Goal: Information Seeking & Learning: Check status

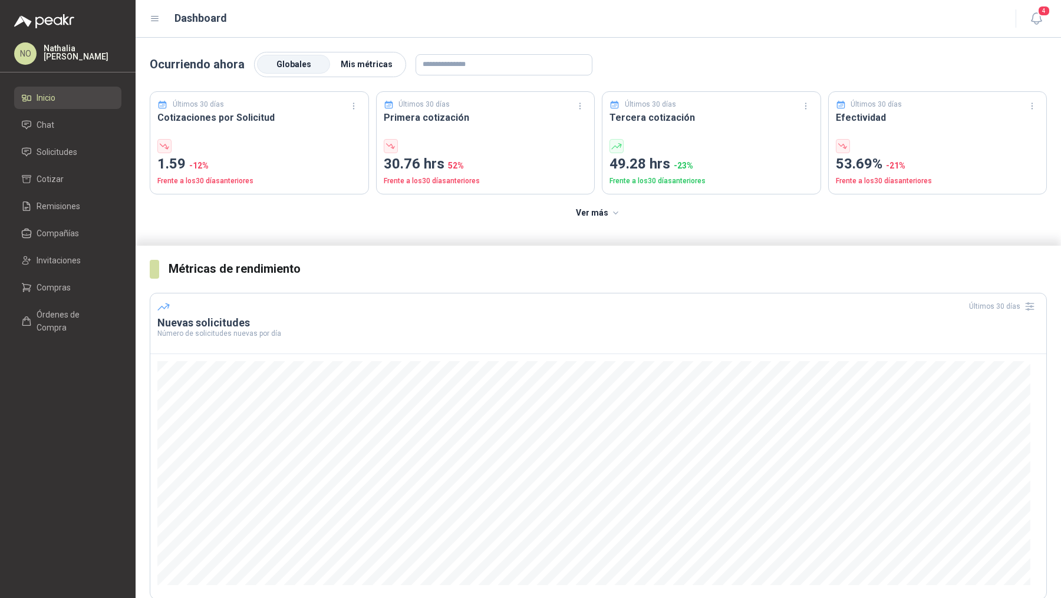
click at [373, 60] on span "Mis métricas" at bounding box center [367, 64] width 52 height 9
click at [63, 153] on span "Solicitudes" at bounding box center [57, 152] width 41 height 13
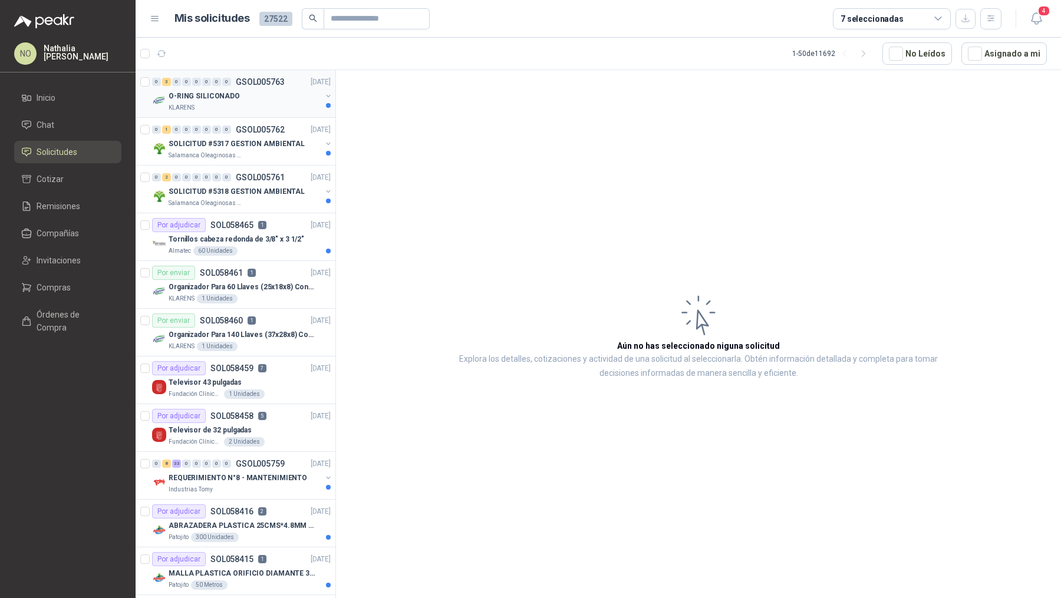
click at [262, 92] on div "O-RING SILICONADO" at bounding box center [245, 96] width 153 height 14
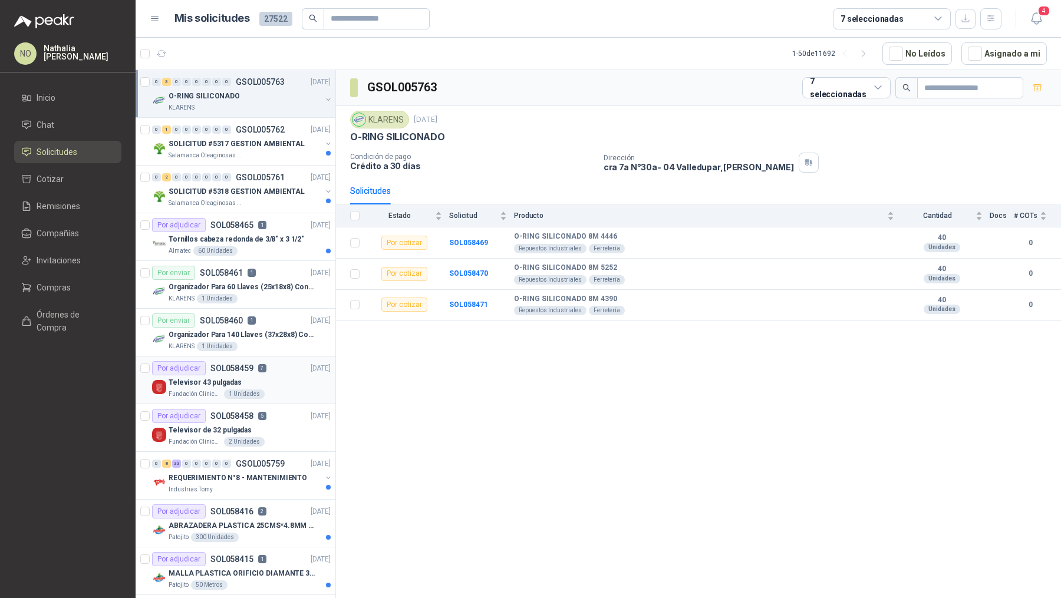
click at [253, 368] on div "Por adjudicar SOL058459 7" at bounding box center [209, 368] width 114 height 14
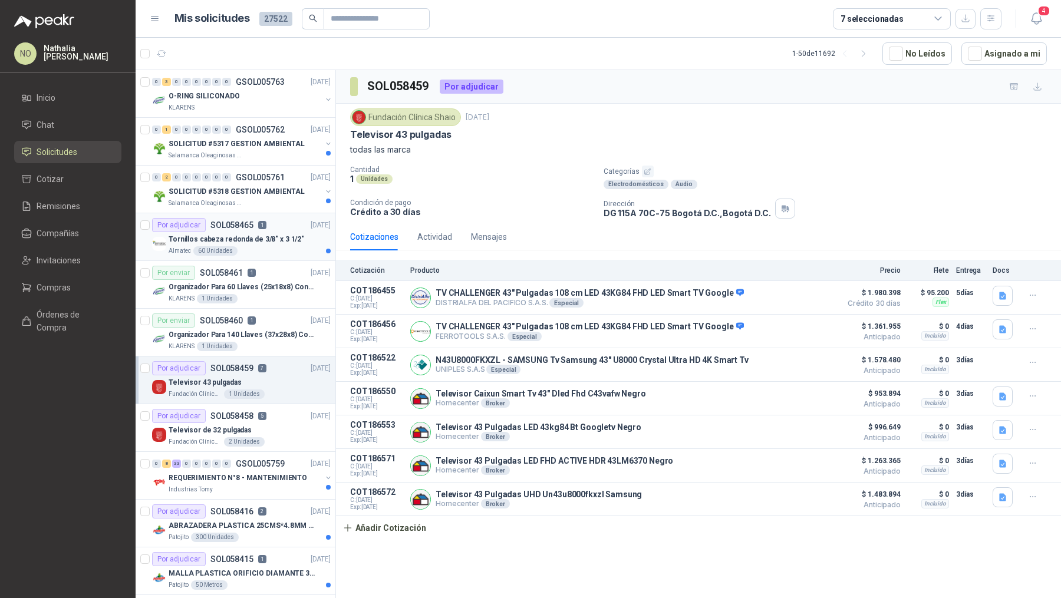
click at [257, 237] on p "Tornillos cabeza redonda de 3/8" x 3 1/2"" at bounding box center [237, 239] width 136 height 11
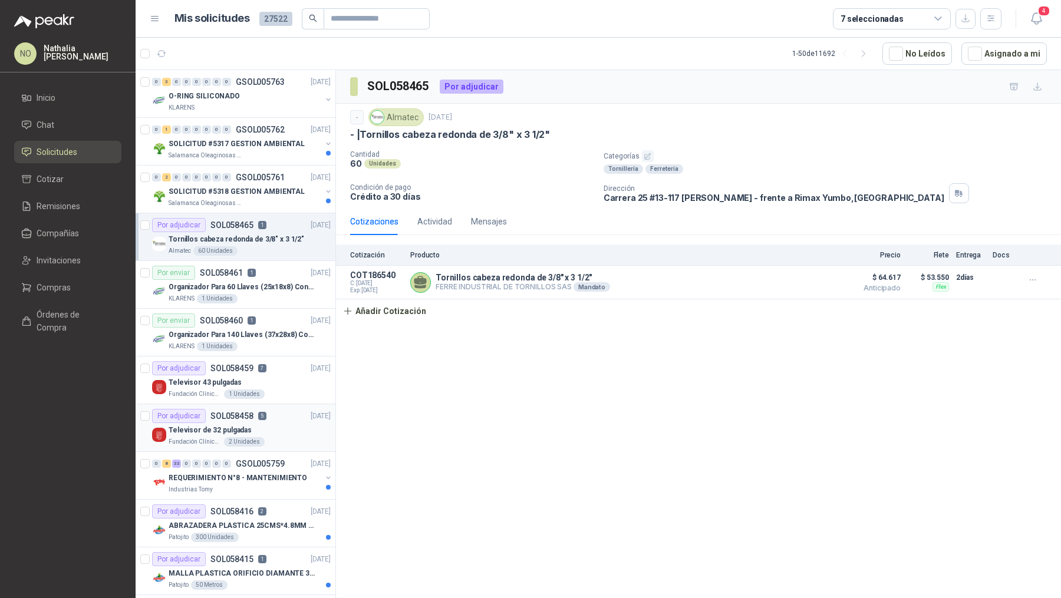
click at [272, 429] on div "Televisor de 32 pulgadas" at bounding box center [250, 430] width 162 height 14
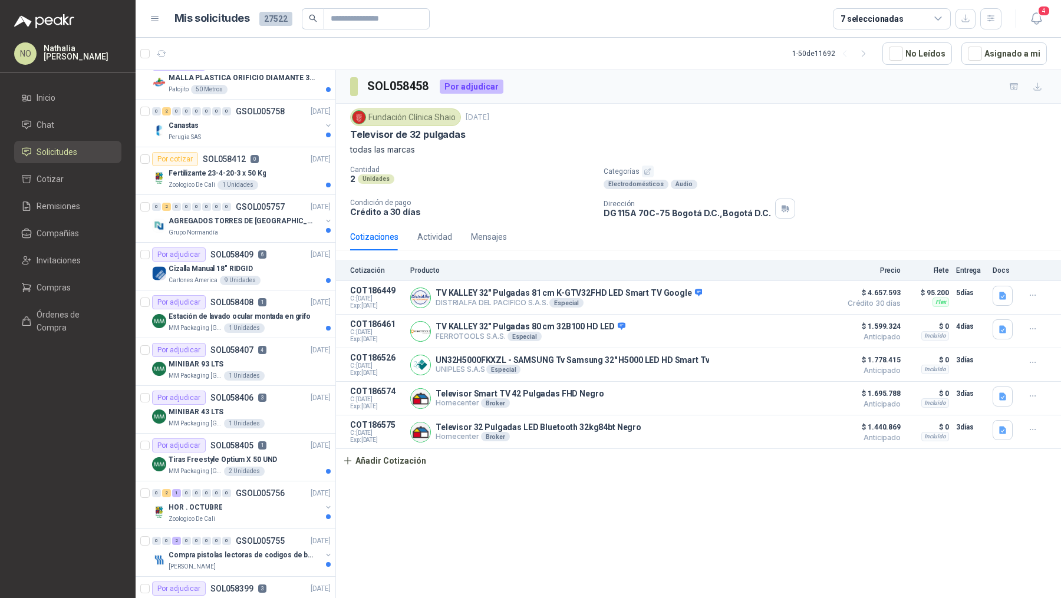
scroll to position [500, 0]
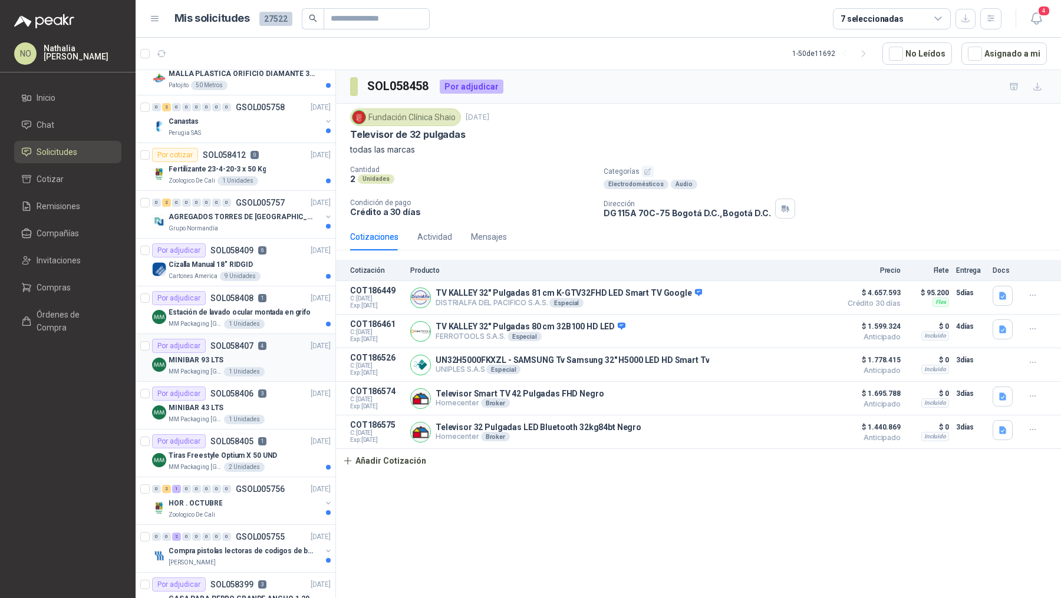
click at [269, 361] on div "MINIBAR 93 LTS" at bounding box center [250, 360] width 162 height 14
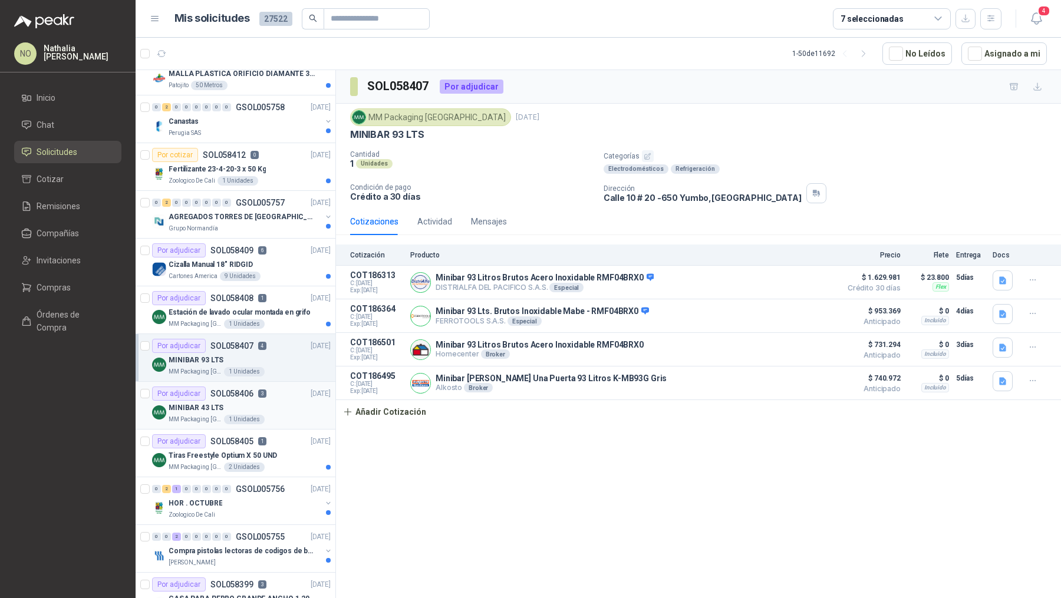
click at [272, 401] on div "MINIBAR 43 LTS" at bounding box center [250, 408] width 162 height 14
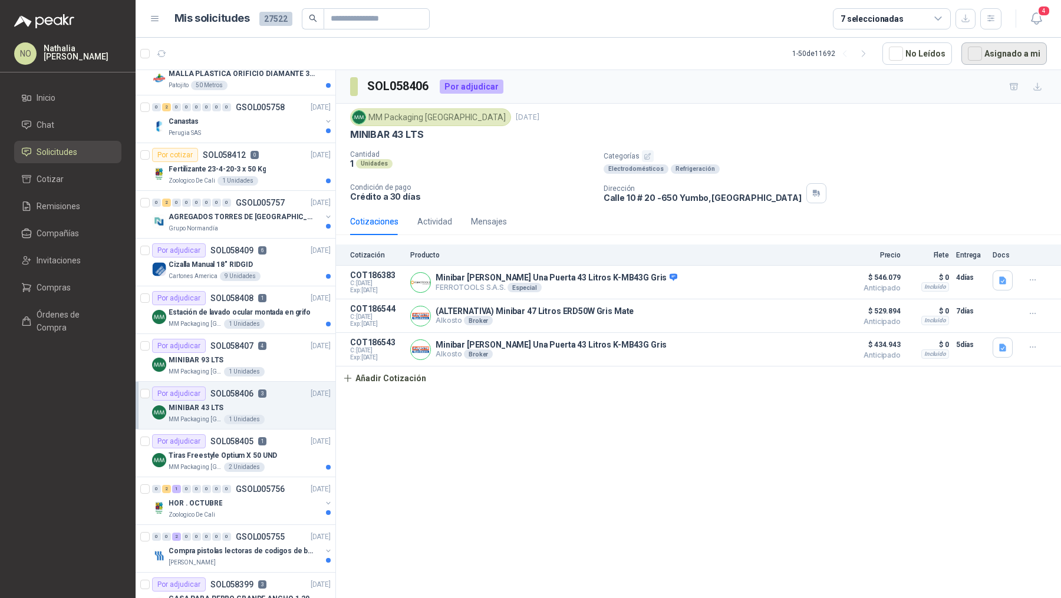
click at [1010, 46] on button "Asignado a mi" at bounding box center [1003, 53] width 85 height 22
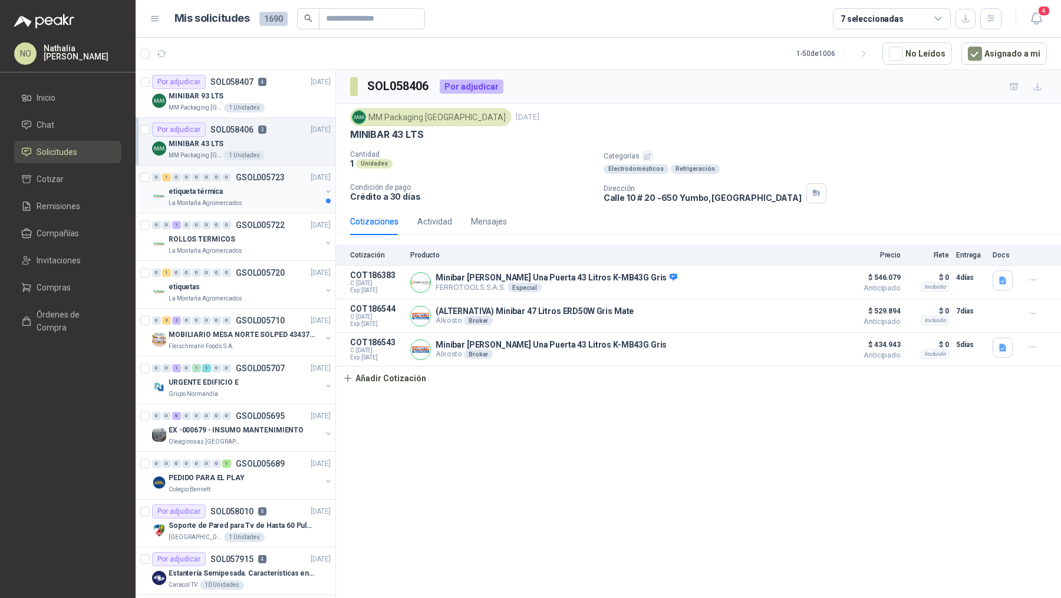
click at [273, 201] on div "La Montaña Agromercados" at bounding box center [245, 203] width 153 height 9
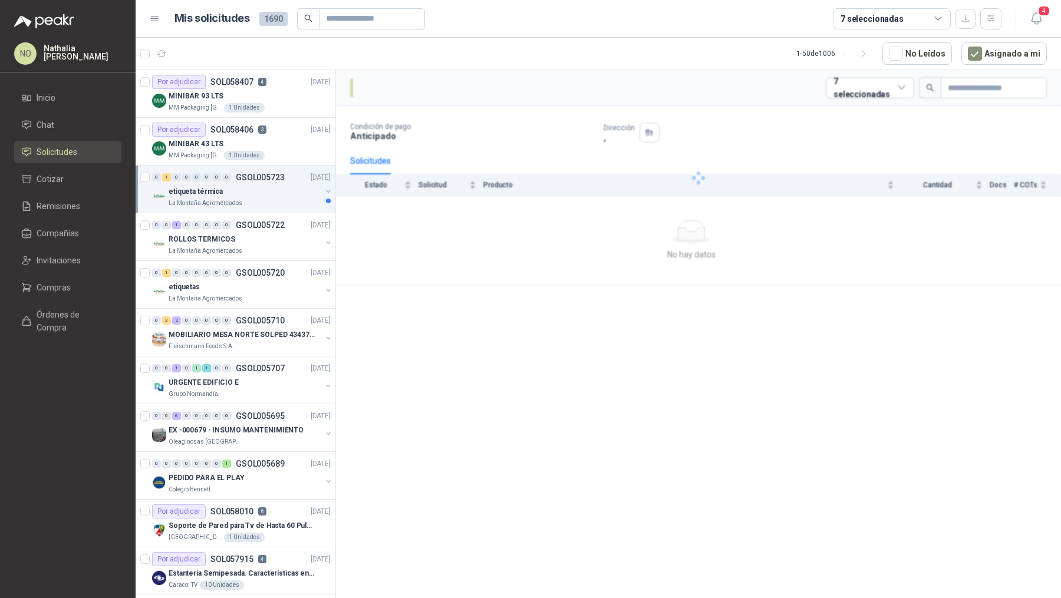
click at [273, 201] on div "La Montaña Agromercados" at bounding box center [245, 203] width 153 height 9
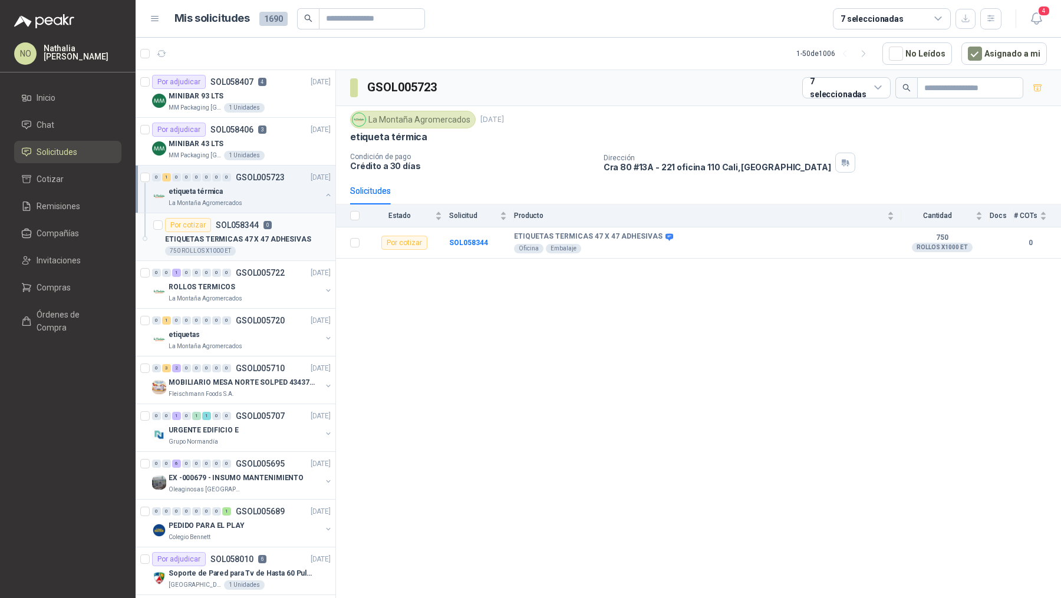
click at [263, 243] on div "ETIQUETAS TERMICAS 47 X 47 ADHESIVAS" at bounding box center [248, 239] width 166 height 14
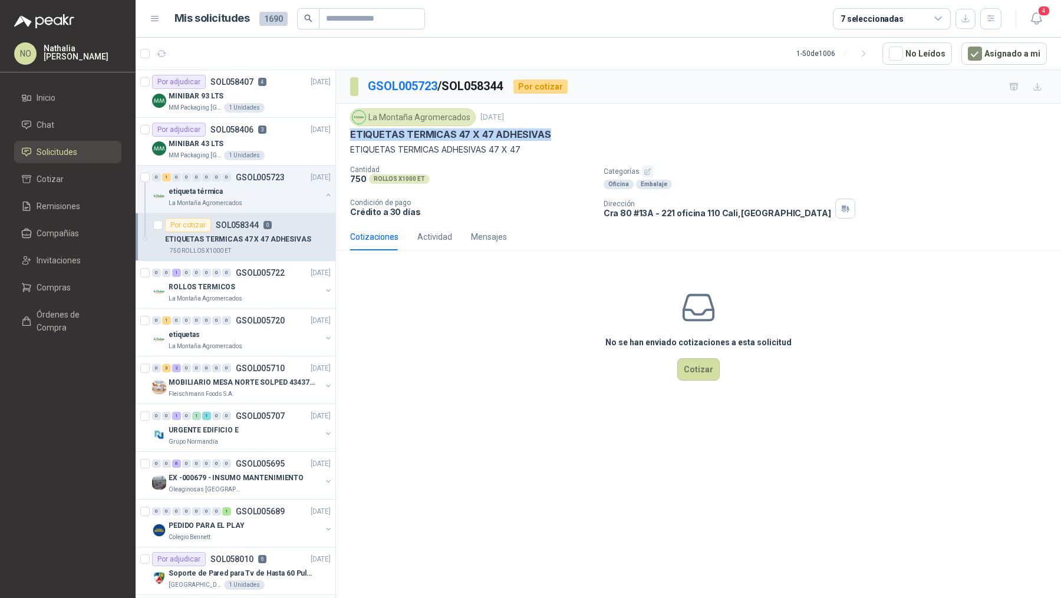
drag, startPoint x: 350, startPoint y: 134, endPoint x: 577, endPoint y: 135, distance: 227.4
click at [577, 134] on div "ETIQUETAS TERMICAS 47 X 47 ADHESIVAS" at bounding box center [698, 134] width 696 height 12
copy p "ETIQUETAS TERMICAS 47 X 47 ADHESIVAS"
click at [262, 276] on div "0 0 1 0 0 0 0 0 GSOL005722 [DATE]" at bounding box center [242, 273] width 181 height 14
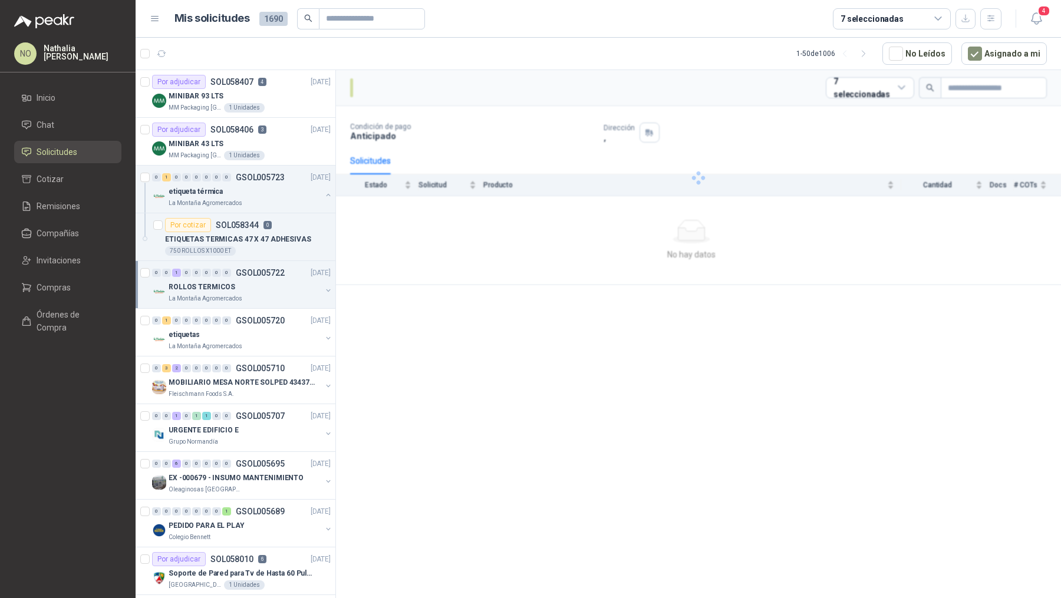
click at [262, 276] on div "0 0 1 0 0 0 0 0 GSOL005722 [DATE]" at bounding box center [242, 273] width 181 height 14
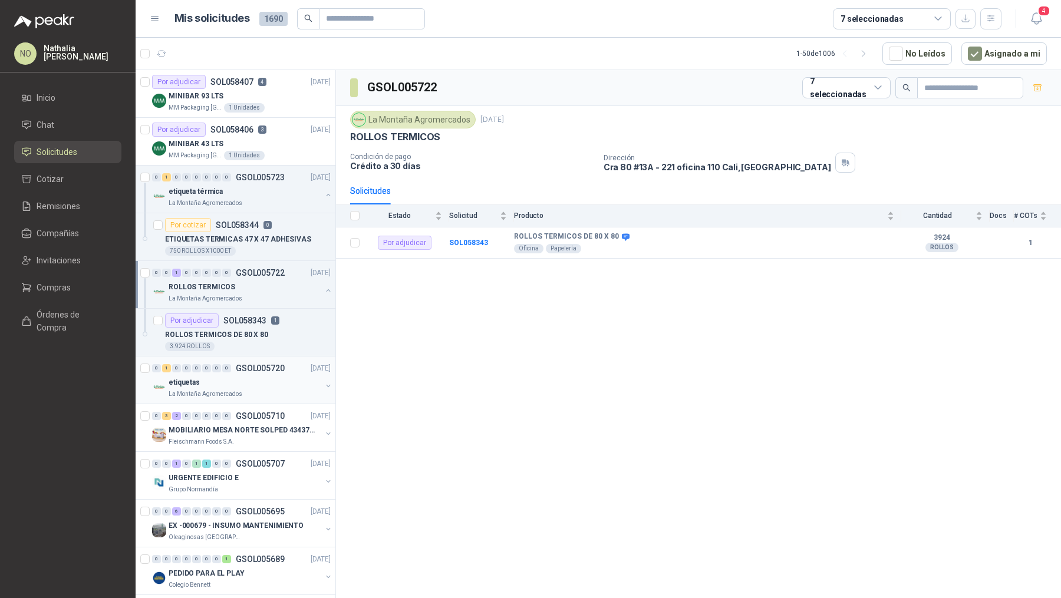
click at [259, 377] on div "etiquetas" at bounding box center [245, 382] width 153 height 14
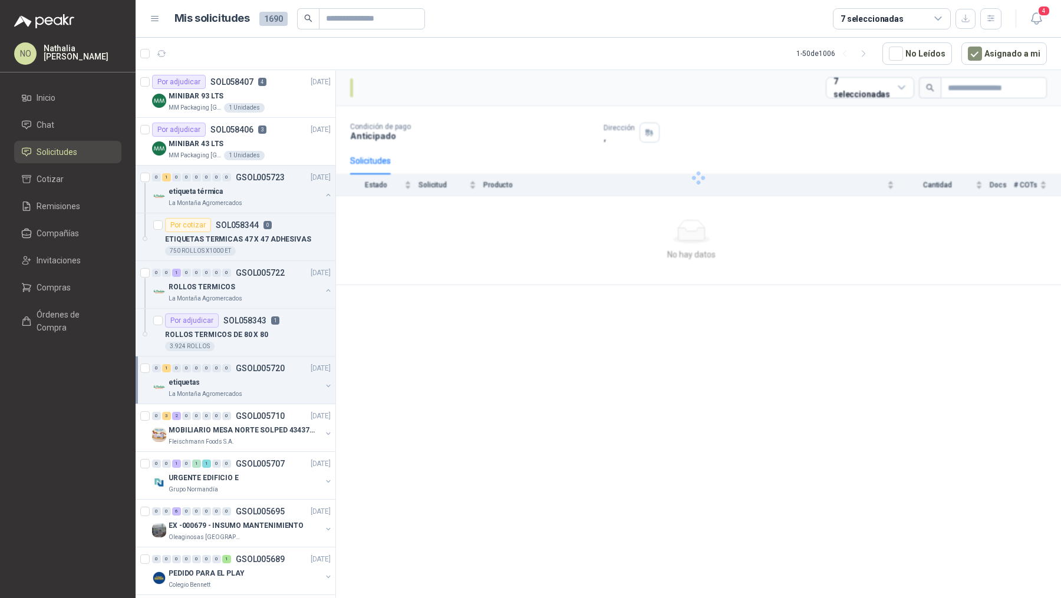
click at [259, 377] on div "etiquetas" at bounding box center [245, 382] width 153 height 14
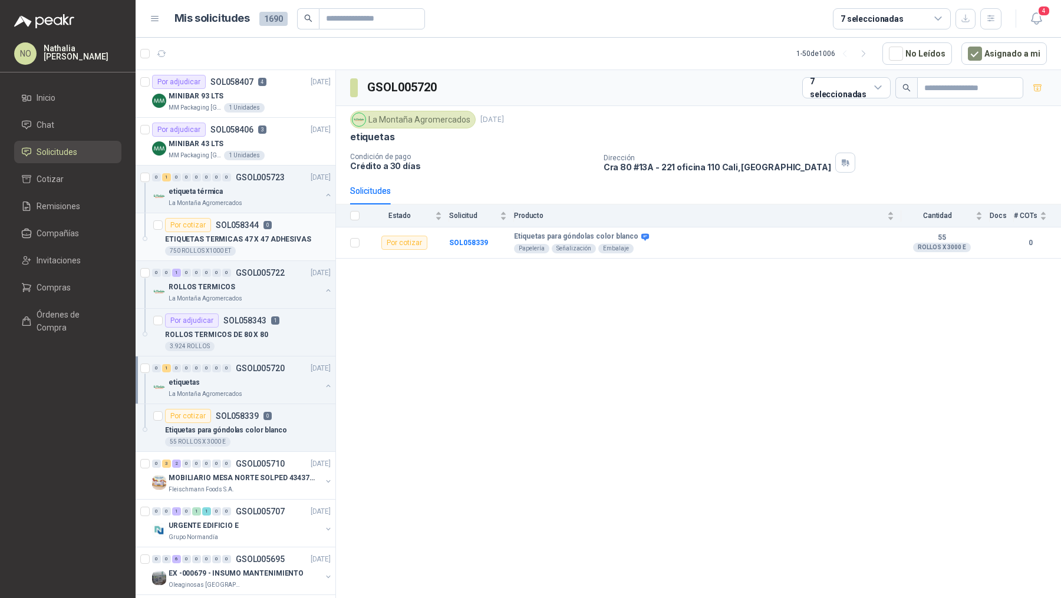
click at [250, 253] on div "750 ROLLOS X1000 ET" at bounding box center [248, 250] width 166 height 9
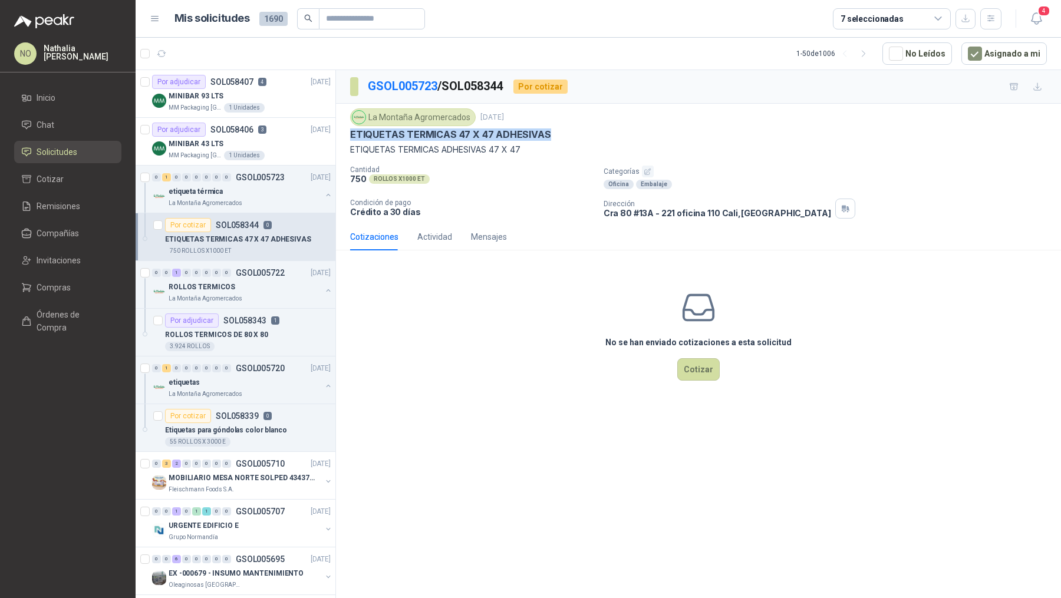
drag, startPoint x: 349, startPoint y: 133, endPoint x: 573, endPoint y: 134, distance: 224.5
click at [573, 134] on div "La Montaña Agromercados [DATE] ETIQUETAS TERMICAS 47 X 47 ADHESIVAS ETIQUETAS T…" at bounding box center [698, 164] width 725 height 120
copy p "ETIQUETAS TERMICAS 47 X 47 ADHESIVAS"
drag, startPoint x: 351, startPoint y: 177, endPoint x: 427, endPoint y: 180, distance: 76.1
click at [427, 180] on div "750 ROLLOS X1000 ET" at bounding box center [472, 179] width 244 height 10
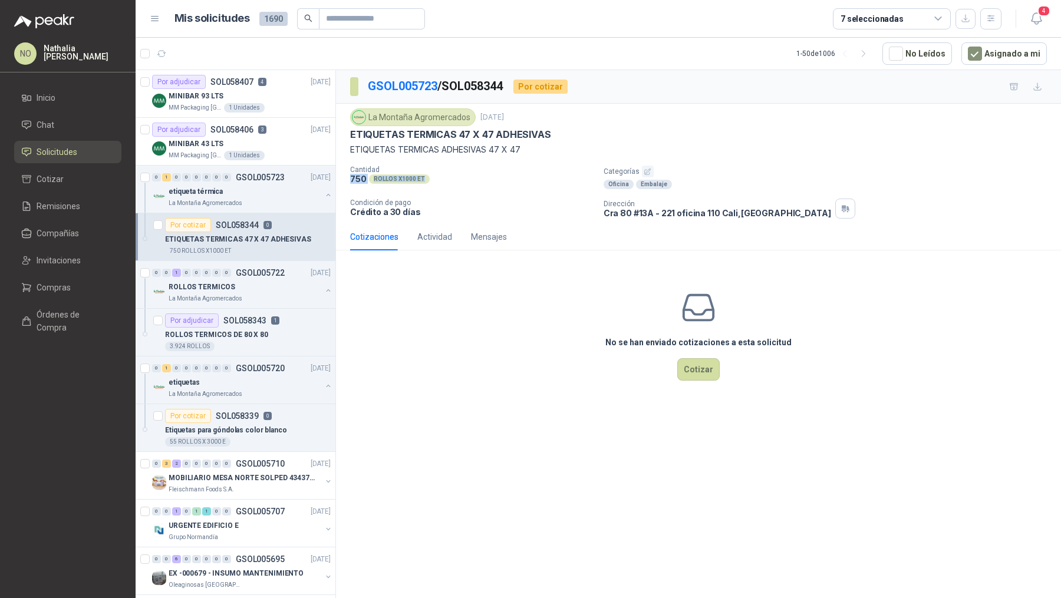
copy div "750 ROLLOS X1000 ET"
click at [235, 290] on div "ROLLOS TERMICOS" at bounding box center [245, 287] width 153 height 14
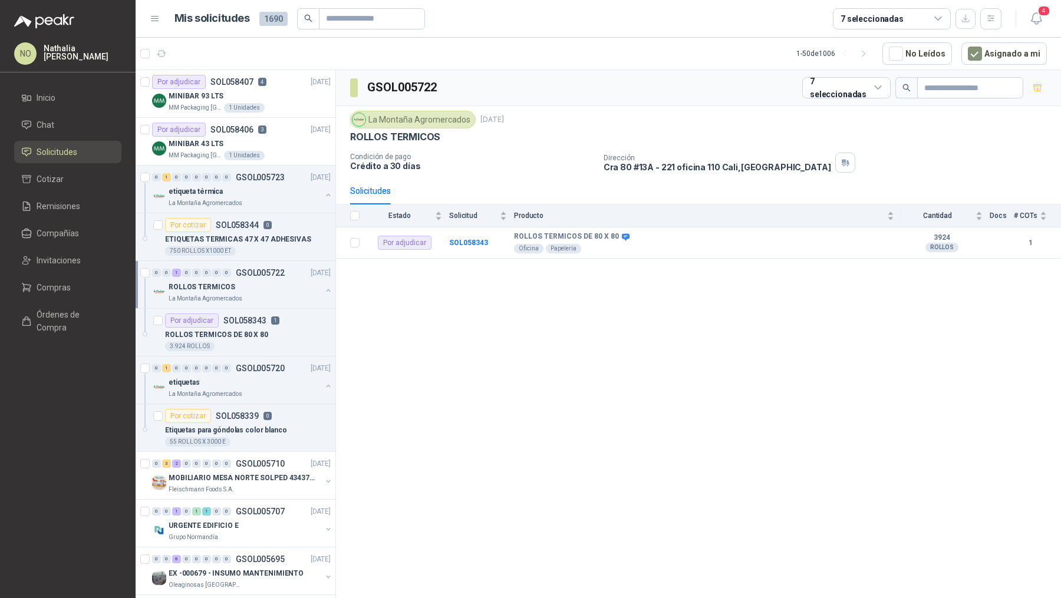
click at [268, 287] on div "ROLLOS TERMICOS" at bounding box center [245, 287] width 153 height 14
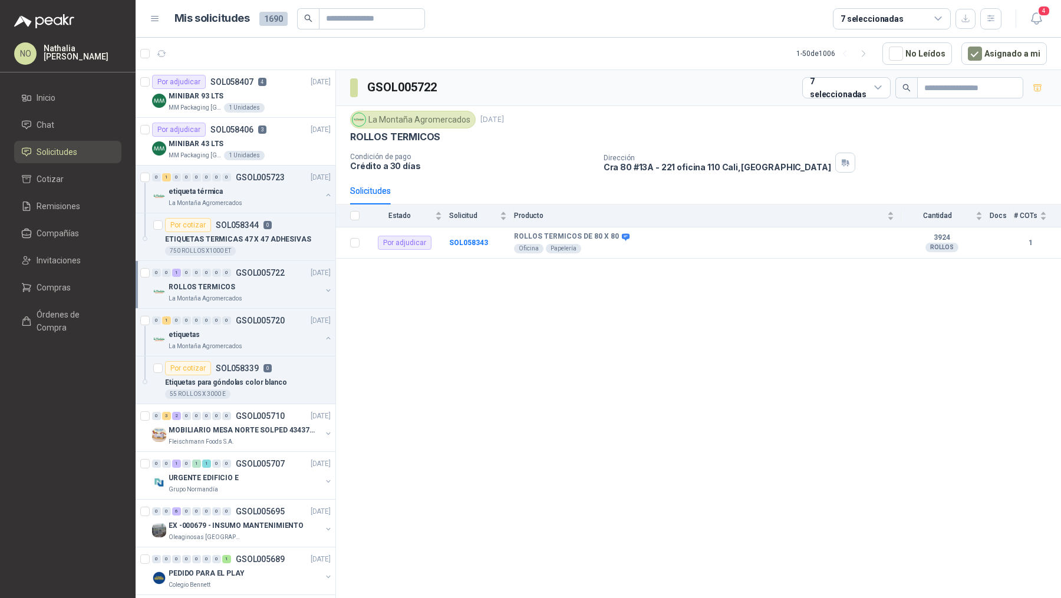
click at [270, 290] on div "ROLLOS TERMICOS" at bounding box center [245, 287] width 153 height 14
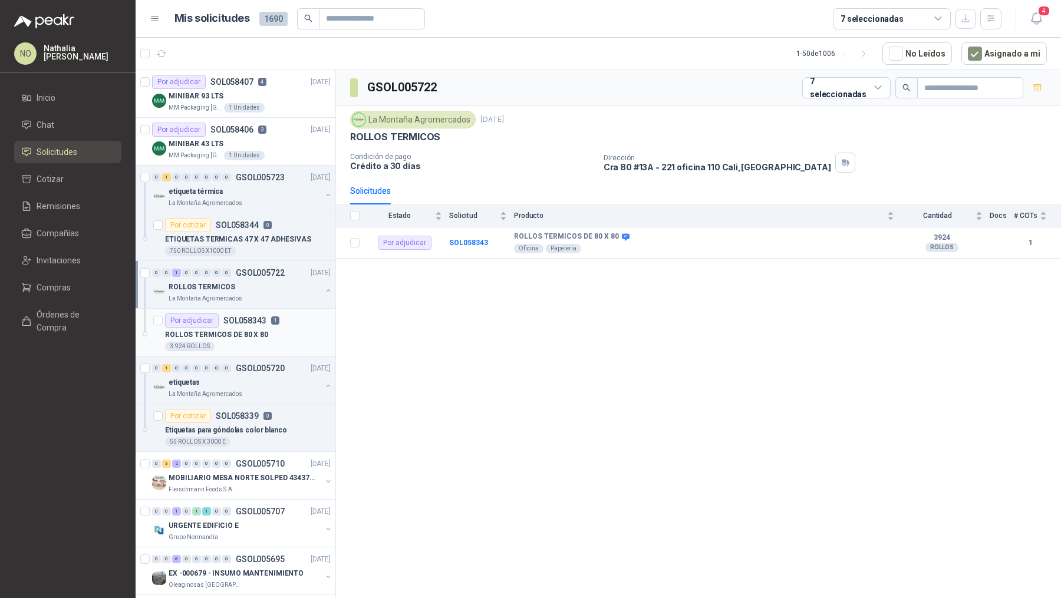
click at [268, 339] on div "ROLLOS TERMICOS DE 80 X 80" at bounding box center [248, 335] width 166 height 14
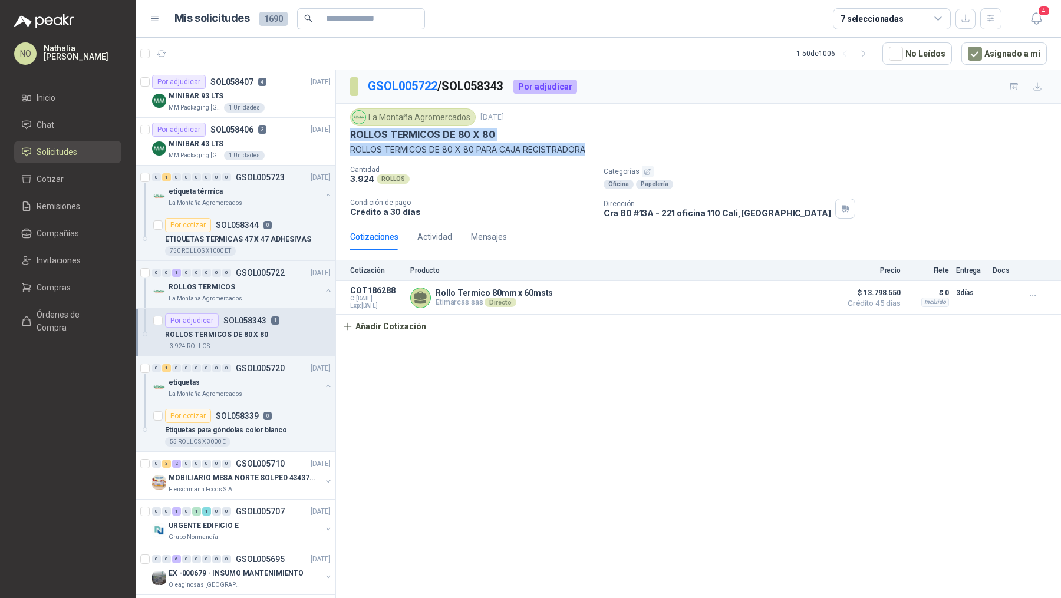
drag, startPoint x: 352, startPoint y: 136, endPoint x: 595, endPoint y: 149, distance: 242.5
click at [595, 149] on div "La Montaña Agromercados [DATE] ROLLOS TERMICOS DE 80 X 80 ROLLOS TERMICOS DE 80…" at bounding box center [698, 132] width 696 height 48
copy div "ROLLOS TERMICOS DE 80 X 80 ROLLOS TERMICOS DE 80 X 80 PARA CAJA REGISTRADORA"
click at [282, 433] on div "Etiquetas para góndolas color blanco" at bounding box center [248, 430] width 166 height 14
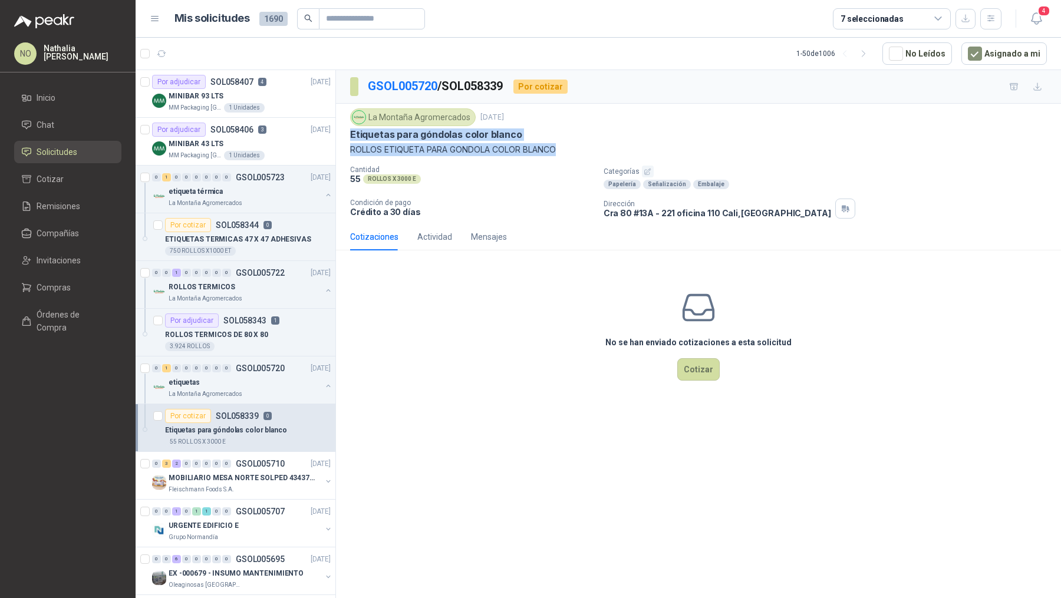
drag, startPoint x: 352, startPoint y: 134, endPoint x: 574, endPoint y: 153, distance: 223.5
click at [574, 153] on div "La Montaña Agromercados [DATE] Etiquetas para góndolas color blanco ROLLOS ETIQ…" at bounding box center [698, 132] width 696 height 48
copy div "Etiquetas para góndolas color blanco ROLLOS ETIQUETA PARA GONDOLA COLOR BLANCO"
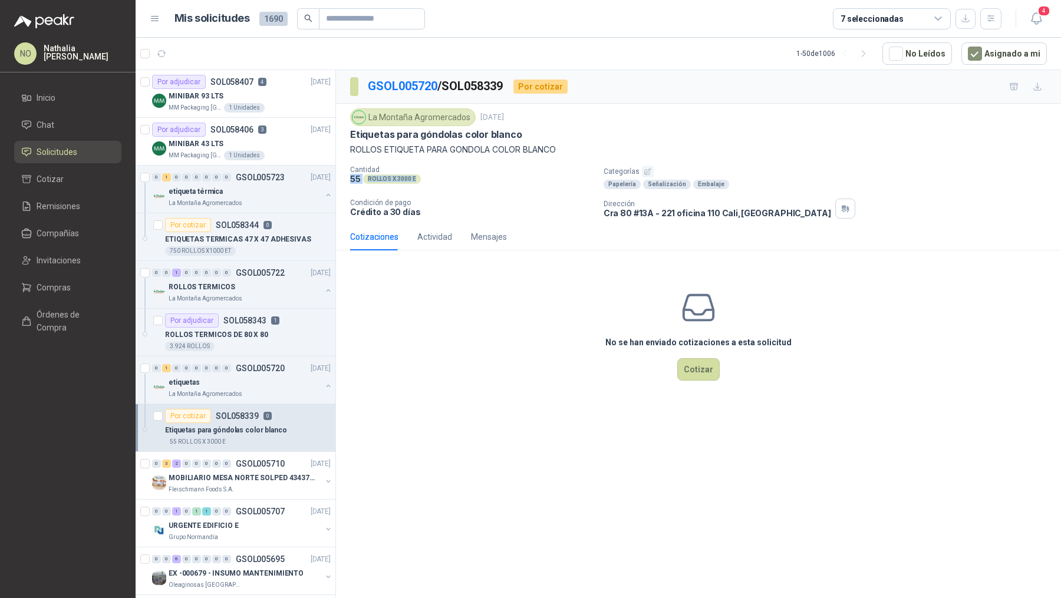
drag, startPoint x: 350, startPoint y: 180, endPoint x: 426, endPoint y: 179, distance: 76.0
click at [426, 179] on div "55 ROLLOS X 3000 E" at bounding box center [472, 179] width 244 height 10
copy div "55 ROLLOS X 3000 E"
click at [260, 194] on div "etiqueta térmica" at bounding box center [245, 191] width 153 height 14
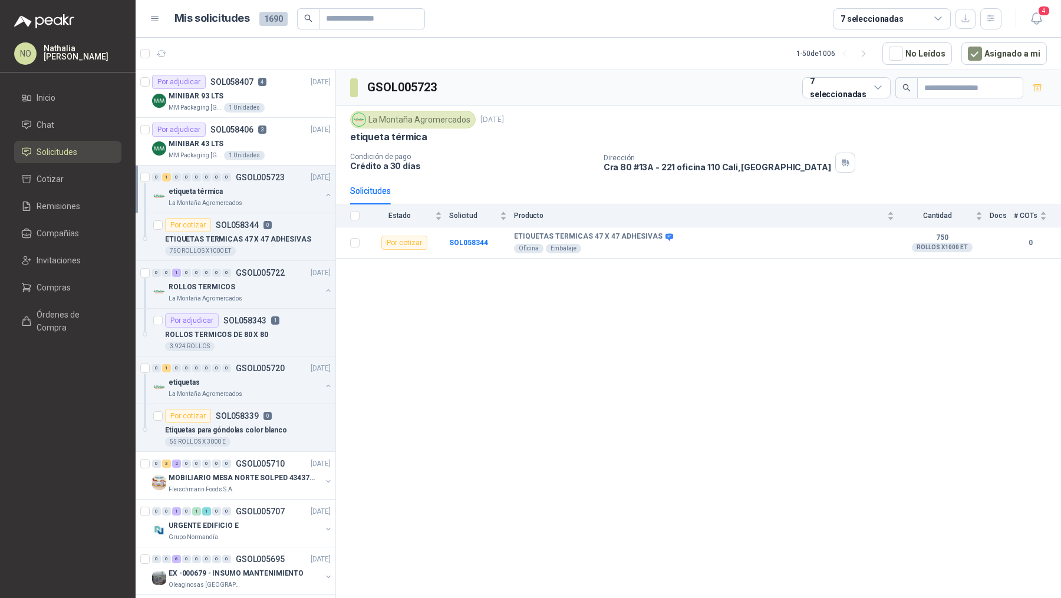
click at [260, 194] on div "etiqueta térmica" at bounding box center [245, 191] width 153 height 14
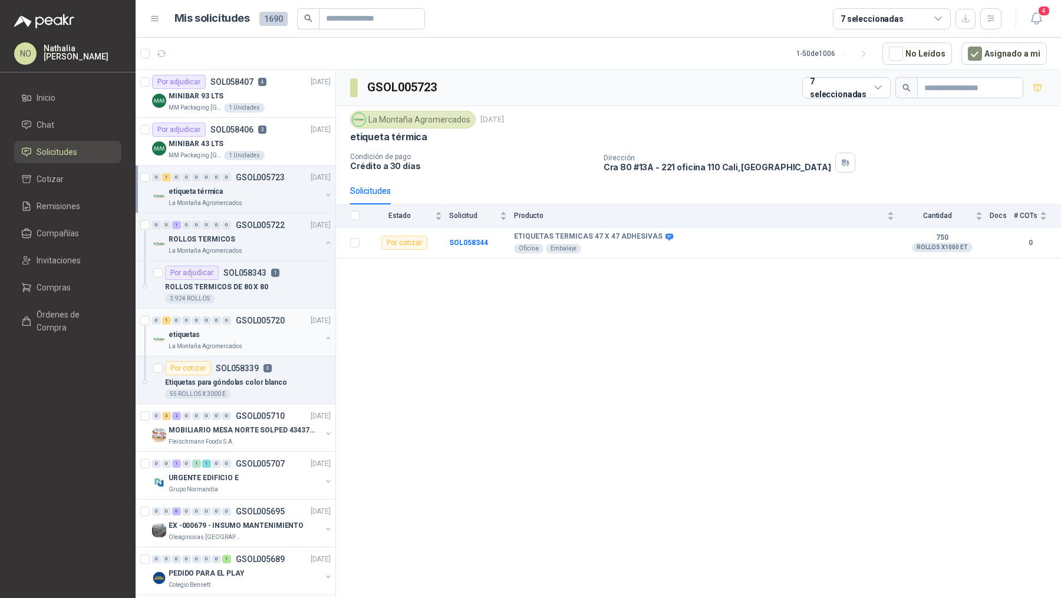
click at [276, 325] on div "0 1 0 0 0 0 0 0 GSOL005720 [DATE]" at bounding box center [242, 320] width 181 height 14
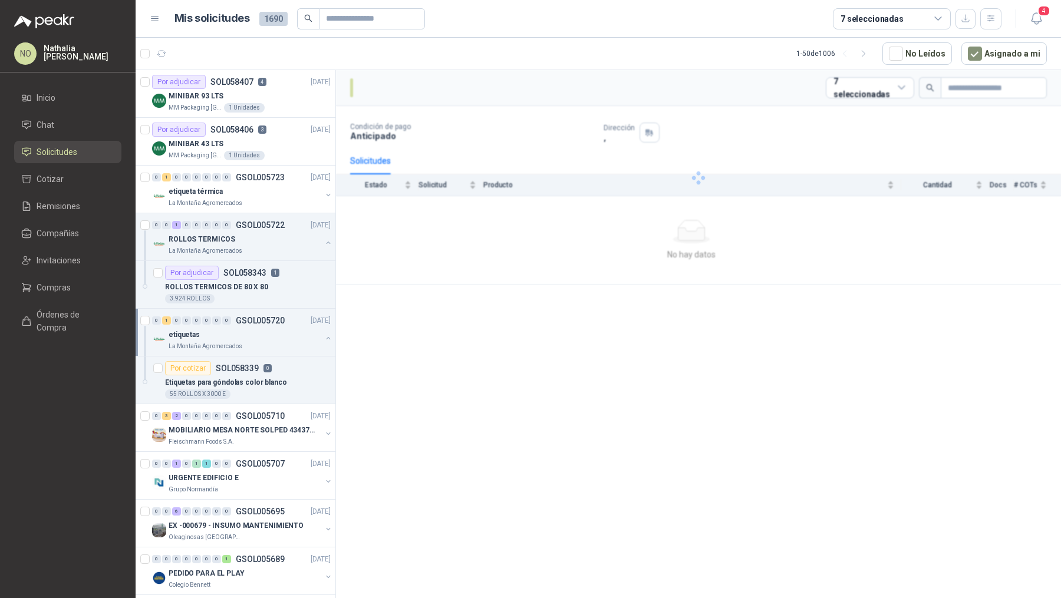
click at [276, 325] on div "0 1 0 0 0 0 0 0 GSOL005720 [DATE]" at bounding box center [242, 320] width 181 height 14
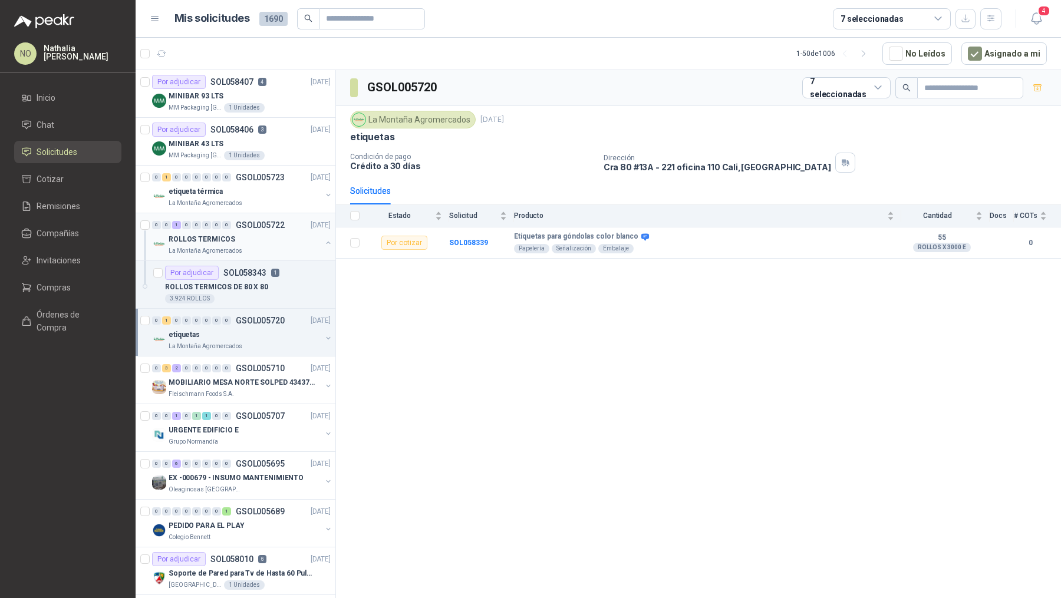
click at [284, 236] on div "ROLLOS TERMICOS" at bounding box center [245, 239] width 153 height 14
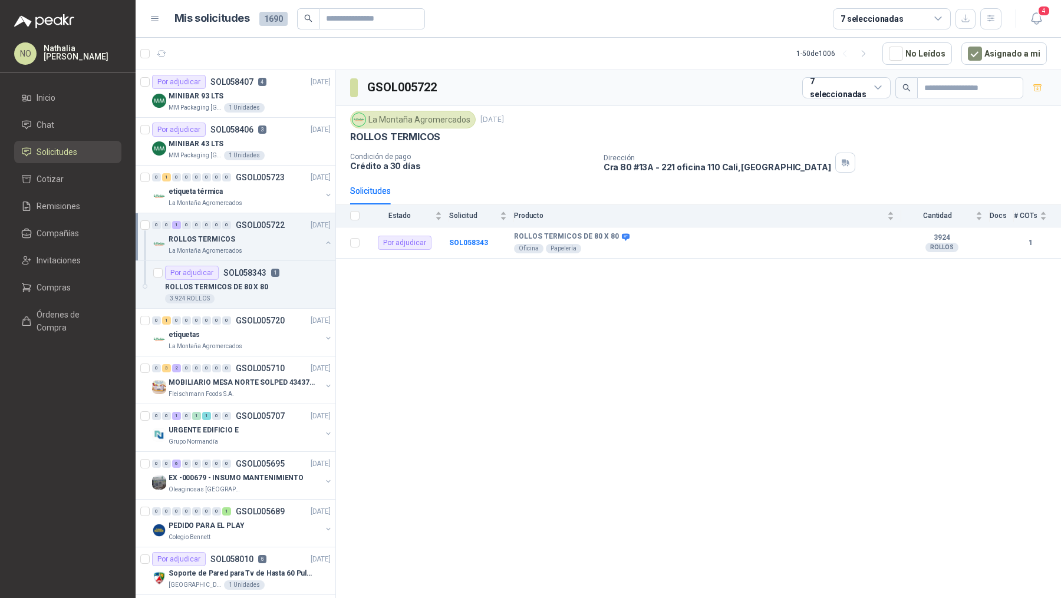
click at [284, 236] on div "ROLLOS TERMICOS" at bounding box center [245, 239] width 153 height 14
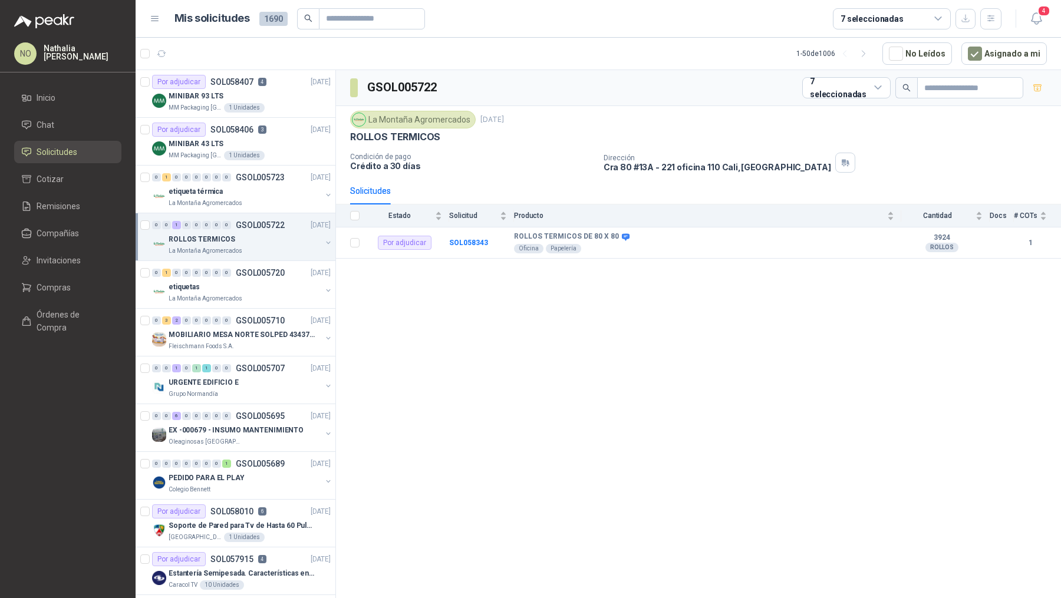
click at [276, 242] on div "ROLLOS TERMICOS" at bounding box center [245, 239] width 153 height 14
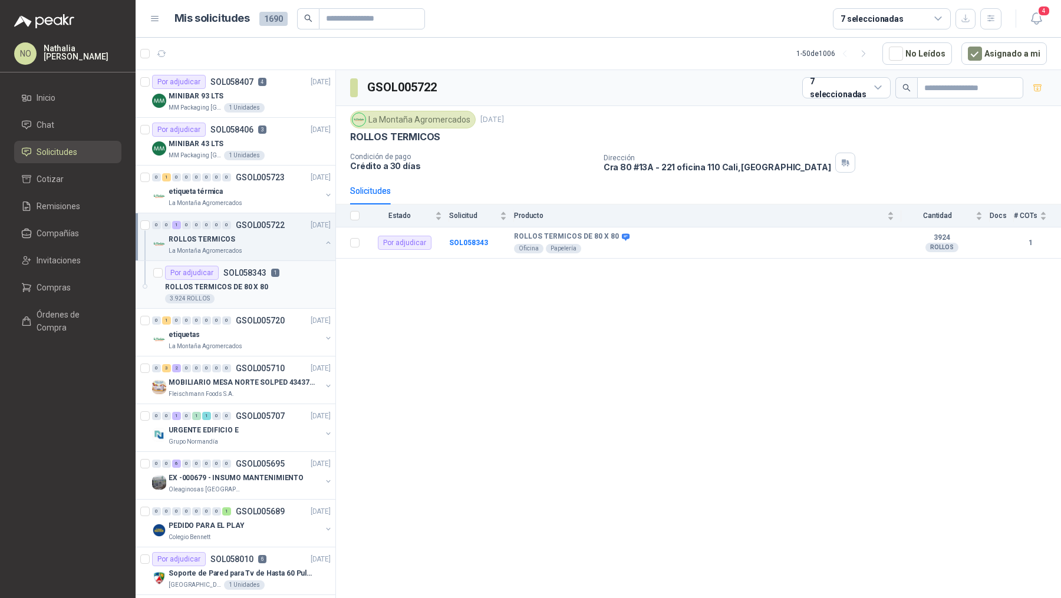
click at [267, 288] on div "ROLLOS TERMICOS DE 80 X 80" at bounding box center [248, 287] width 166 height 14
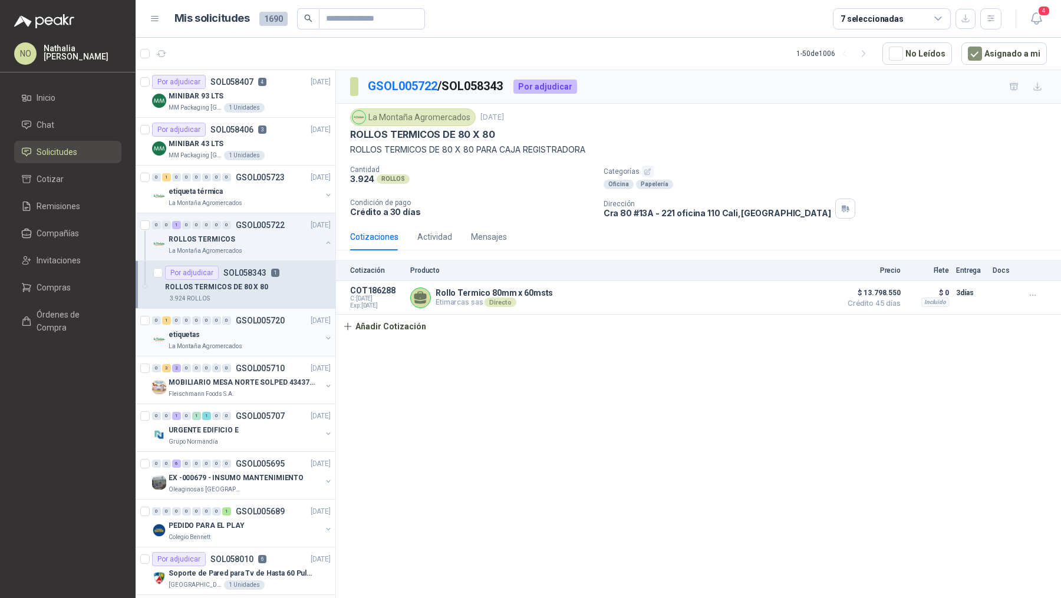
click at [280, 334] on div "etiquetas" at bounding box center [245, 335] width 153 height 14
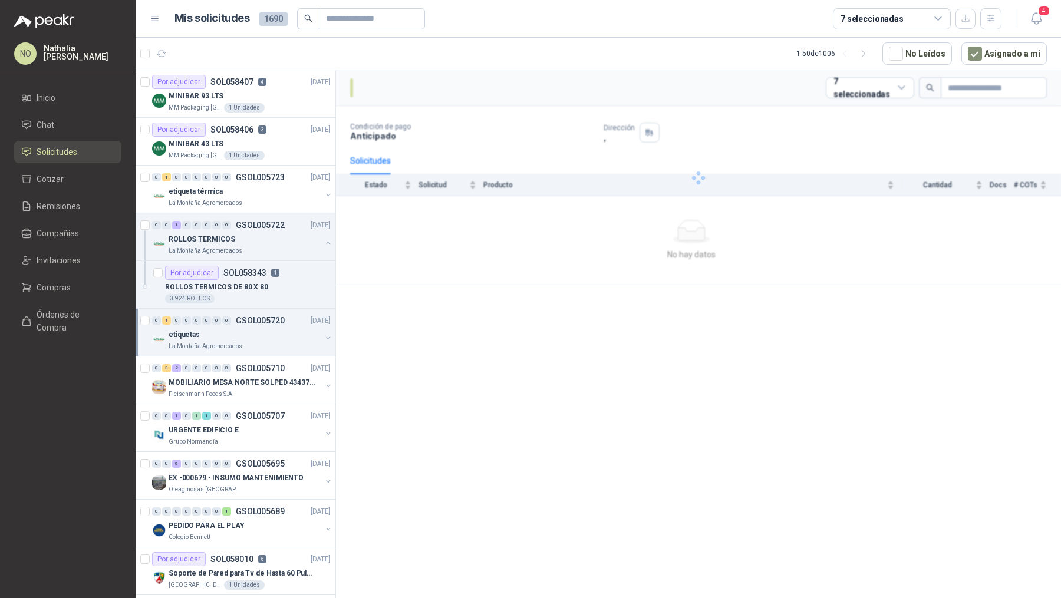
click at [280, 334] on div "etiquetas" at bounding box center [245, 335] width 153 height 14
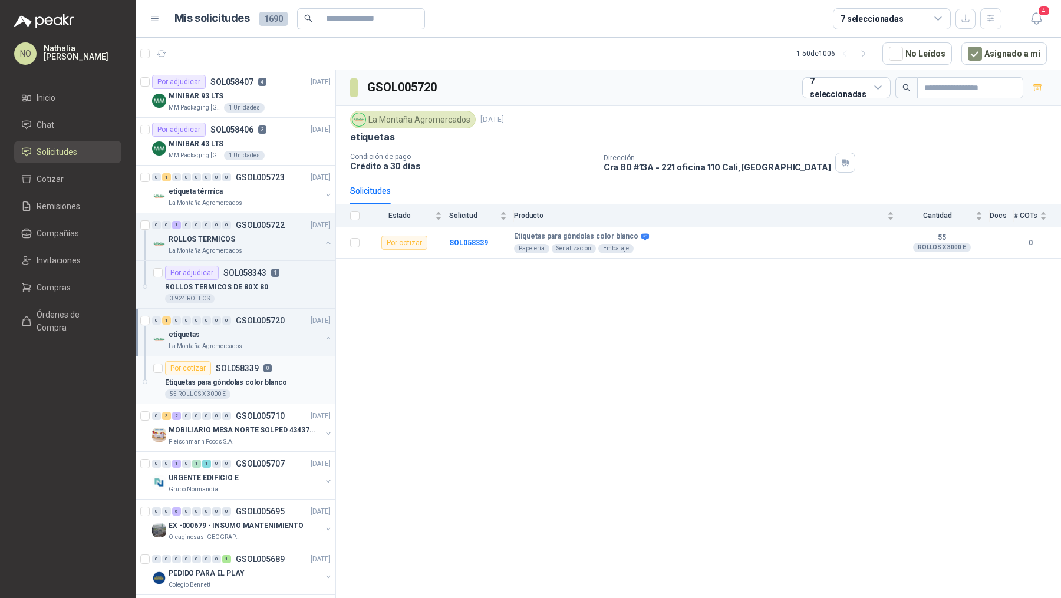
click at [276, 381] on p "Etiquetas para góndolas color blanco" at bounding box center [226, 382] width 122 height 11
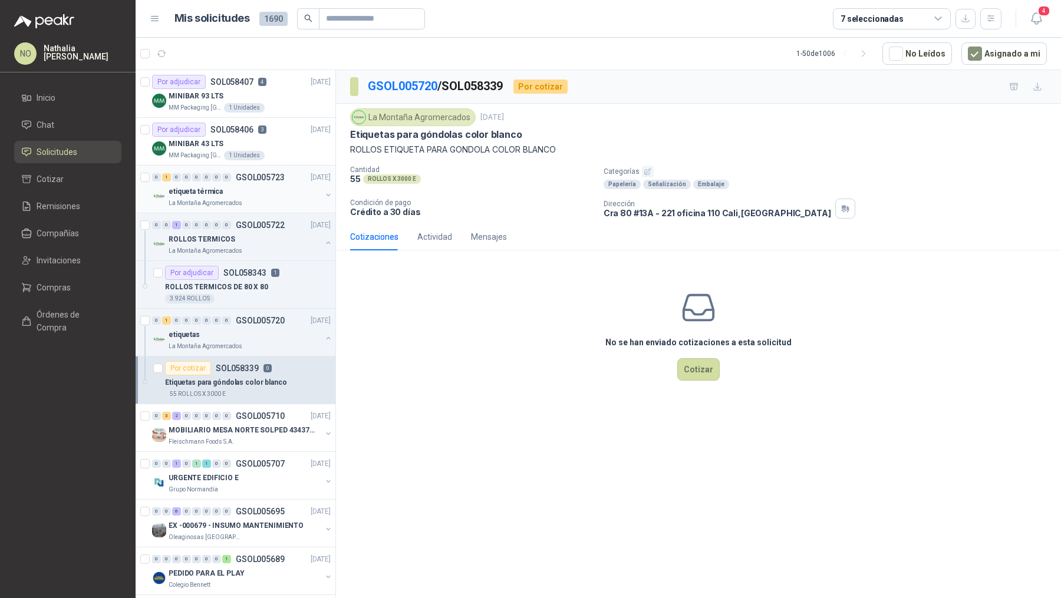
click at [288, 199] on div "La Montaña Agromercados" at bounding box center [245, 203] width 153 height 9
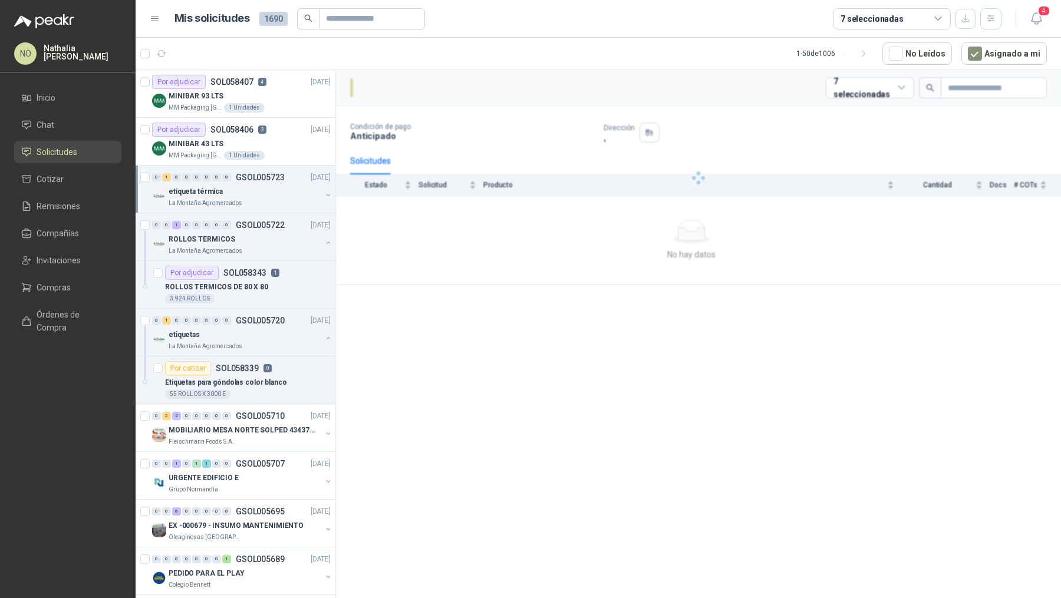
click at [288, 199] on div "La Montaña Agromercados" at bounding box center [245, 203] width 153 height 9
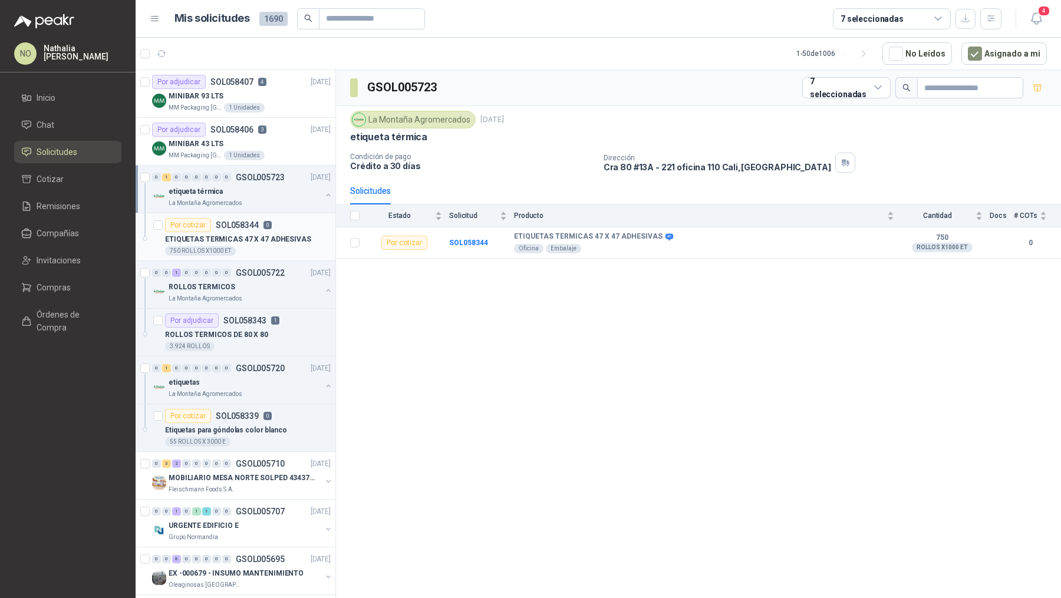
click at [286, 225] on div "Por cotizar SOL058344 0" at bounding box center [248, 225] width 166 height 14
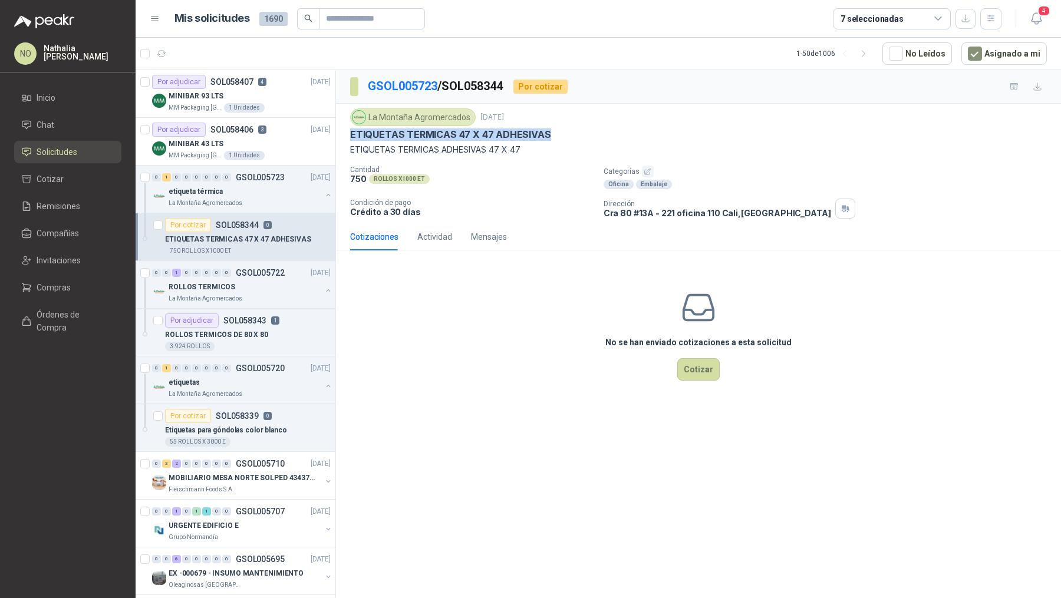
drag, startPoint x: 352, startPoint y: 134, endPoint x: 568, endPoint y: 134, distance: 216.2
click at [568, 134] on div "ETIQUETAS TERMICAS 47 X 47 ADHESIVAS" at bounding box center [698, 134] width 696 height 12
copy p "ETIQUETAS TERMICAS 47 X 47 ADHESIVAS"
click at [497, 239] on div "Mensajes" at bounding box center [489, 236] width 36 height 13
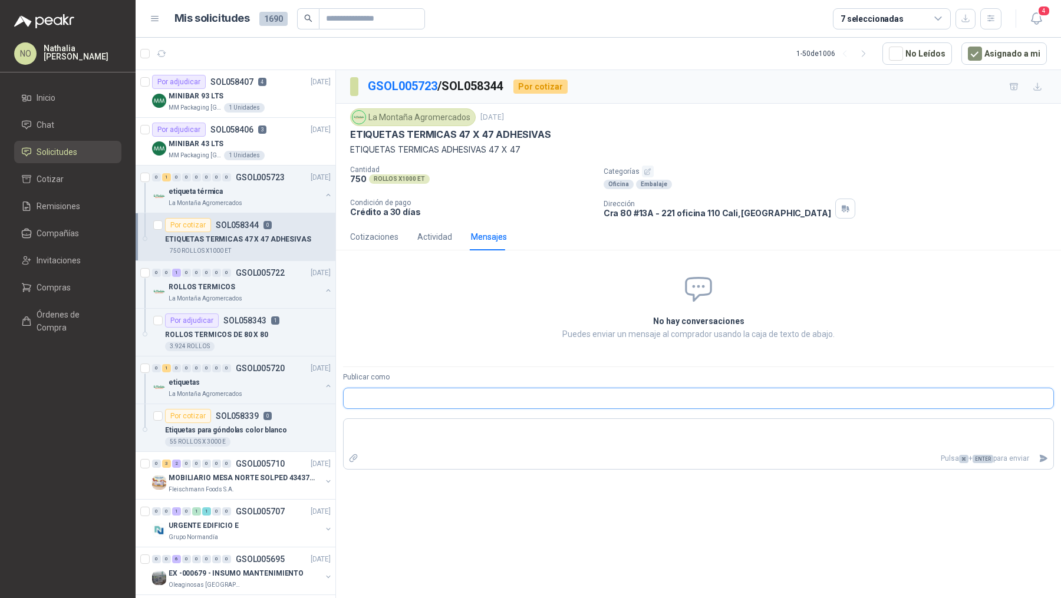
click at [455, 393] on input "Publicar como" at bounding box center [698, 398] width 709 height 20
type input "*"
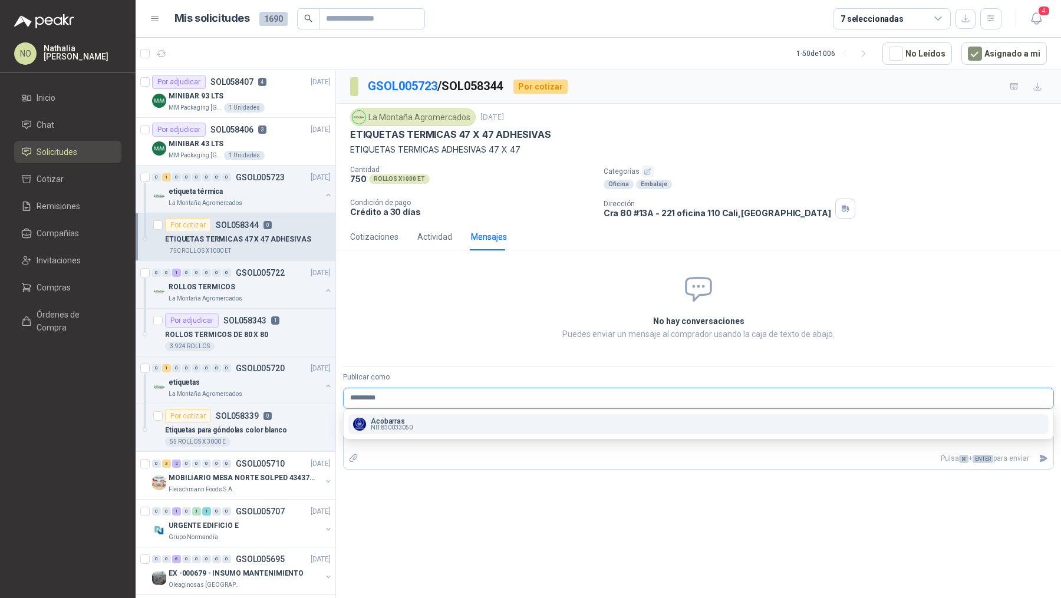
type input "*********"
click at [434, 424] on div "Acobarras NIT : 830033050" at bounding box center [698, 424] width 691 height 13
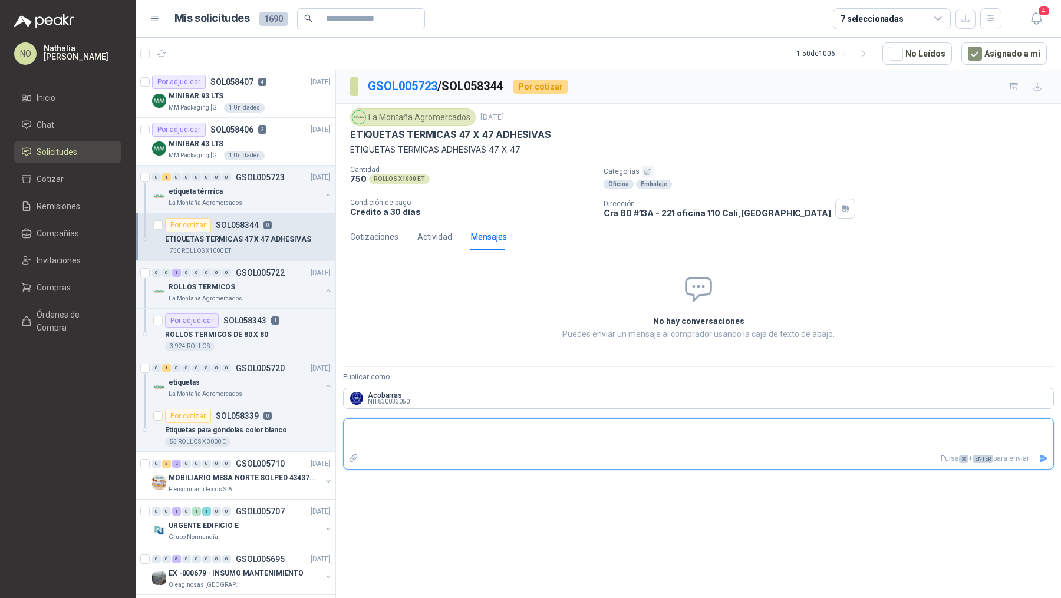
click at [403, 436] on textarea at bounding box center [698, 434] width 709 height 27
type textarea "*"
type textarea "**"
type textarea "***"
type textarea "****"
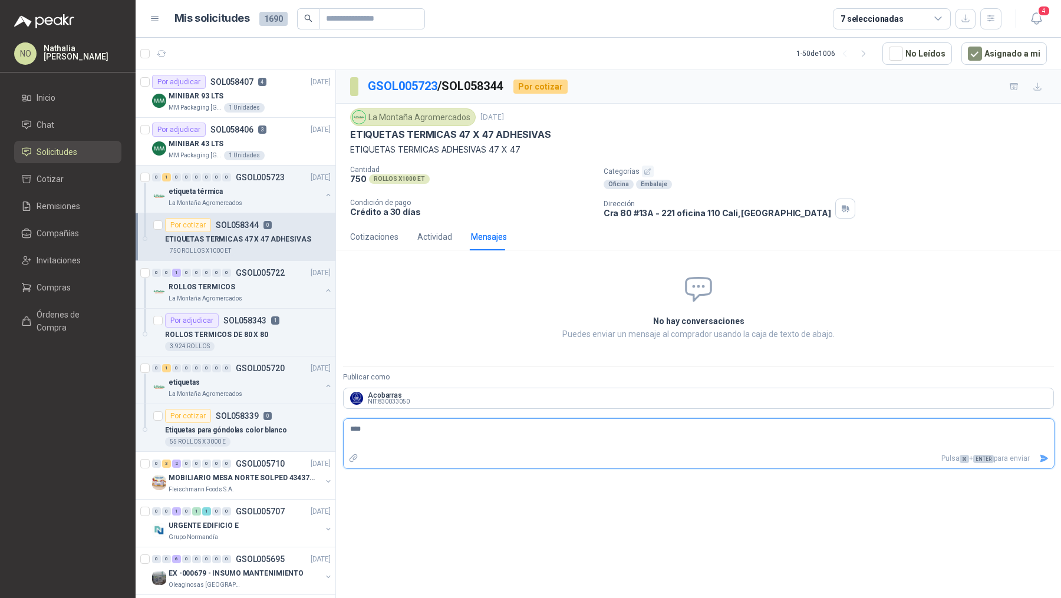
type textarea "*****"
type textarea "******"
type textarea "*********"
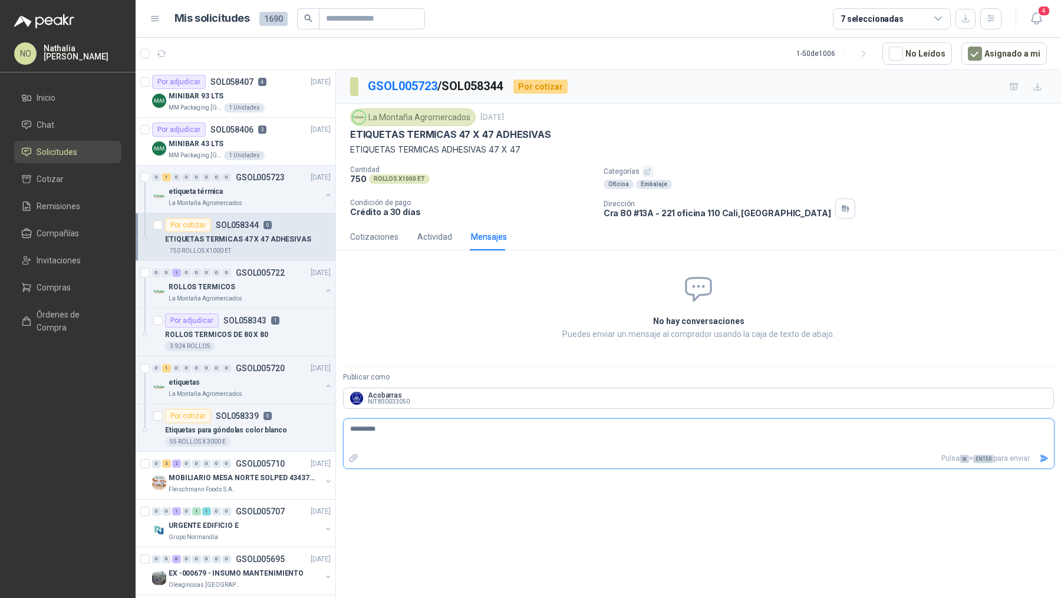
type textarea "**********"
paste textarea "**********"
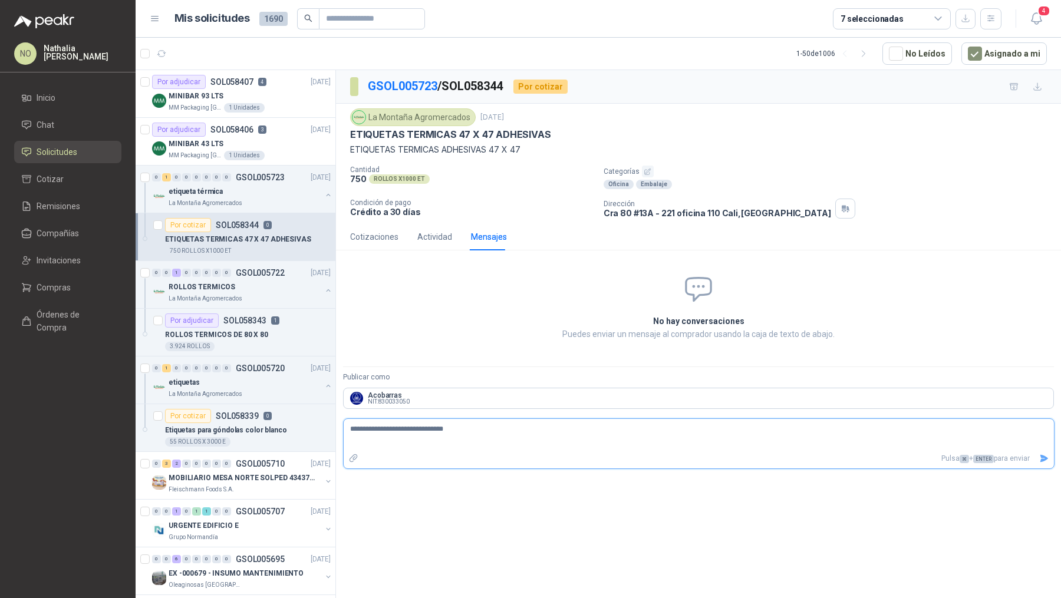
type textarea "**********"
click at [1046, 456] on icon "Enviar" at bounding box center [1044, 459] width 8 height 8
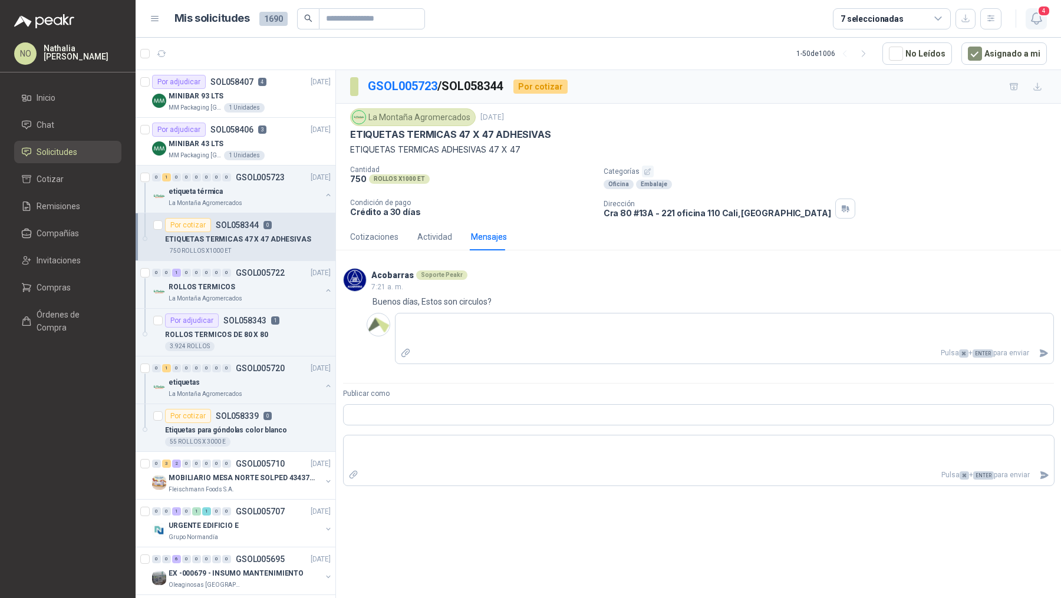
click at [1036, 27] on button "4" at bounding box center [1035, 18] width 21 height 21
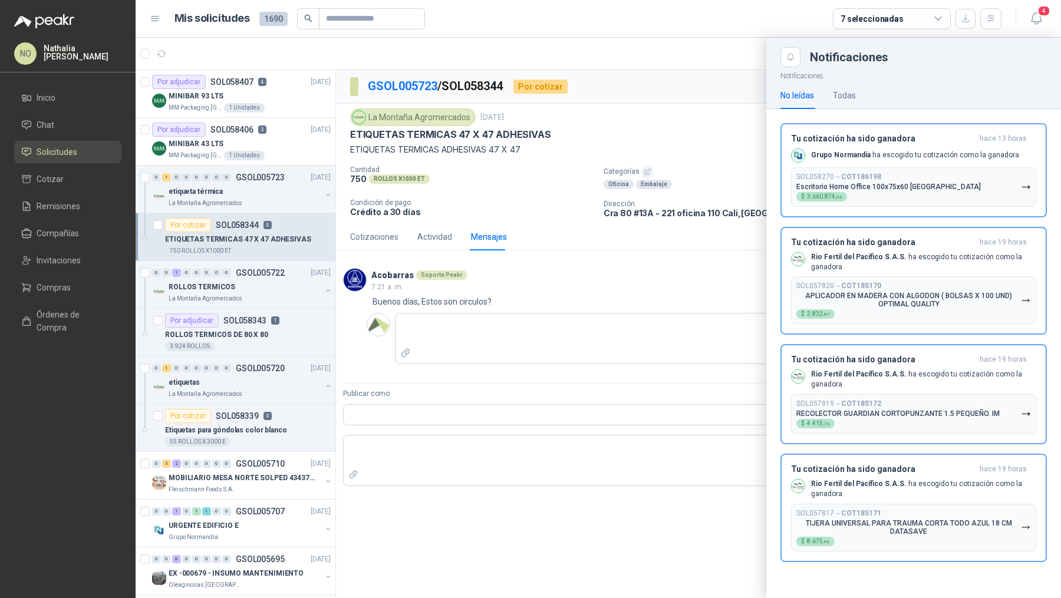
click at [560, 262] on div at bounding box center [598, 318] width 925 height 560
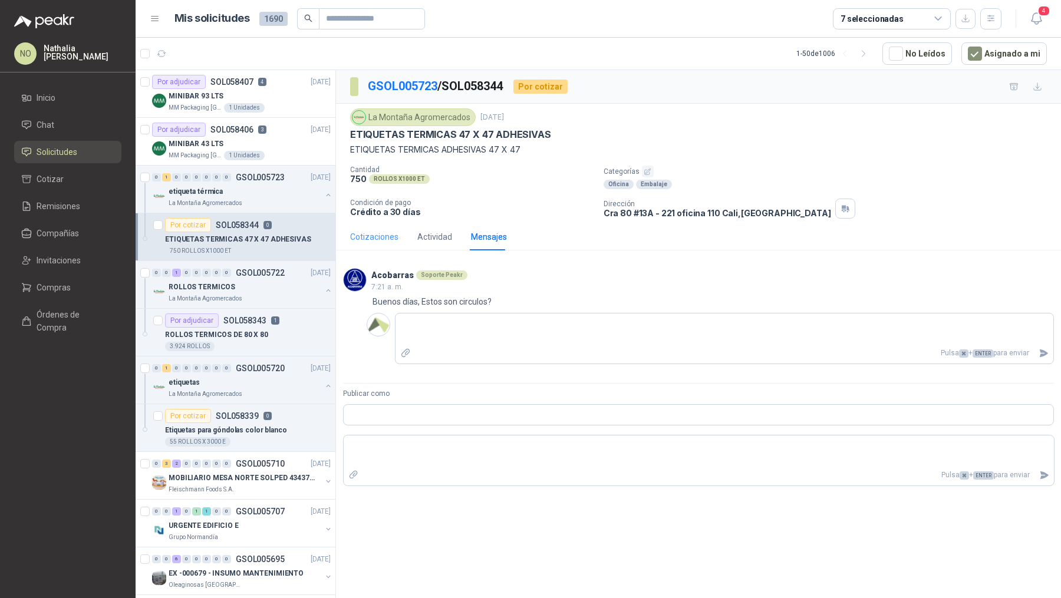
click at [379, 243] on div "Cotizaciones" at bounding box center [374, 236] width 48 height 27
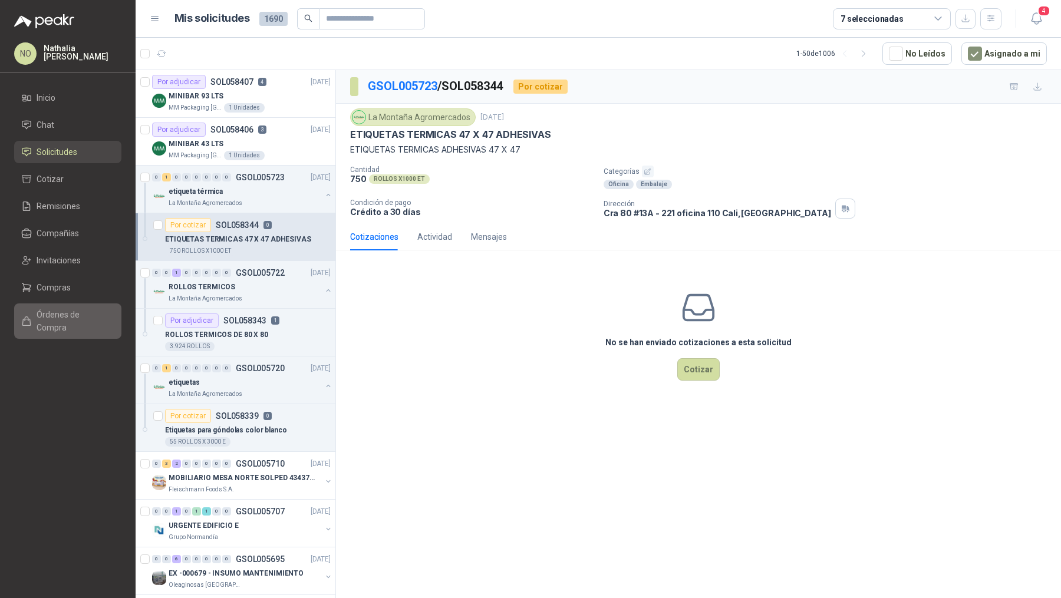
click at [85, 313] on span "Órdenes de Compra" at bounding box center [74, 321] width 74 height 26
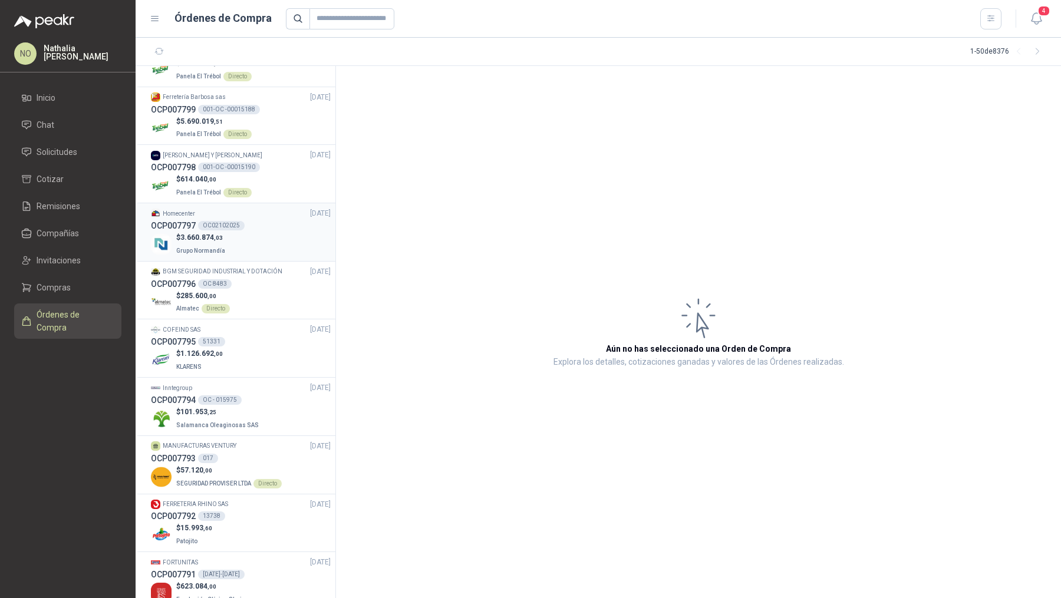
scroll to position [41, 0]
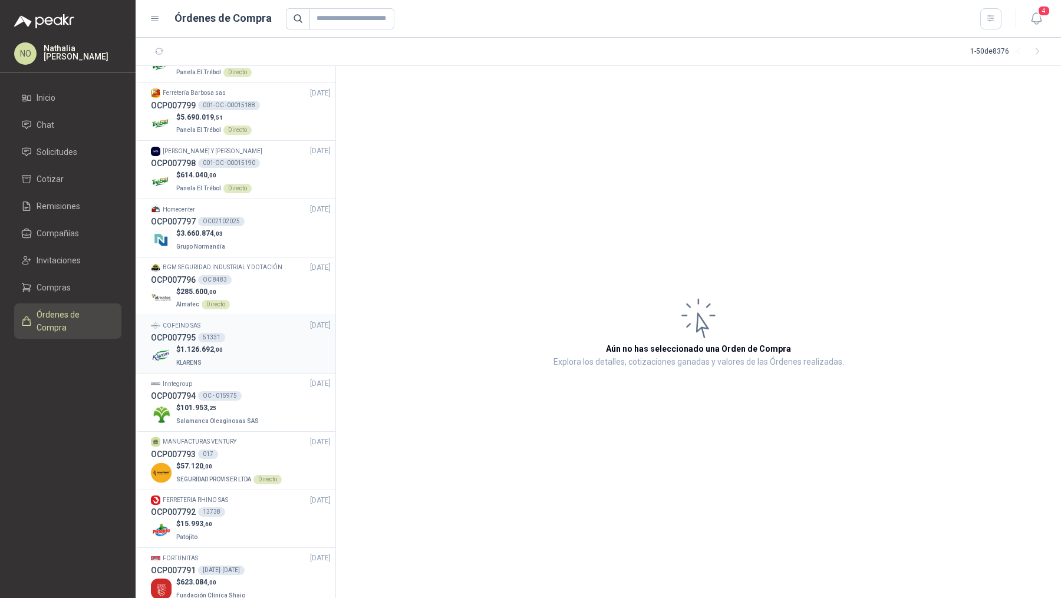
click at [285, 345] on div "$ 1.126.692 ,00 KLARENS" at bounding box center [241, 356] width 180 height 24
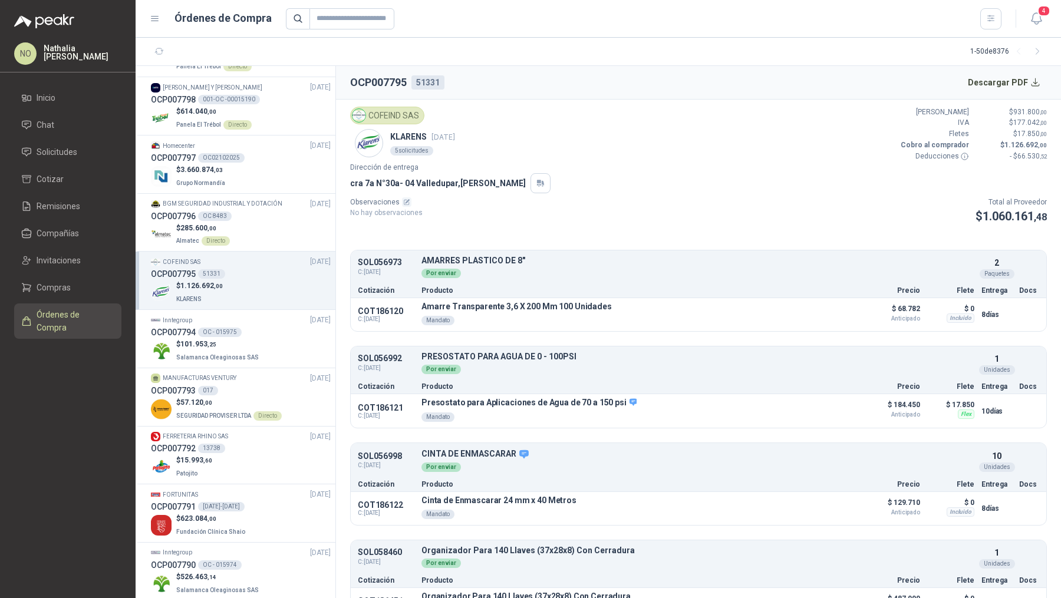
scroll to position [120, 0]
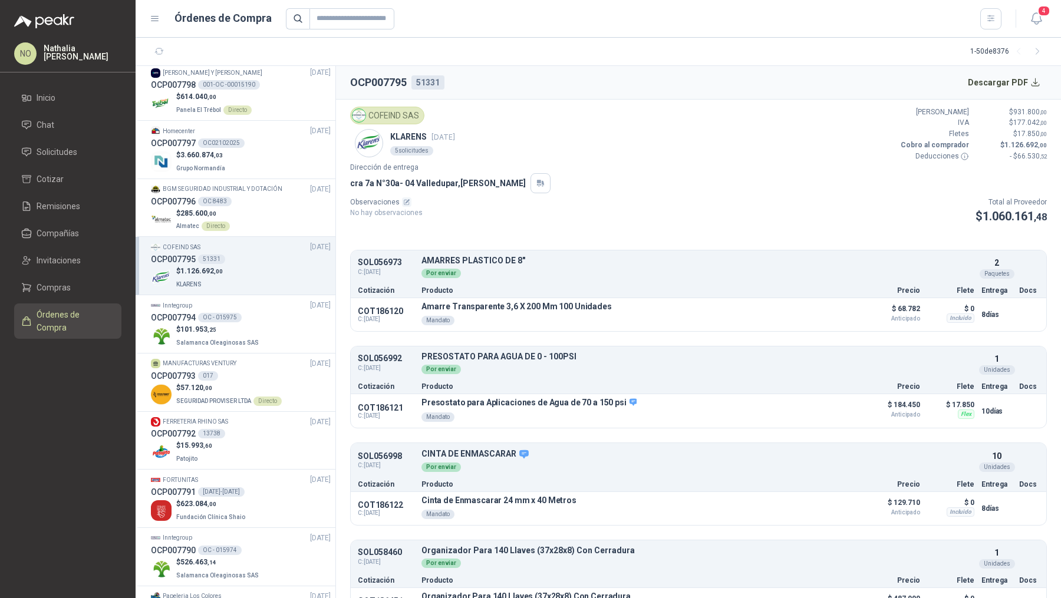
click at [285, 345] on div "$ 101.953 ,25 Salamanca Oleaginosas SAS" at bounding box center [241, 336] width 180 height 24
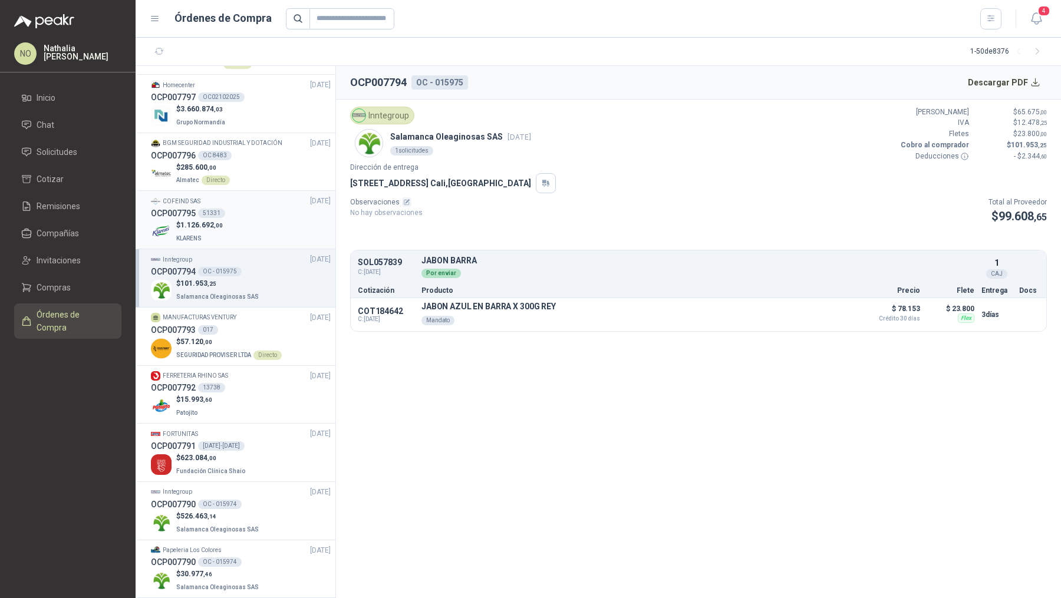
scroll to position [168, 0]
click at [280, 418] on li "FERRETERIA RHINO SAS [DATE] OCP007792 13738 $ 15.993 ,60 Patojito" at bounding box center [236, 393] width 200 height 58
click at [273, 393] on div "$ 15.993 ,60 Patojito" at bounding box center [241, 404] width 180 height 24
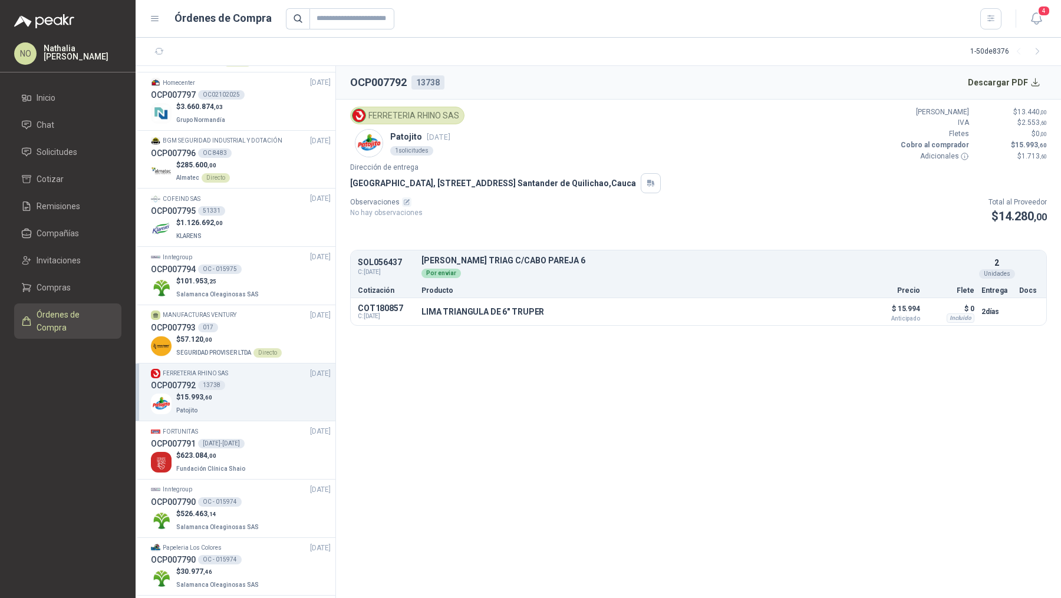
scroll to position [199, 0]
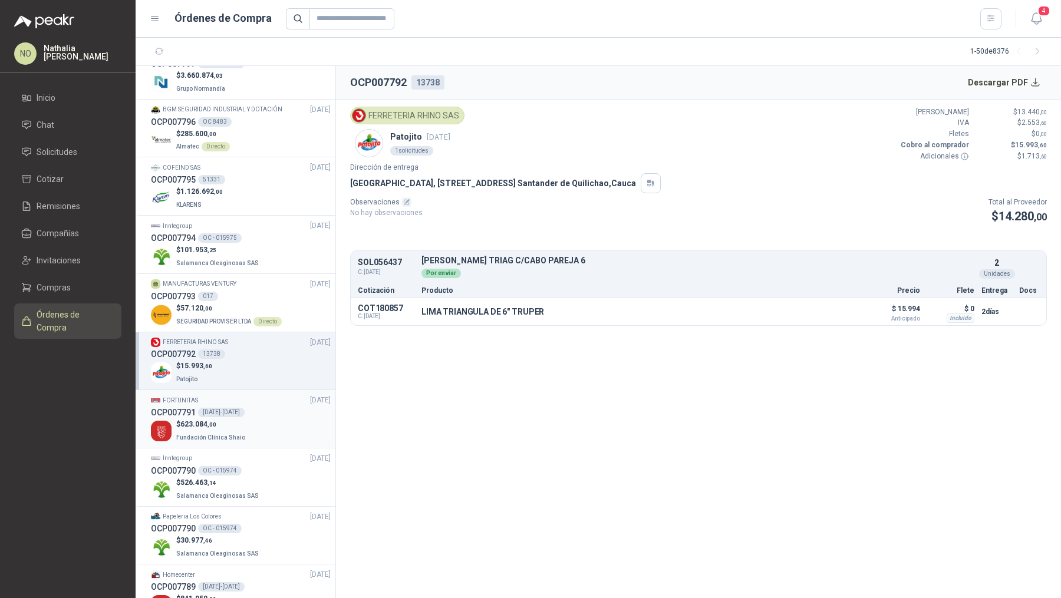
click at [273, 406] on div "OCP007791 [DATE]-[DATE]" at bounding box center [241, 412] width 180 height 13
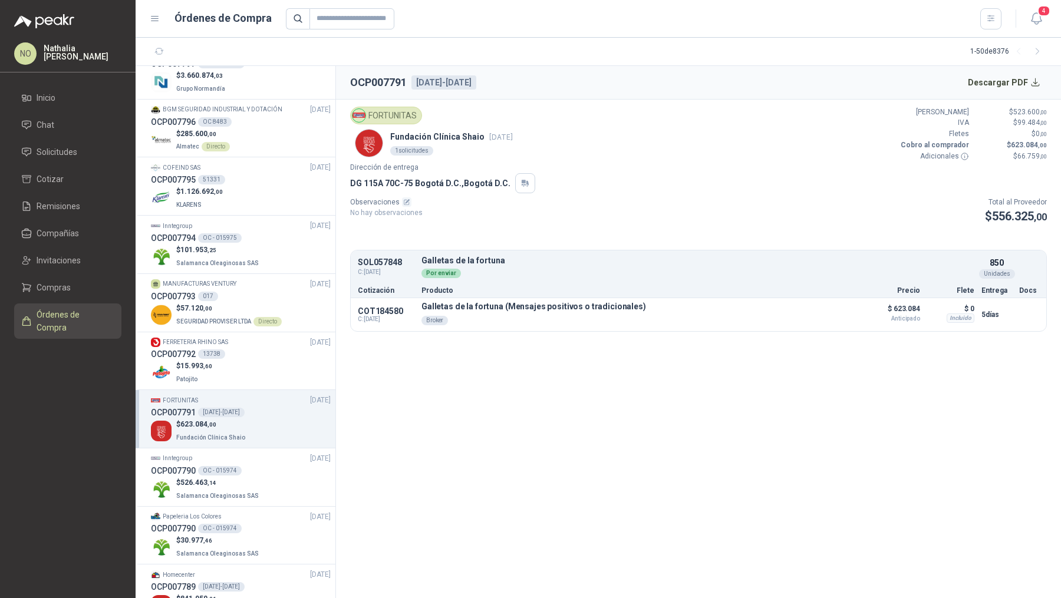
scroll to position [243, 0]
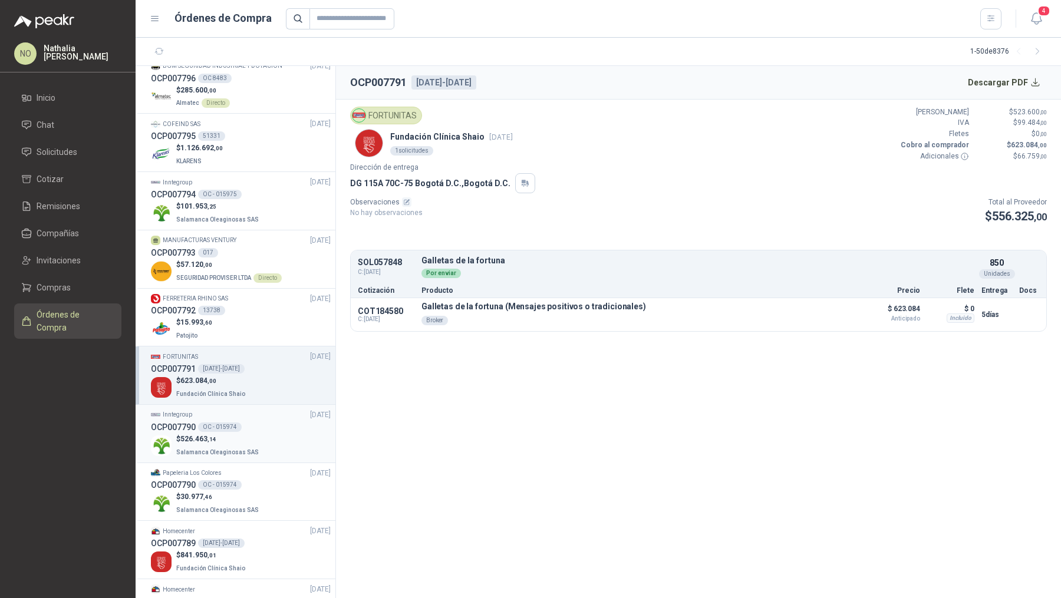
click at [273, 434] on div "$ 526.463 ,14 Salamanca Oleaginosas SAS" at bounding box center [241, 446] width 180 height 24
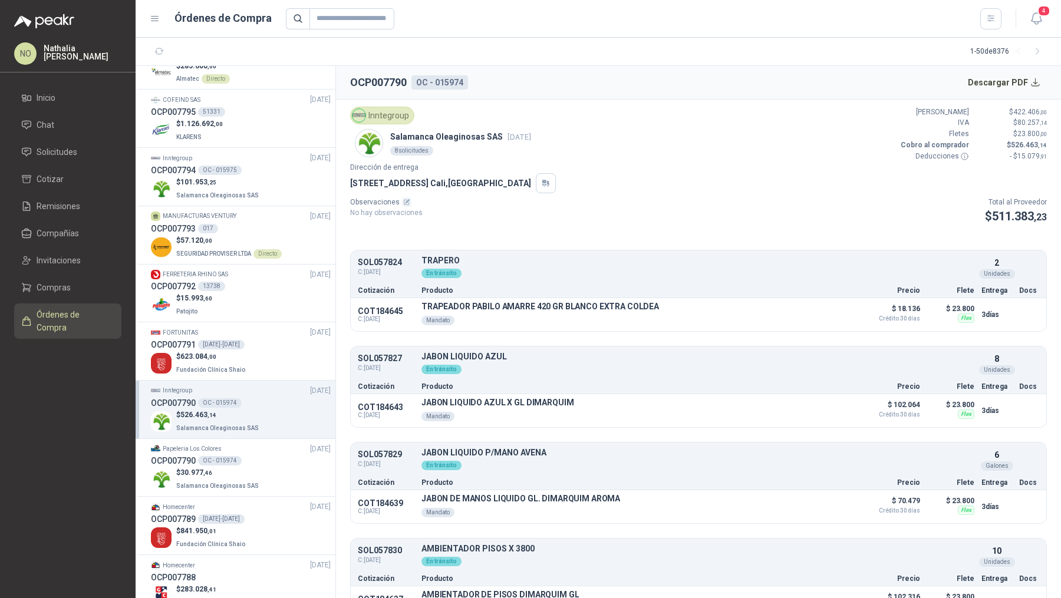
scroll to position [277, 0]
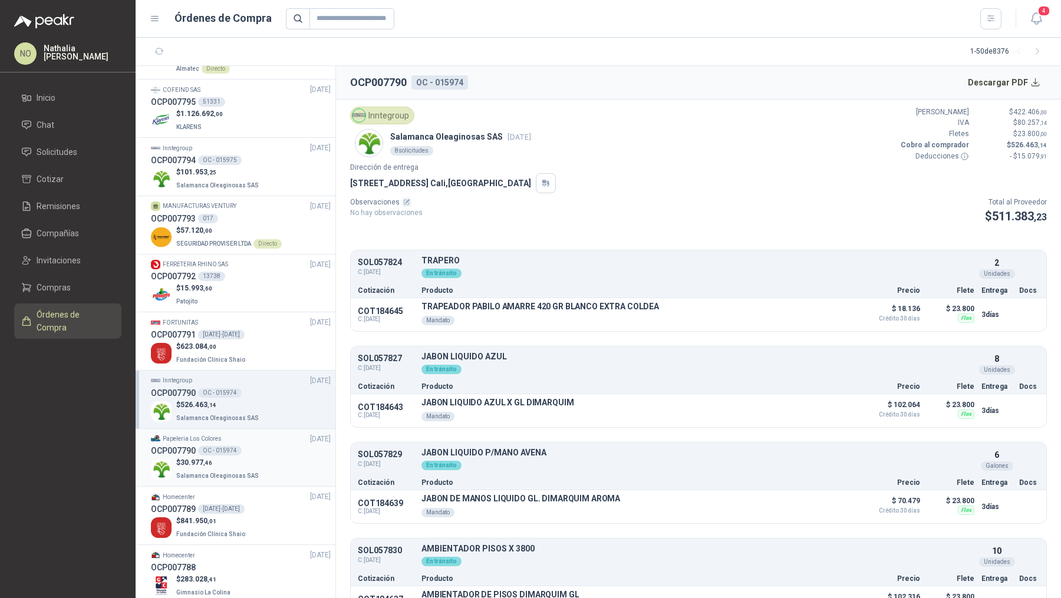
click at [273, 466] on div "$ 30.977 ,46 Salamanca Oleaginosas SAS" at bounding box center [241, 469] width 180 height 24
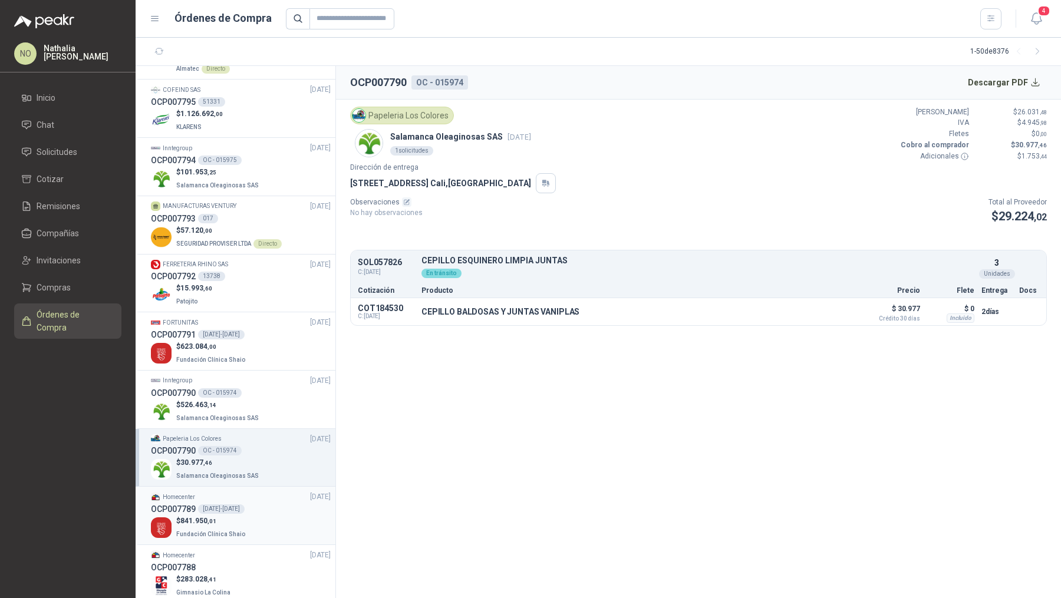
click at [271, 513] on div "OCP007789 [DATE]-[DATE]" at bounding box center [241, 509] width 180 height 13
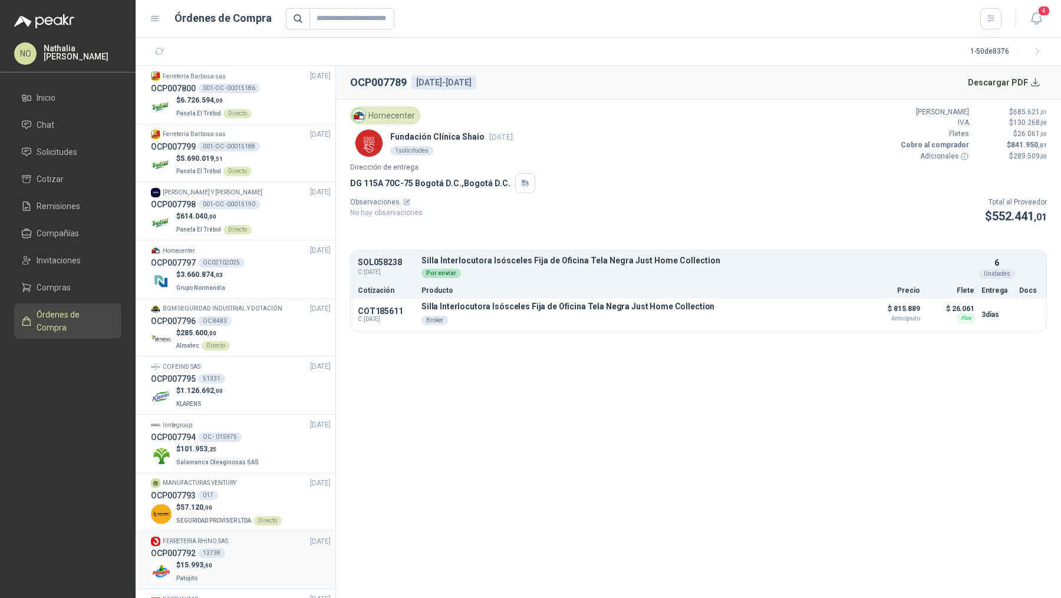
scroll to position [122, 0]
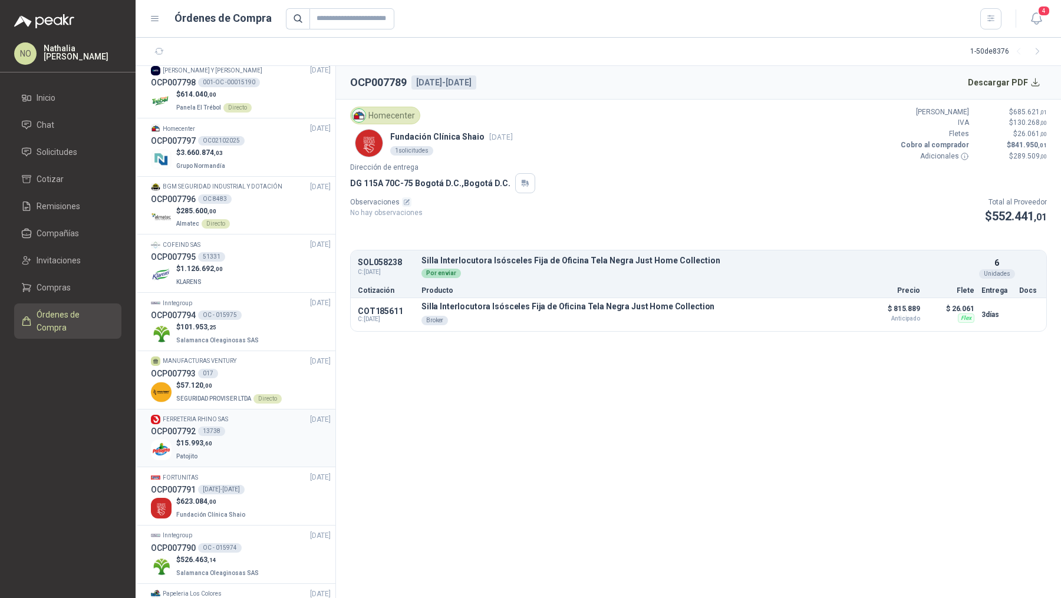
click at [263, 444] on div "$ 15.993 ,60 Patojito" at bounding box center [241, 450] width 180 height 24
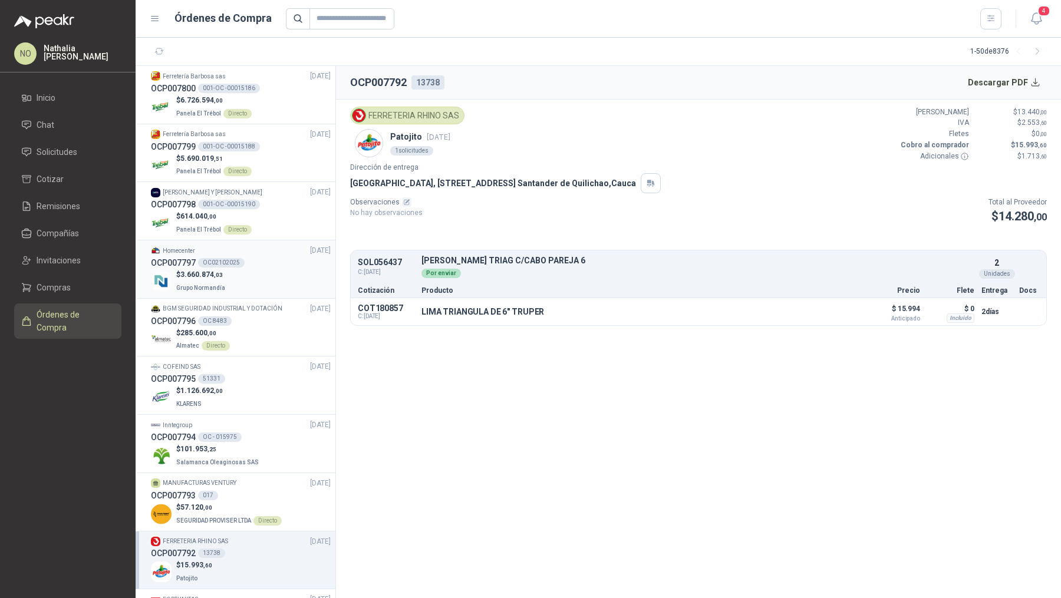
click at [265, 285] on div "$ 3.660.874 ,03 Grupo Normandía" at bounding box center [241, 281] width 180 height 24
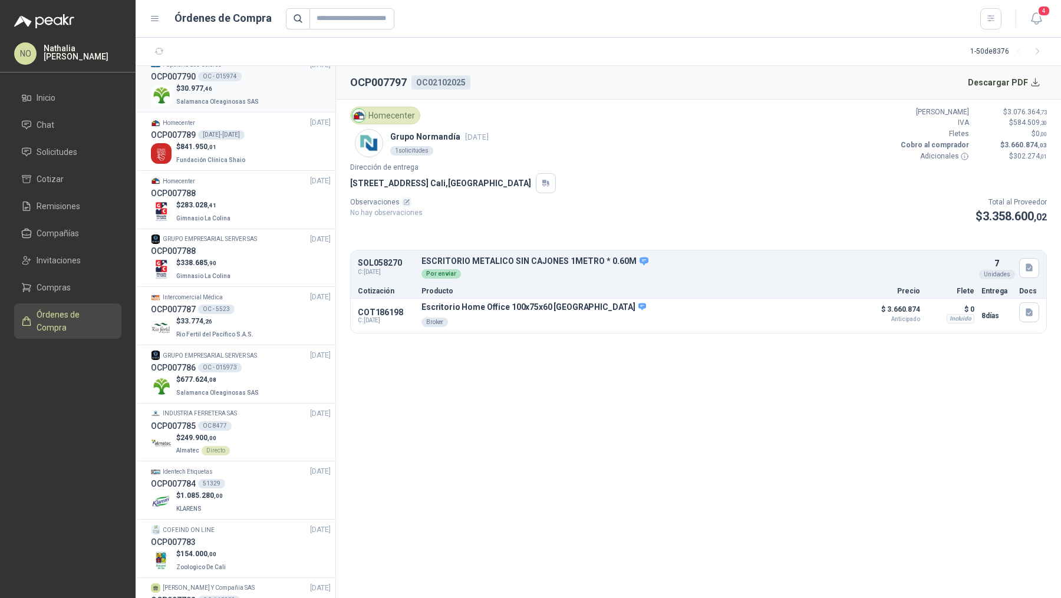
scroll to position [681, 0]
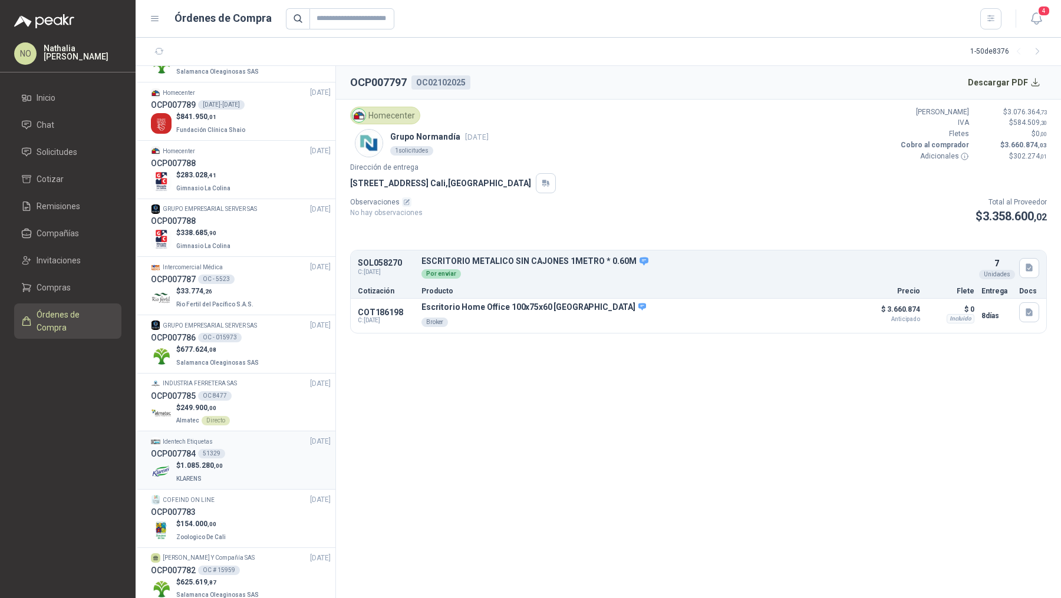
click at [259, 453] on div "OCP007784 51329" at bounding box center [241, 453] width 180 height 13
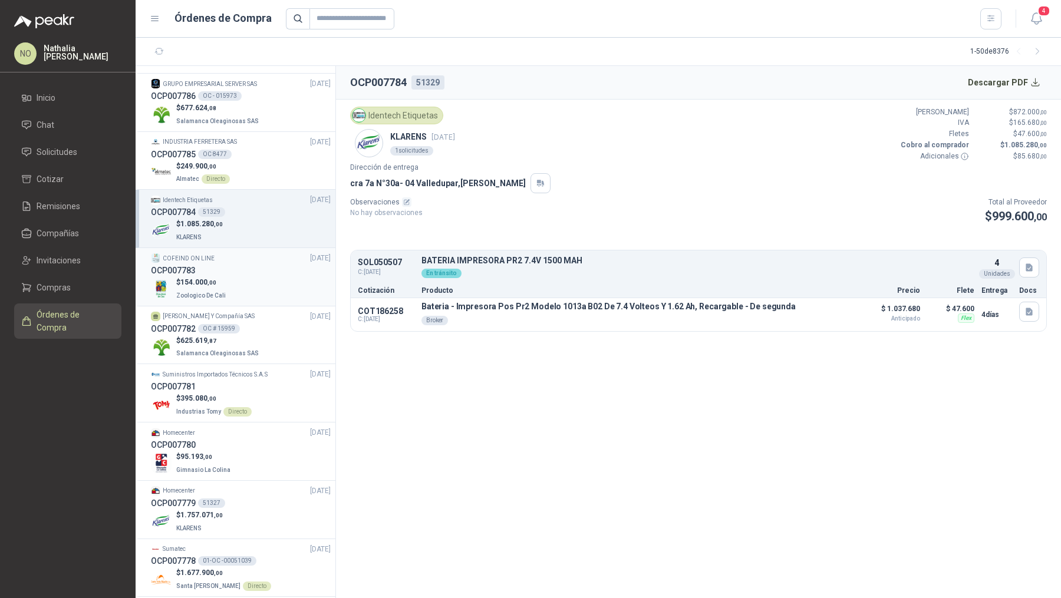
scroll to position [924, 0]
click at [259, 508] on div "$ 1.757.071 ,00 KLARENS" at bounding box center [241, 520] width 180 height 24
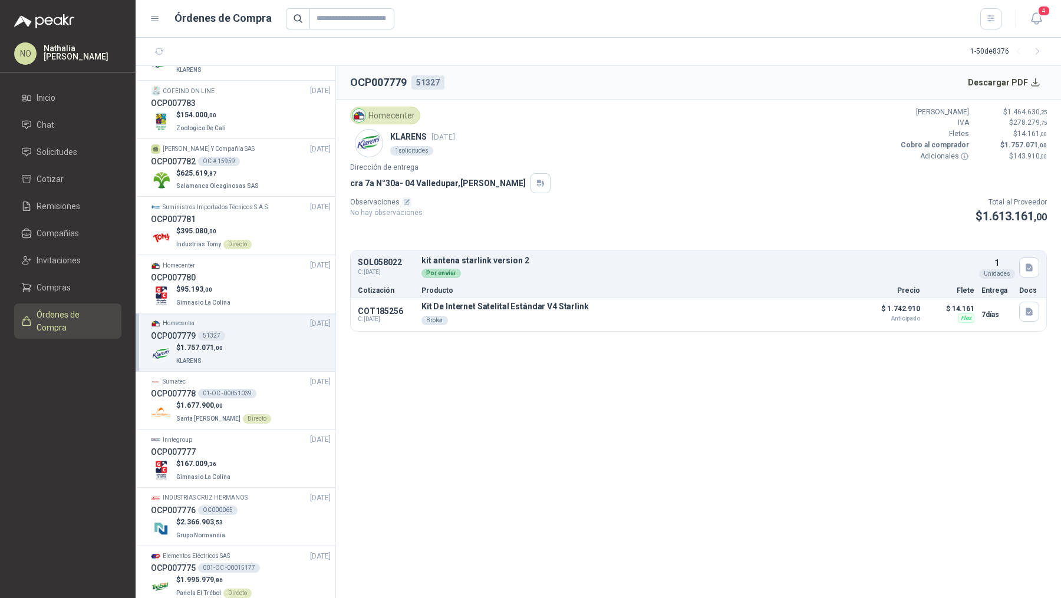
scroll to position [1088, 0]
click at [253, 463] on div "$ 167.009 ,36 Gimnasio La Colina" at bounding box center [241, 472] width 180 height 24
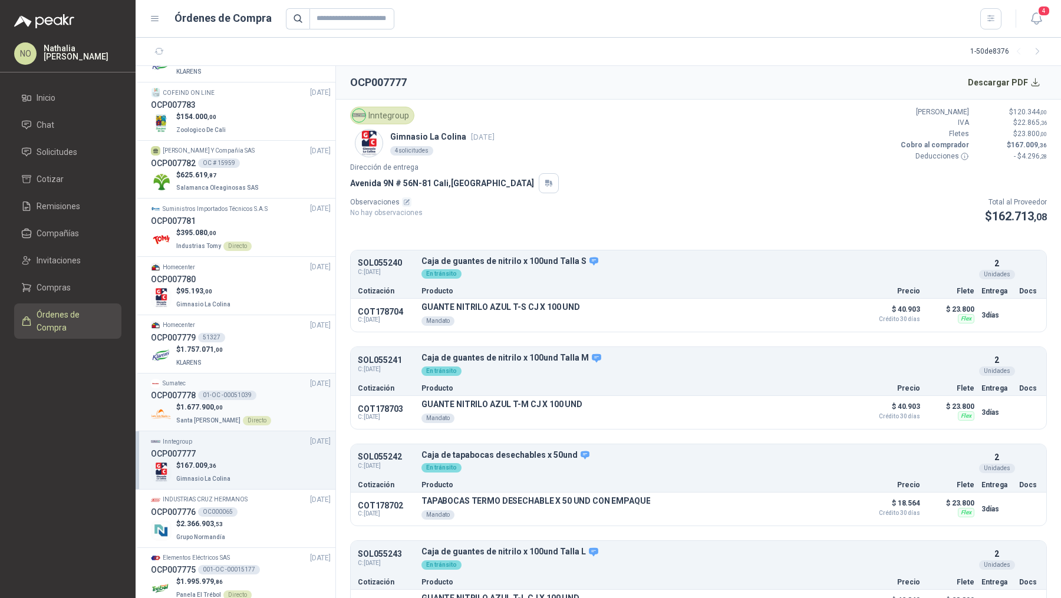
click at [255, 405] on p "$ 1.677.900 ,00" at bounding box center [223, 407] width 95 height 11
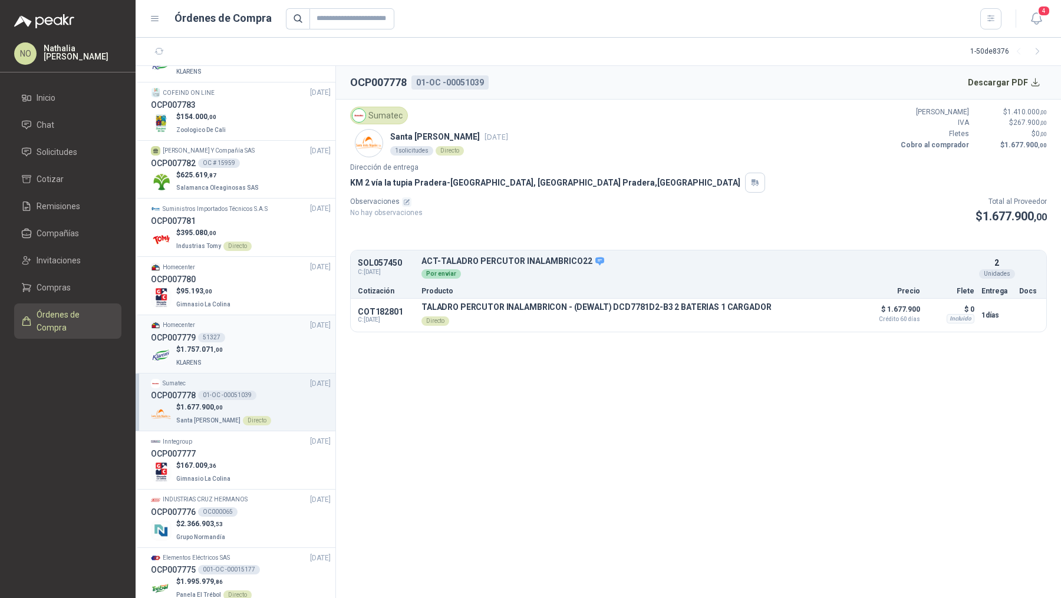
click at [260, 344] on div "$ 1.757.071 ,00 KLARENS" at bounding box center [241, 356] width 180 height 24
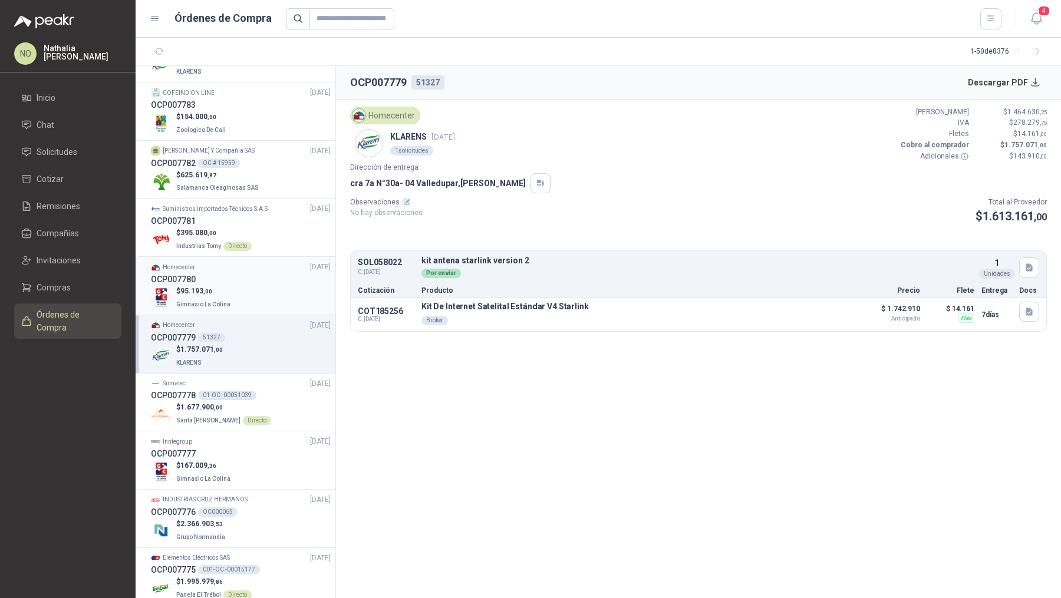
click at [268, 286] on div "$ 95.193 ,00 Gimnasio La Colina" at bounding box center [241, 298] width 180 height 24
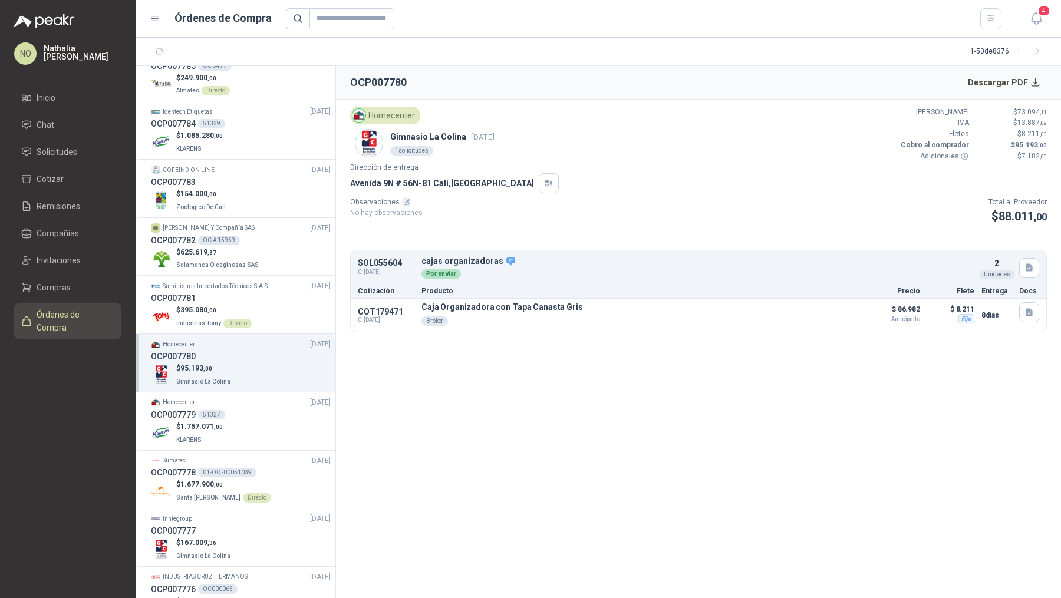
scroll to position [1009, 0]
click at [259, 252] on div "$ 625.619 ,87 Salamanca Oleaginosas SAS" at bounding box center [241, 261] width 180 height 24
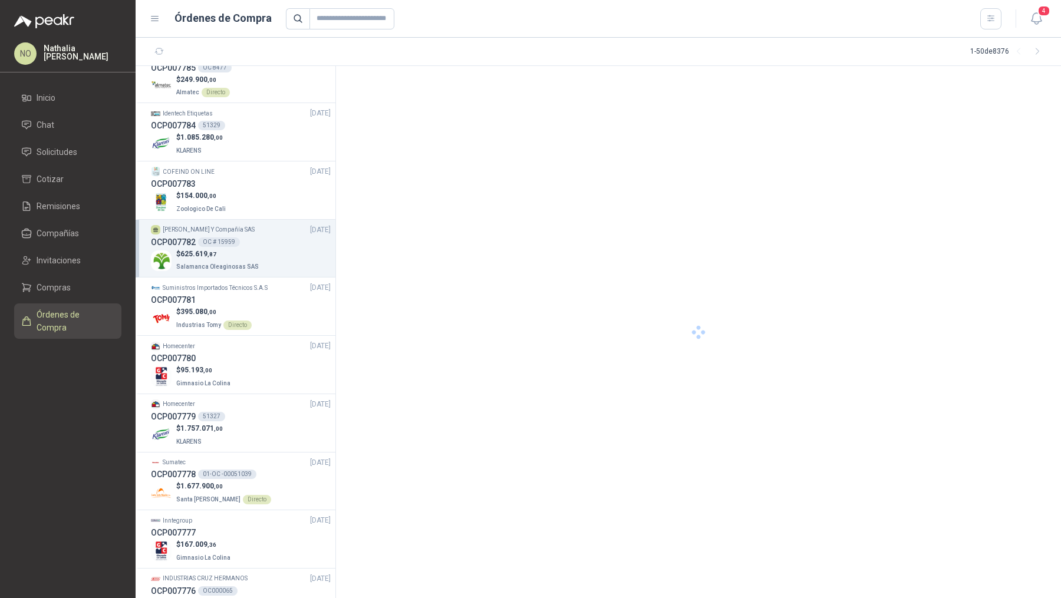
click at [259, 252] on div "$ 625.619 ,87 Salamanca Oleaginosas SAS" at bounding box center [241, 261] width 180 height 24
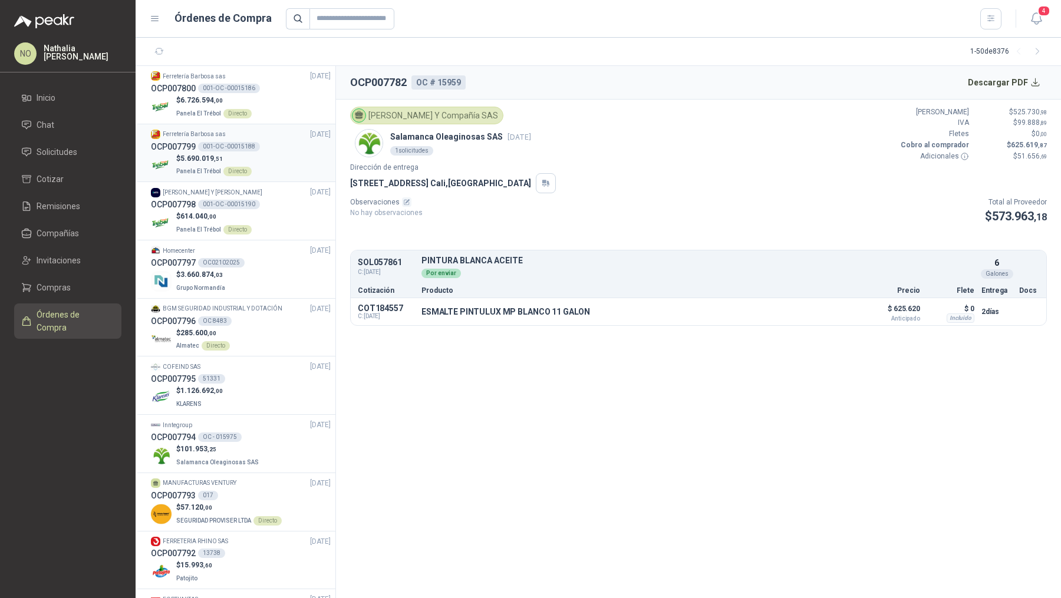
click at [270, 172] on div "$ 5.690.019 ,51 Panela El Trébol Directo" at bounding box center [241, 165] width 180 height 24
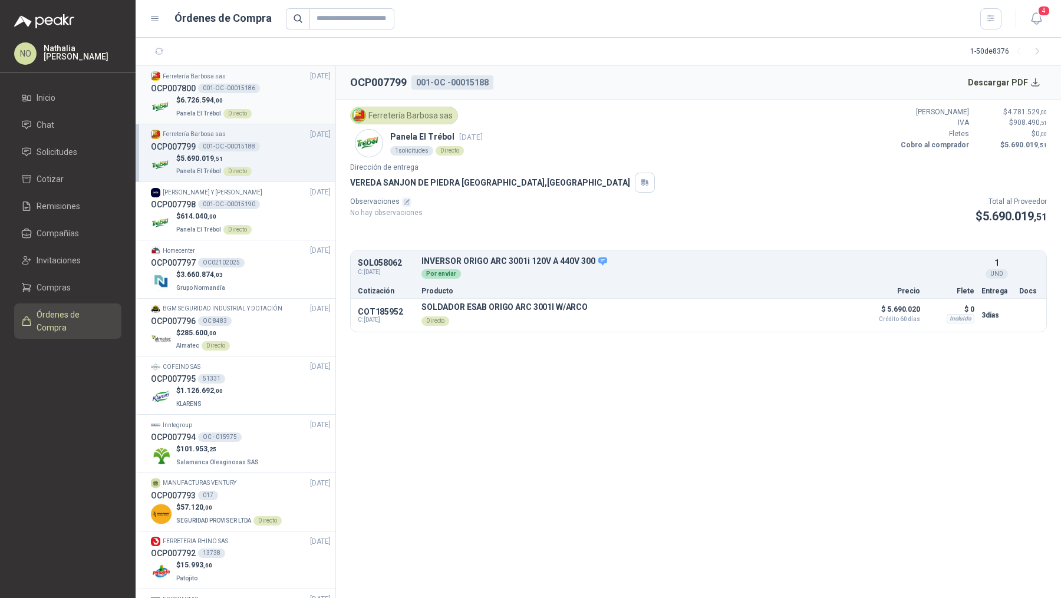
click at [282, 91] on div "OCP007800 001-OC -00015186" at bounding box center [241, 88] width 180 height 13
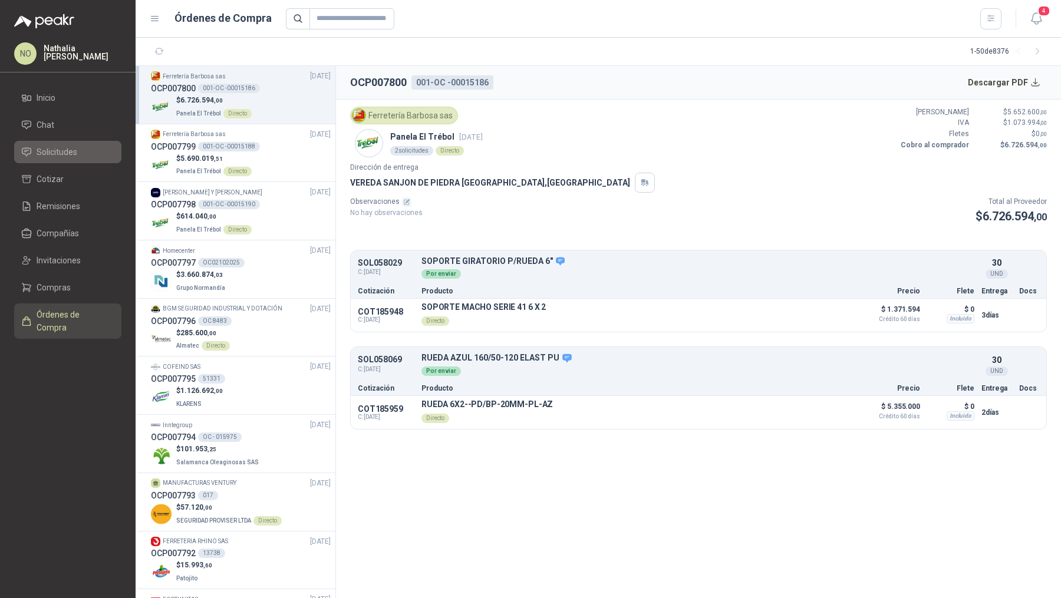
click at [74, 156] on span "Solicitudes" at bounding box center [57, 152] width 41 height 13
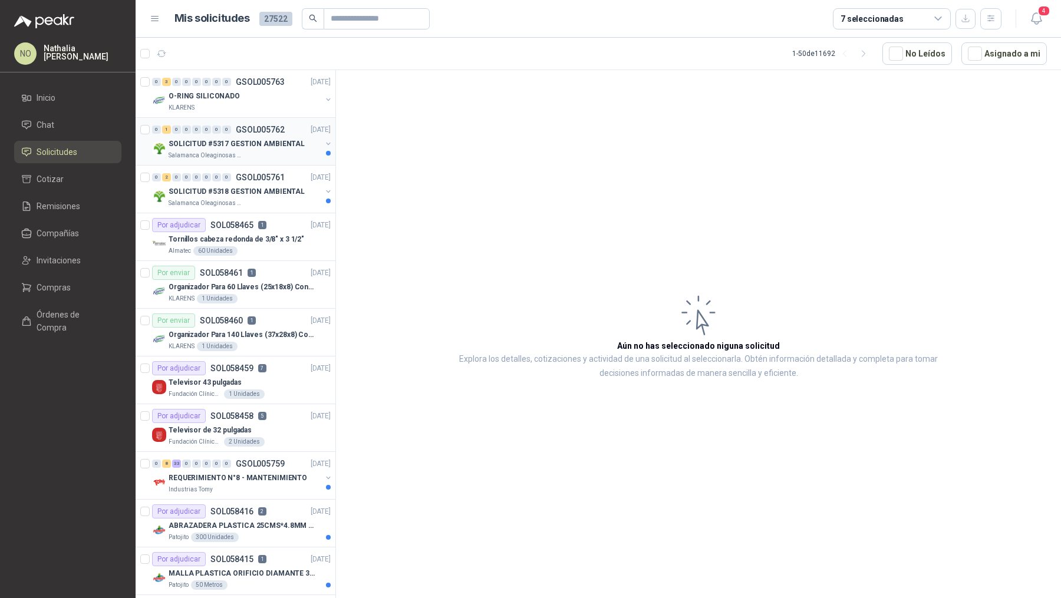
click at [253, 146] on p "SOLICITUD #5317 GESTION AMBIENTAL" at bounding box center [237, 143] width 136 height 11
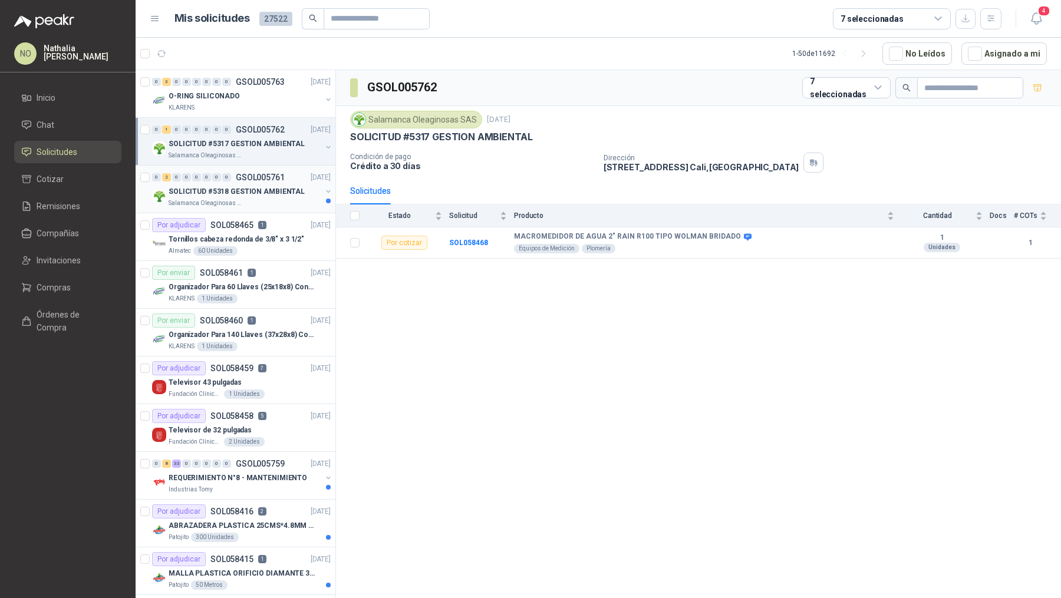
click at [252, 171] on div "0 2 0 0 0 0 0 0 GSOL005761 [DATE]" at bounding box center [242, 177] width 181 height 14
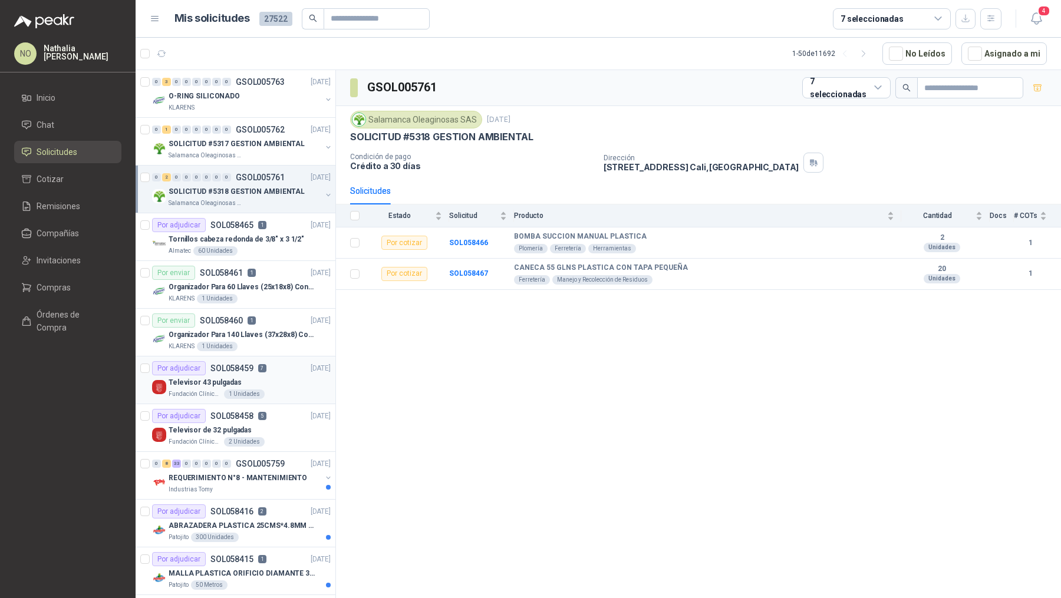
click at [276, 381] on div "Televisor 43 pulgadas" at bounding box center [250, 382] width 162 height 14
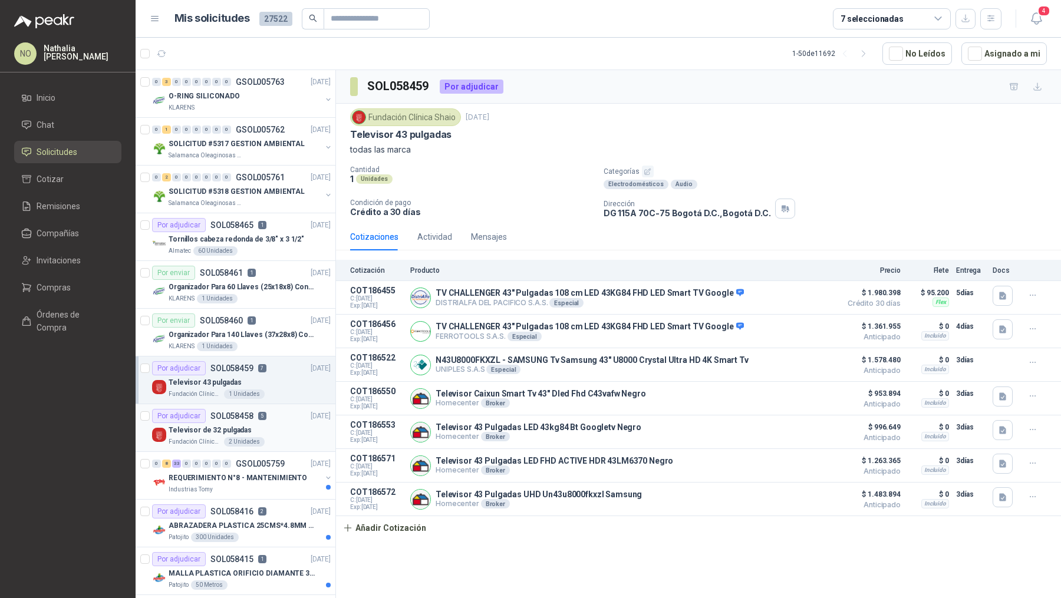
click at [263, 428] on div "Televisor de 32 pulgadas" at bounding box center [250, 430] width 162 height 14
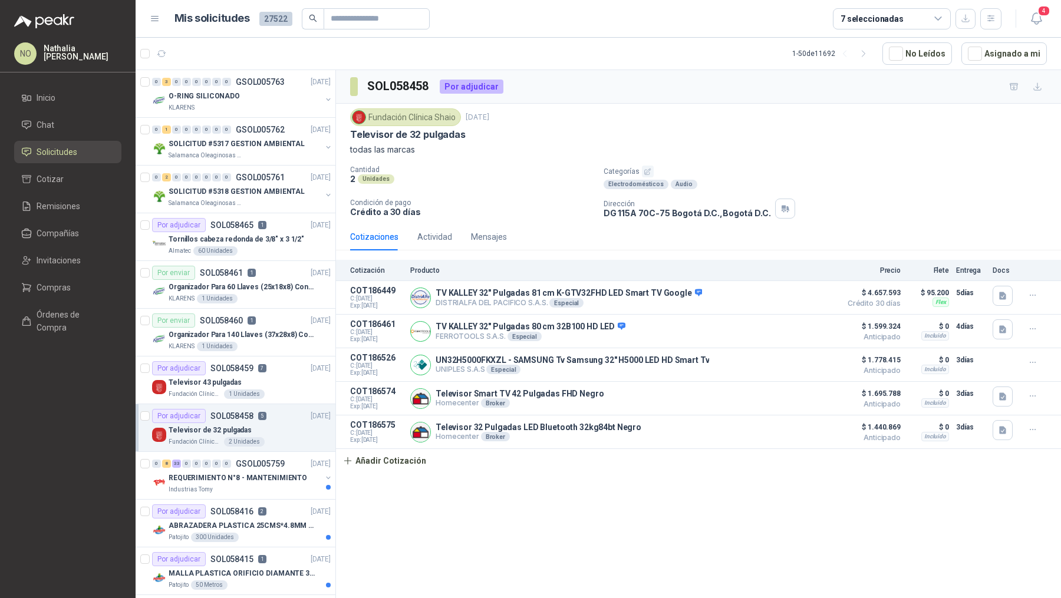
click at [413, 143] on p "todas las marcas" at bounding box center [698, 149] width 696 height 13
click at [995, 56] on button "Asignado a mi" at bounding box center [1003, 53] width 85 height 22
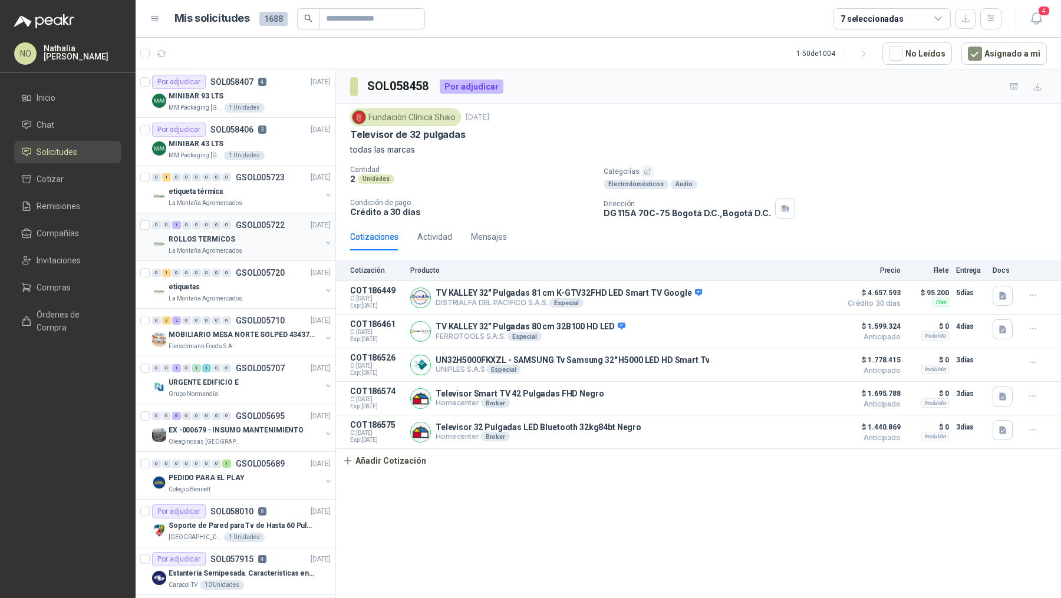
click at [279, 240] on div "ROLLOS TERMICOS" at bounding box center [245, 239] width 153 height 14
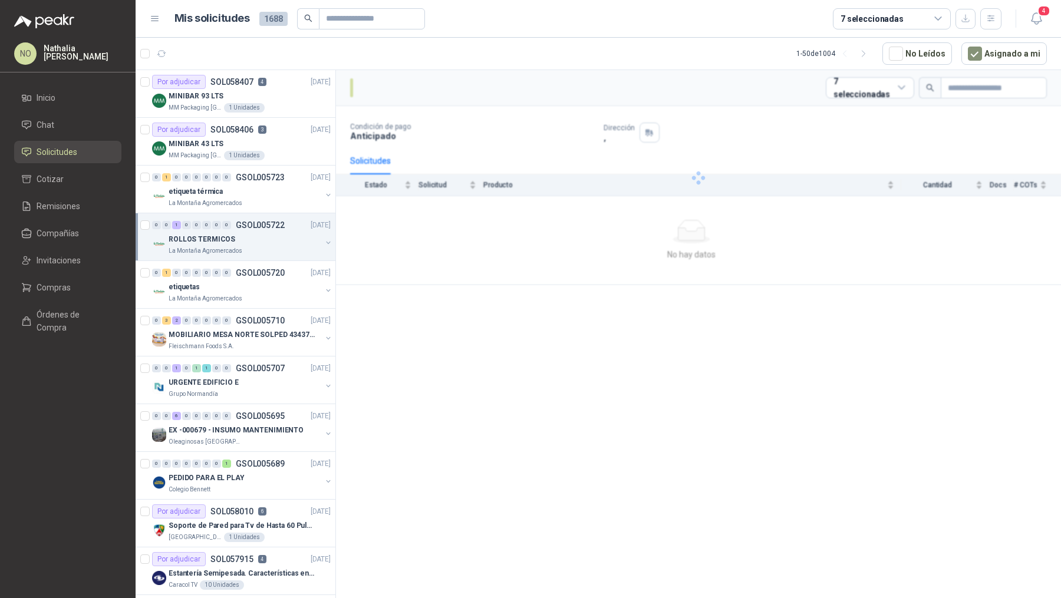
click at [279, 240] on div "ROLLOS TERMICOS" at bounding box center [245, 239] width 153 height 14
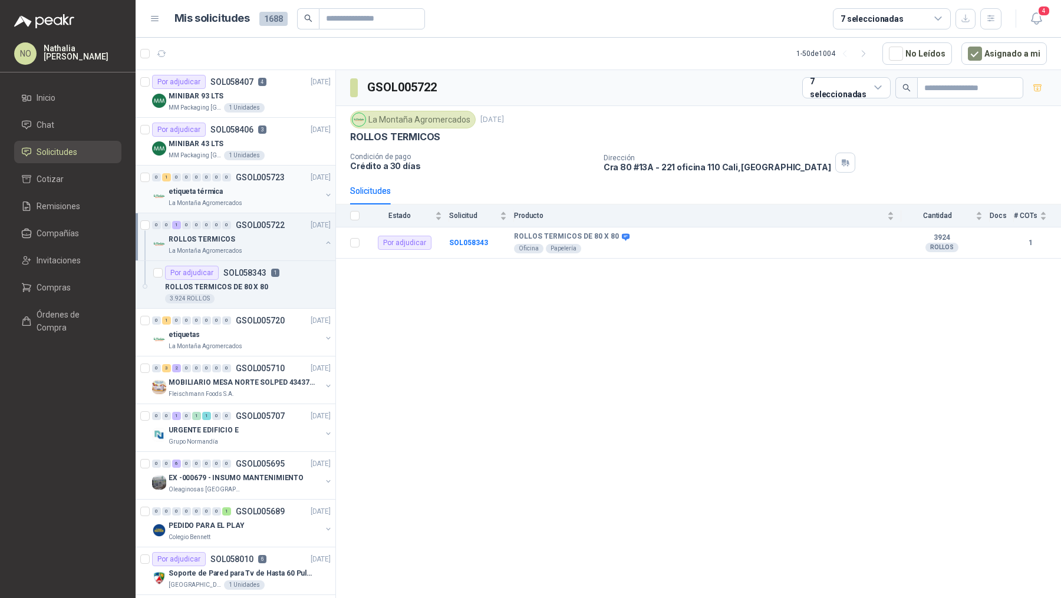
click at [275, 202] on div "La Montaña Agromercados" at bounding box center [245, 203] width 153 height 9
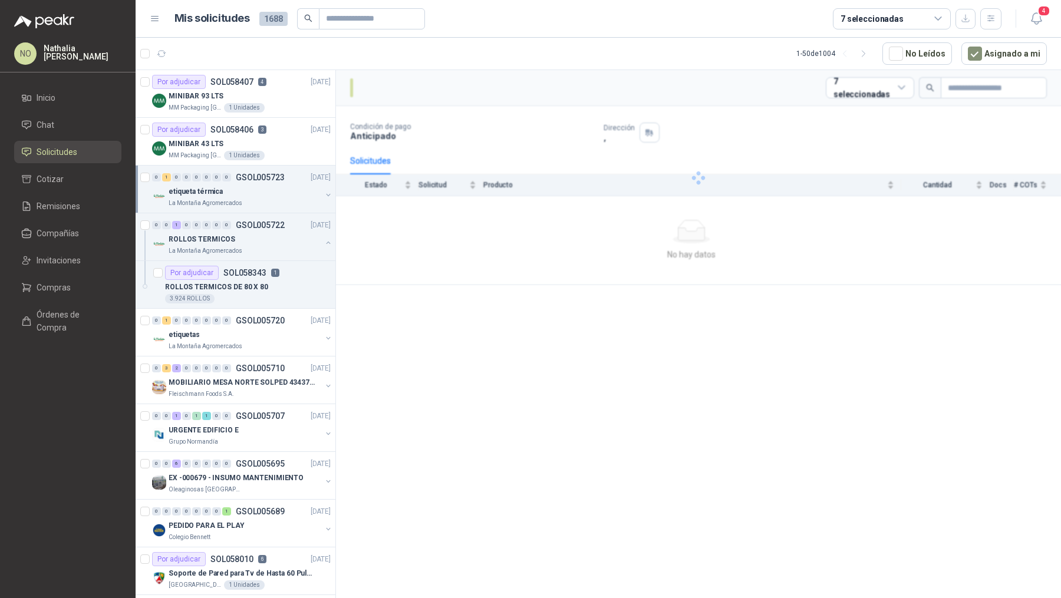
click at [275, 202] on div "La Montaña Agromercados" at bounding box center [245, 203] width 153 height 9
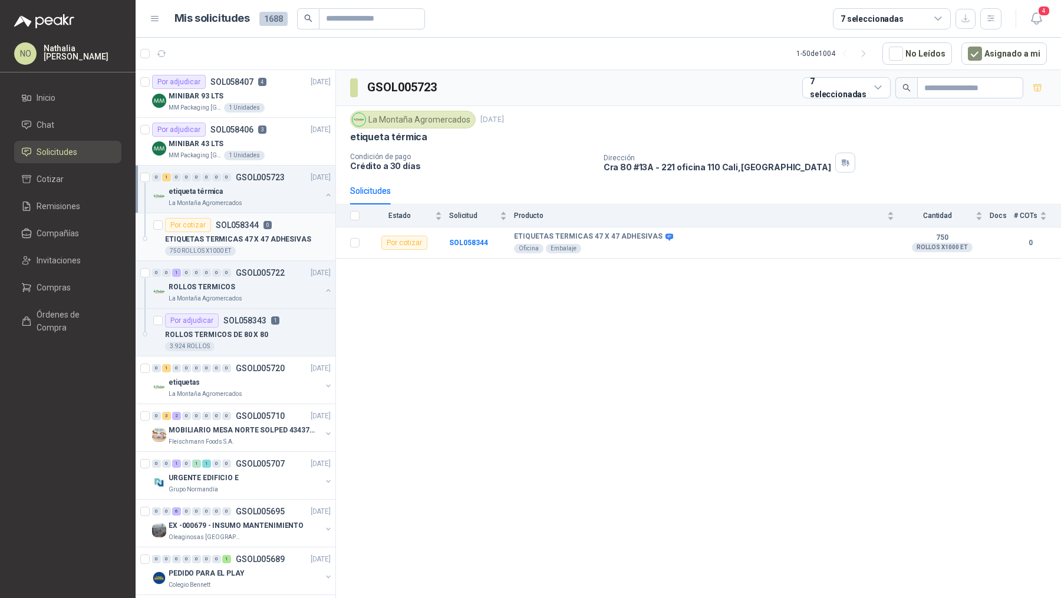
click at [278, 246] on div "750 ROLLOS X1000 ET" at bounding box center [248, 250] width 166 height 9
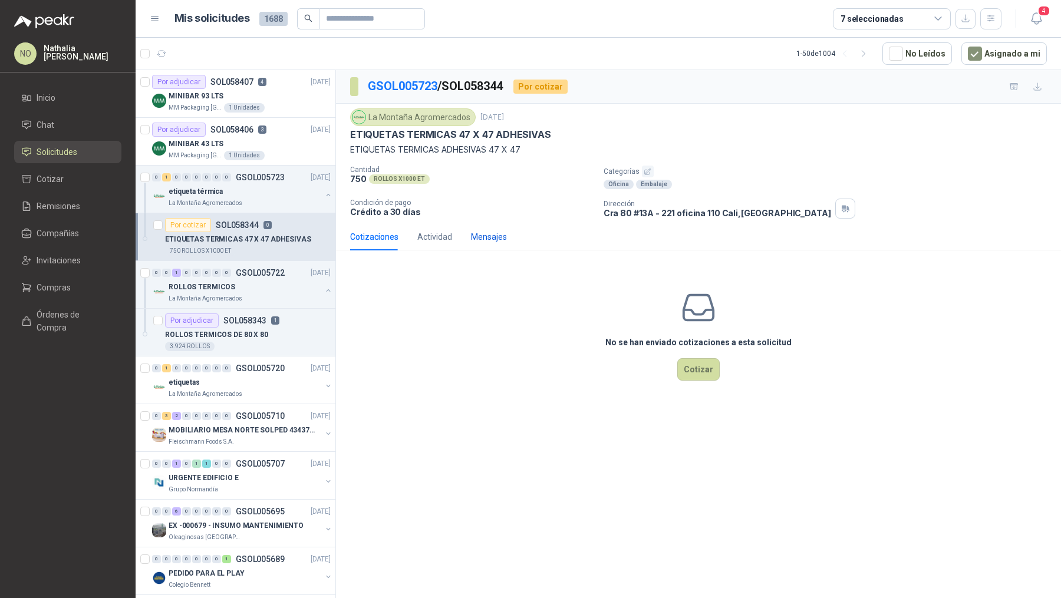
click at [486, 230] on div "Mensajes" at bounding box center [489, 236] width 36 height 13
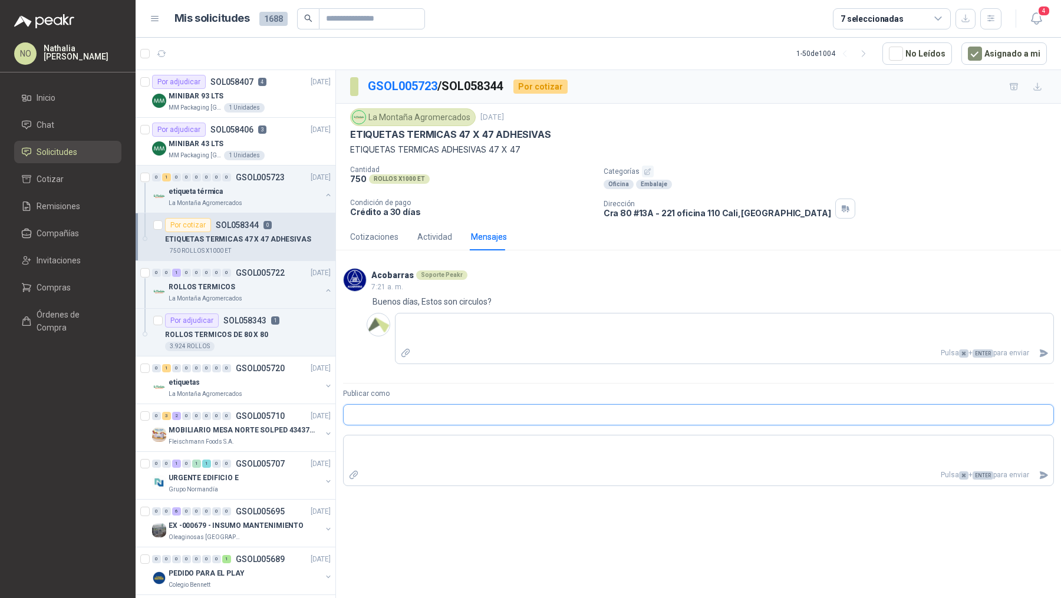
click at [437, 408] on input "Publicar como" at bounding box center [698, 415] width 709 height 20
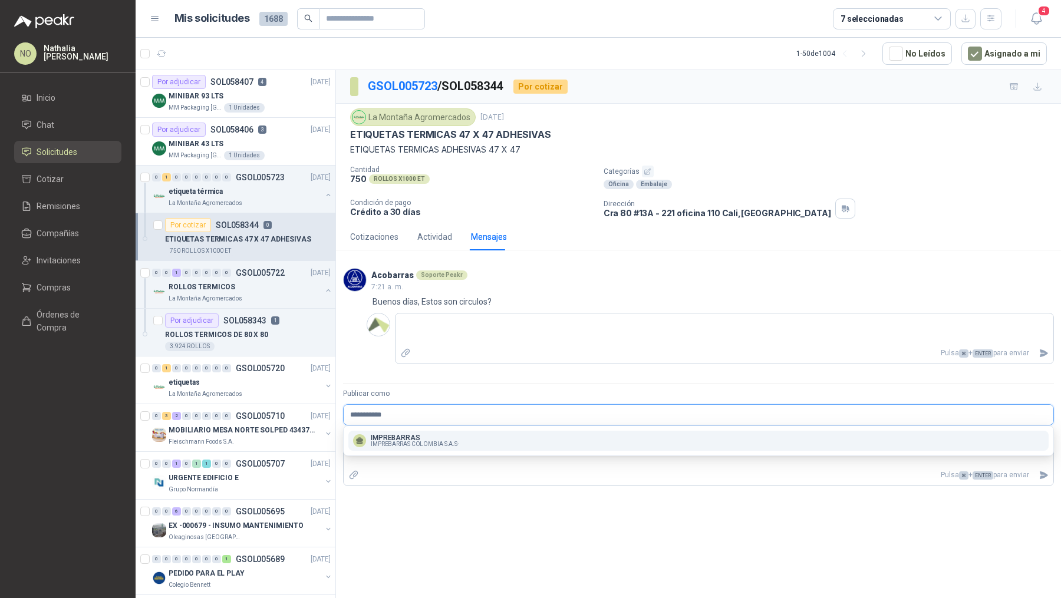
type input "**********"
click at [437, 441] on span "IMPREBARRAS COLOMBIA S.A.S -" at bounding box center [415, 444] width 88 height 6
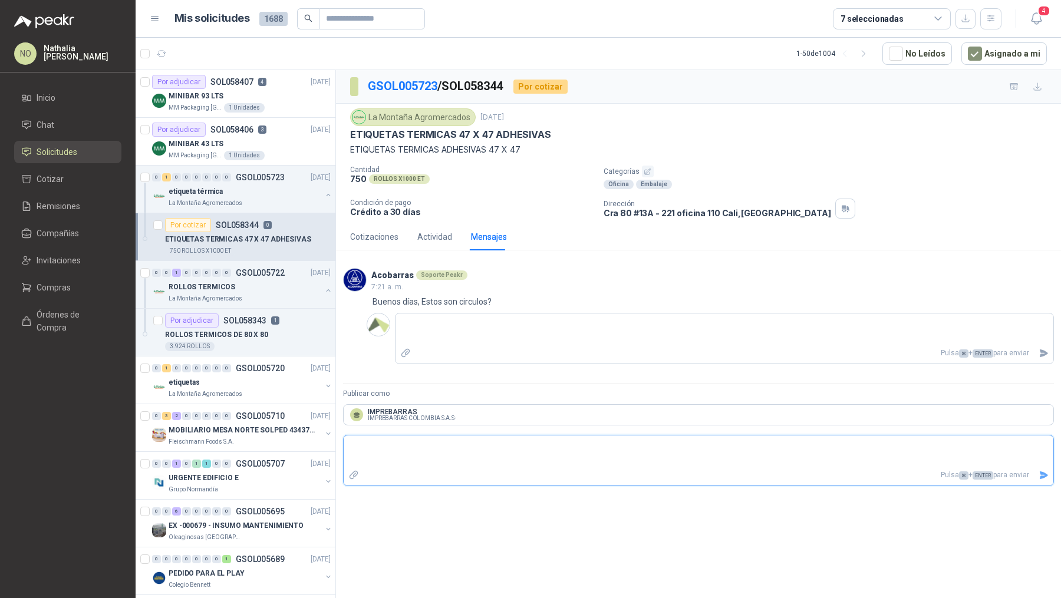
click at [437, 449] on textarea at bounding box center [698, 451] width 709 height 27
type textarea "*"
type textarea "**"
type textarea "****"
type textarea "*****"
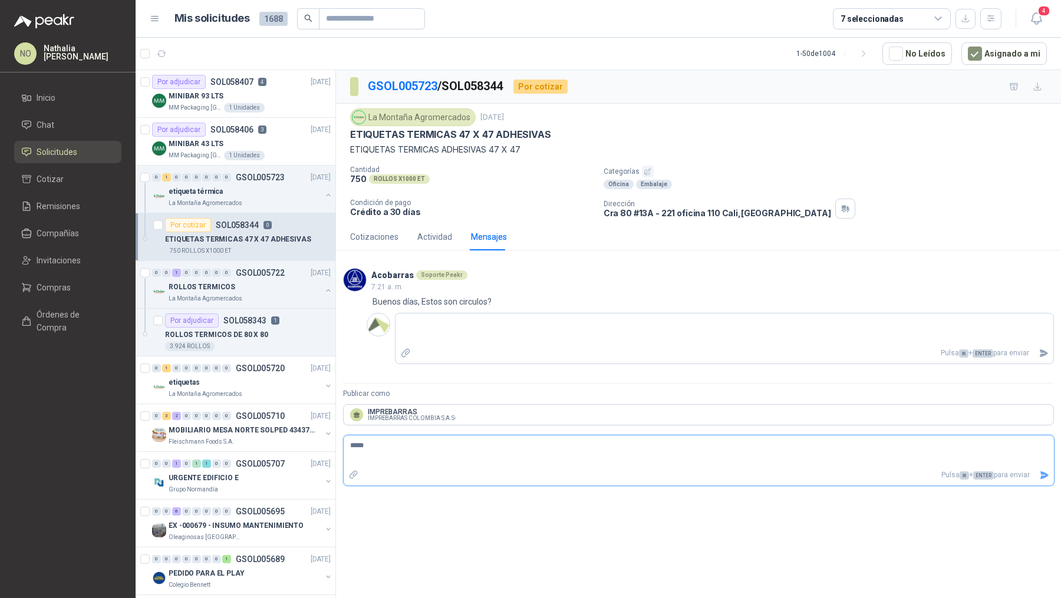
type textarea "******"
type textarea "********"
type textarea "*********"
type textarea "**********"
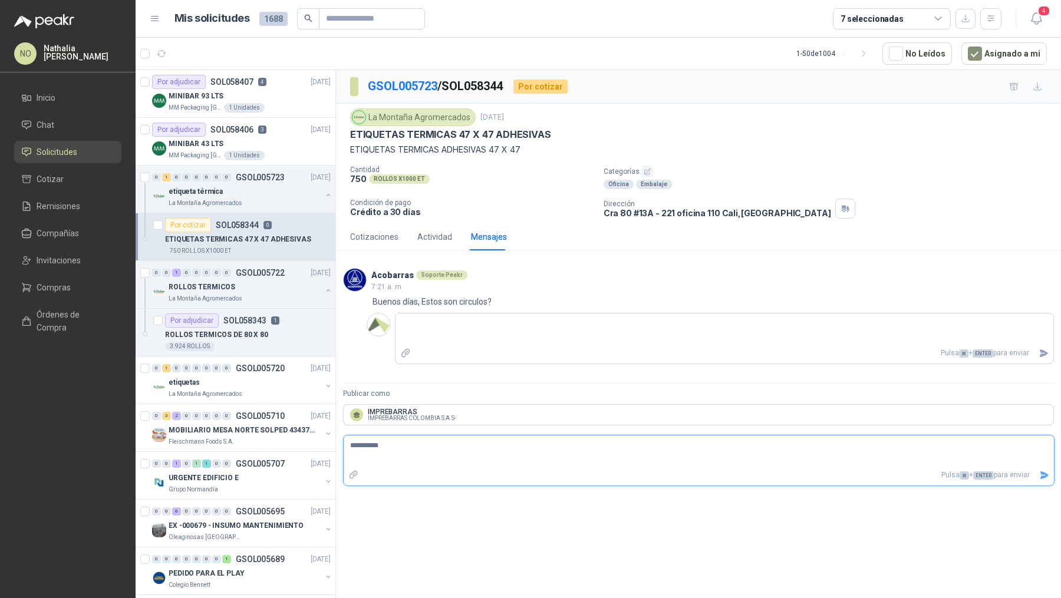
type textarea "**********"
paste textarea "**********"
type textarea "**********"
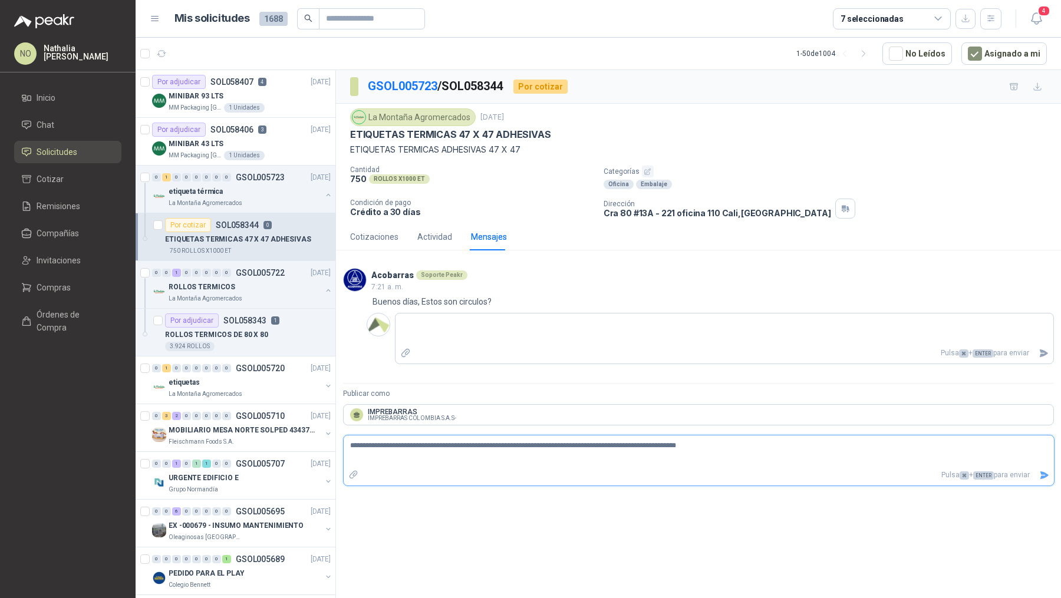
click at [540, 443] on textarea "**********" at bounding box center [699, 451] width 710 height 27
type textarea "**********"
click at [711, 445] on textarea "**********" at bounding box center [699, 451] width 710 height 27
type textarea "**********"
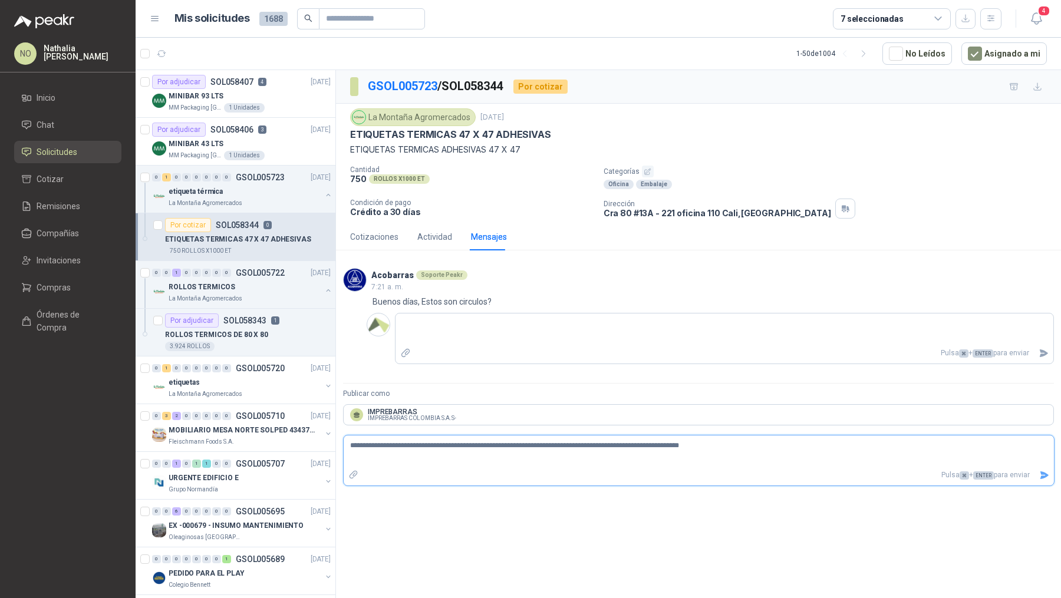
click at [1047, 471] on icon "Enviar" at bounding box center [1044, 475] width 10 height 10
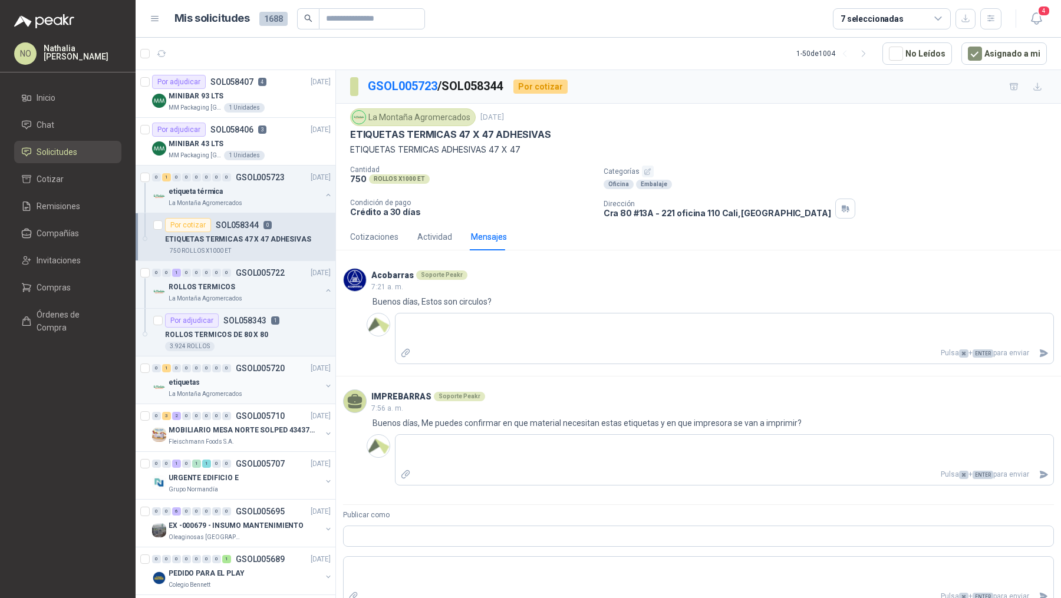
click at [261, 375] on div "etiquetas" at bounding box center [245, 382] width 153 height 14
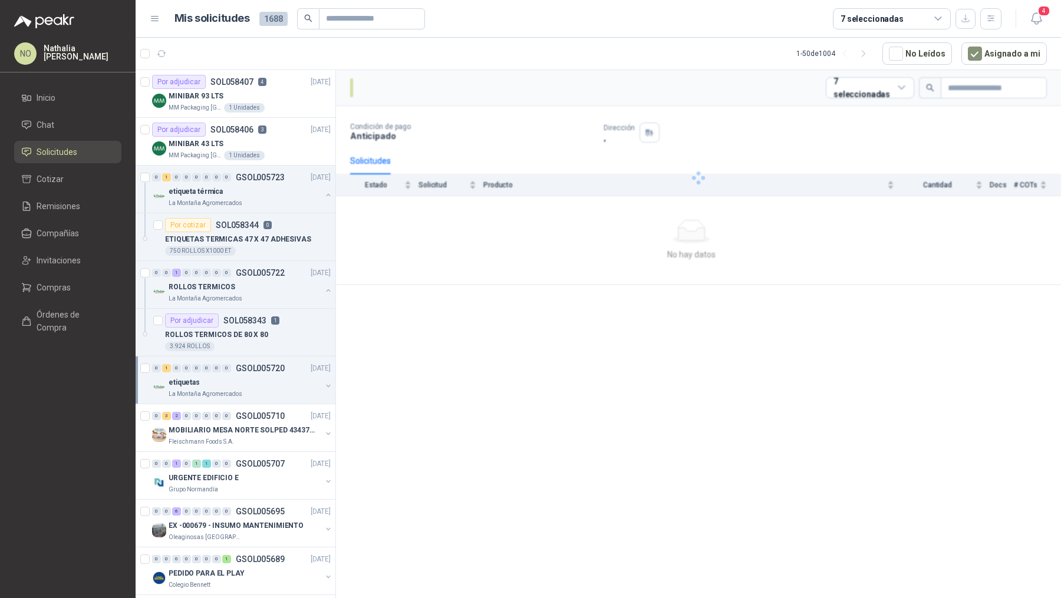
click at [261, 375] on div "etiquetas" at bounding box center [245, 382] width 153 height 14
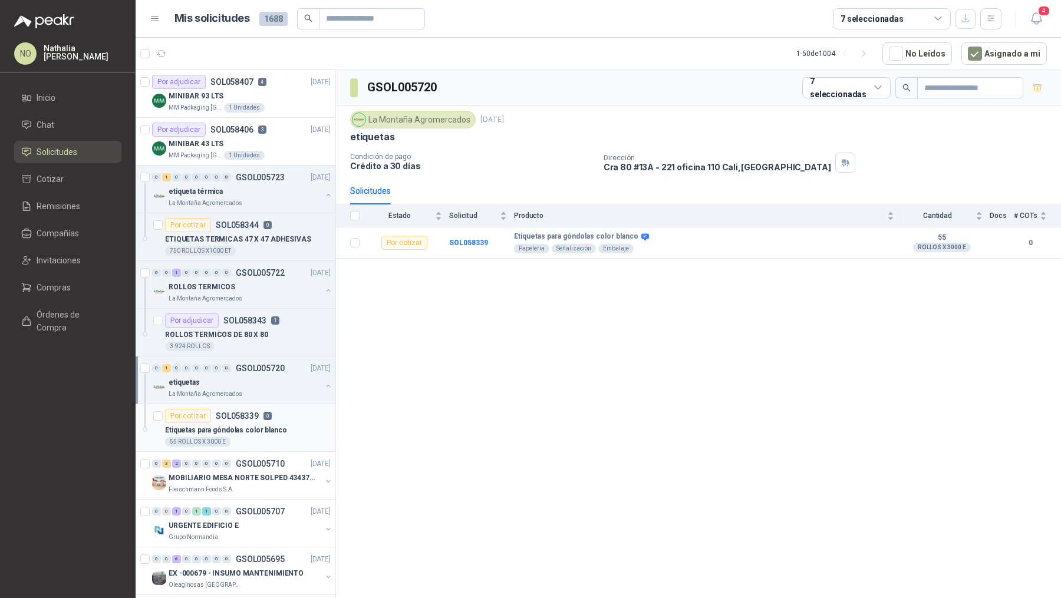
click at [261, 433] on div "Etiquetas para góndolas color blanco" at bounding box center [248, 430] width 166 height 14
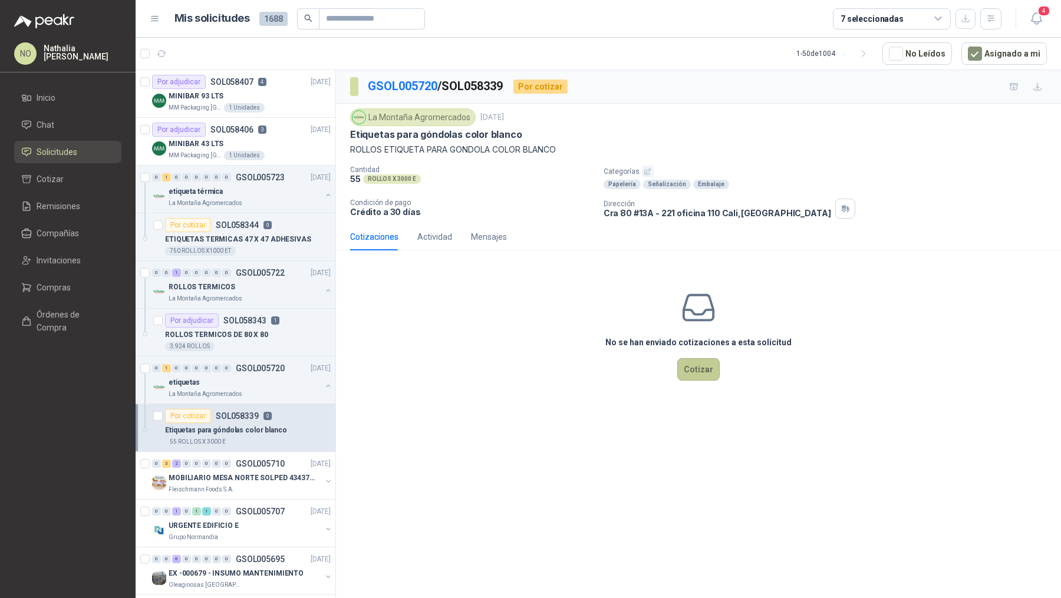
click at [681, 367] on button "Cotizar" at bounding box center [698, 369] width 42 height 22
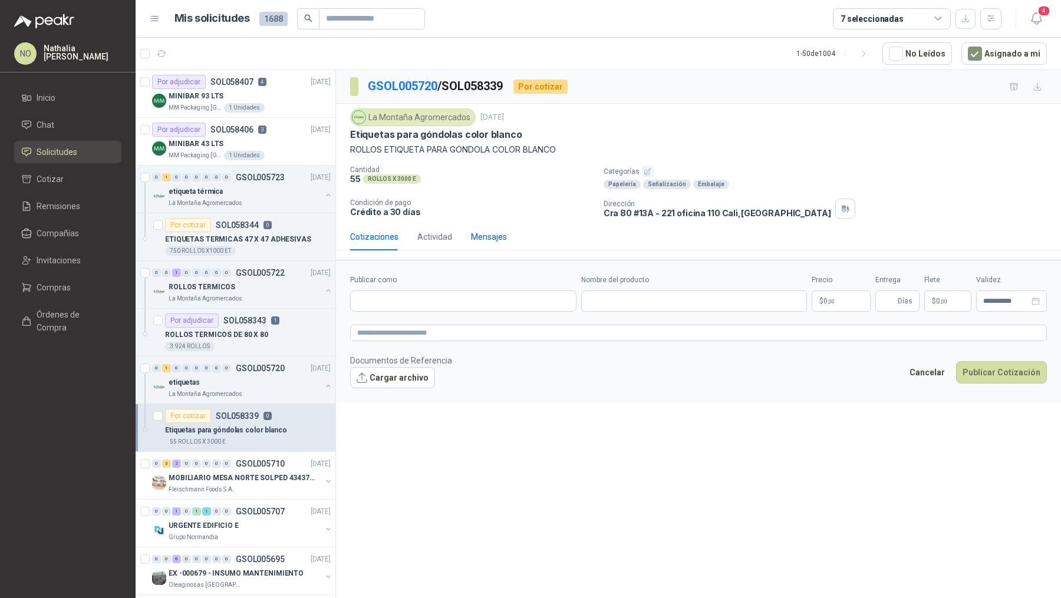
click at [485, 235] on div "Mensajes" at bounding box center [489, 236] width 36 height 13
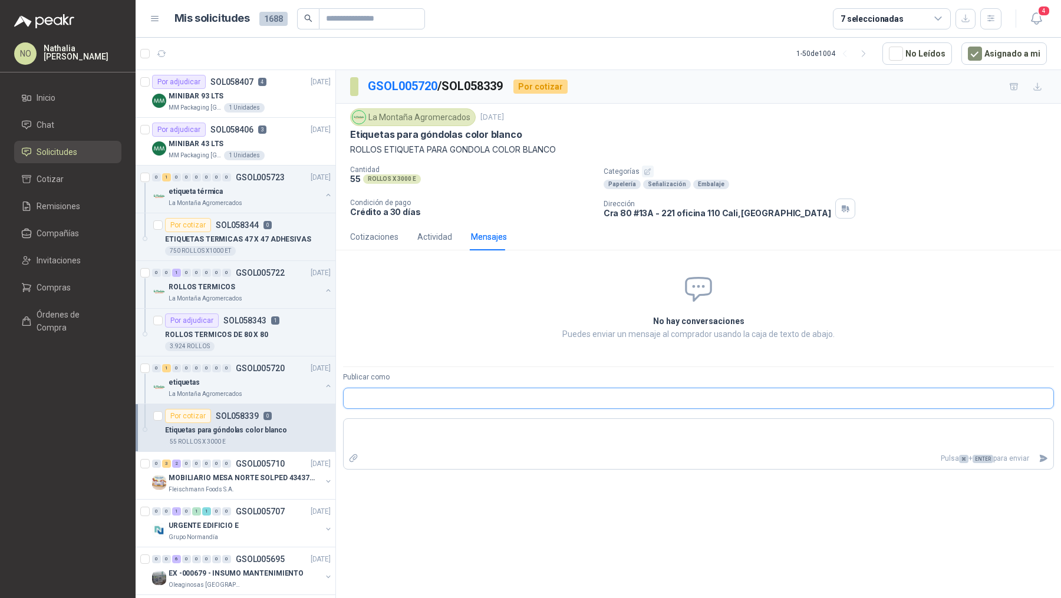
click at [434, 391] on input "Publicar como" at bounding box center [698, 398] width 709 height 20
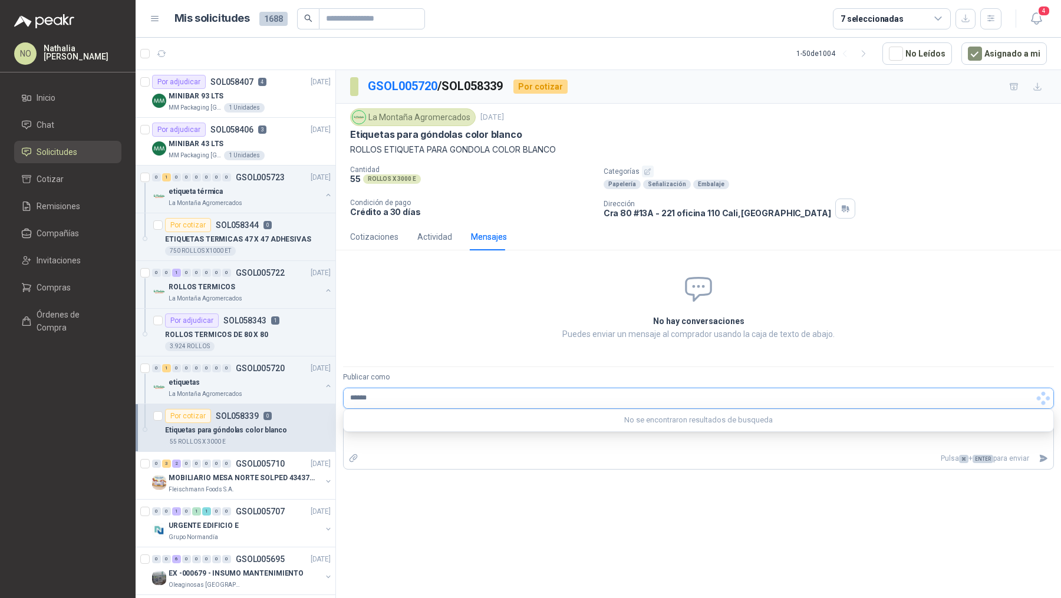
type input "*******"
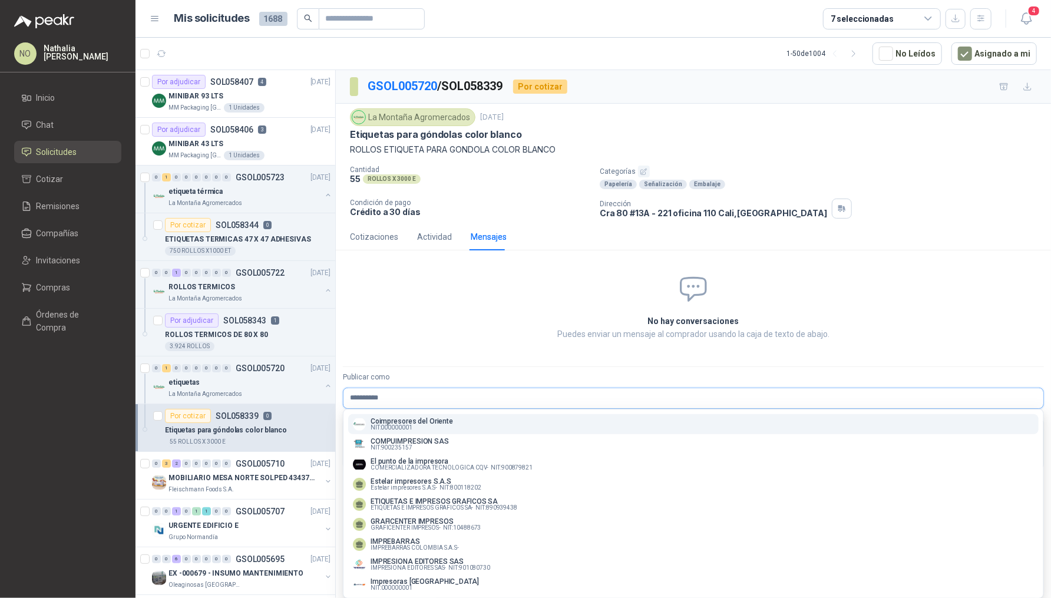
type input "**********"
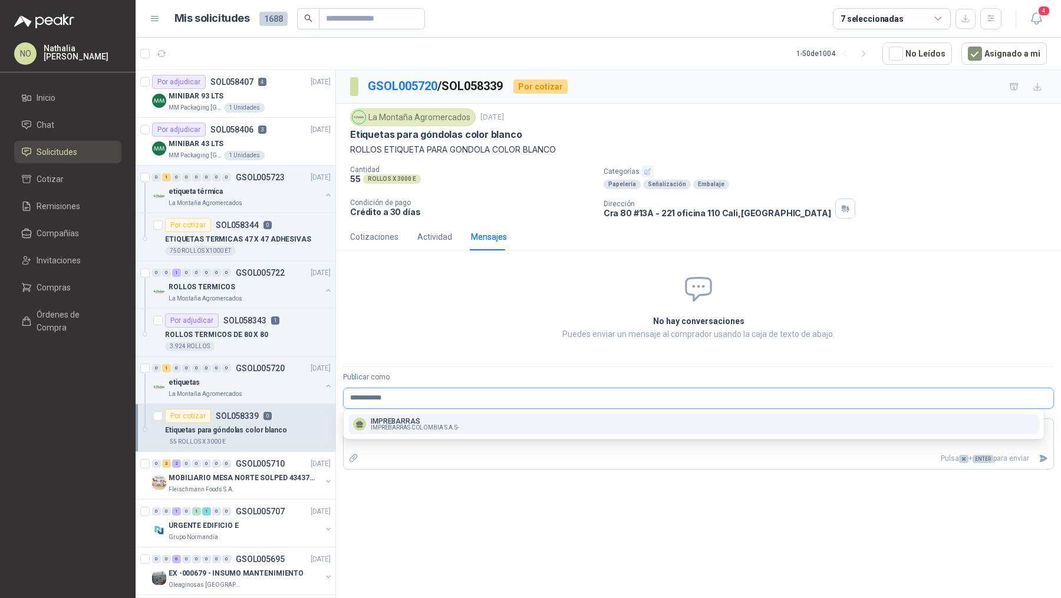
type input "**********"
click at [434, 421] on p "IMPREBARRAS" at bounding box center [415, 421] width 88 height 7
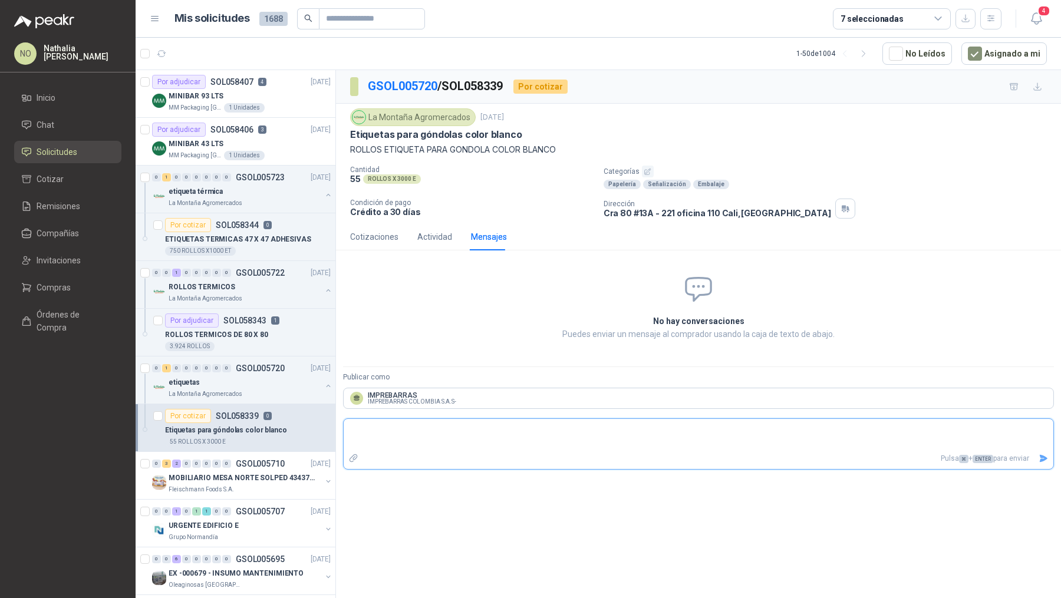
click at [385, 431] on textarea at bounding box center [698, 434] width 709 height 27
type textarea "*"
type textarea "**"
type textarea "***"
type textarea "****"
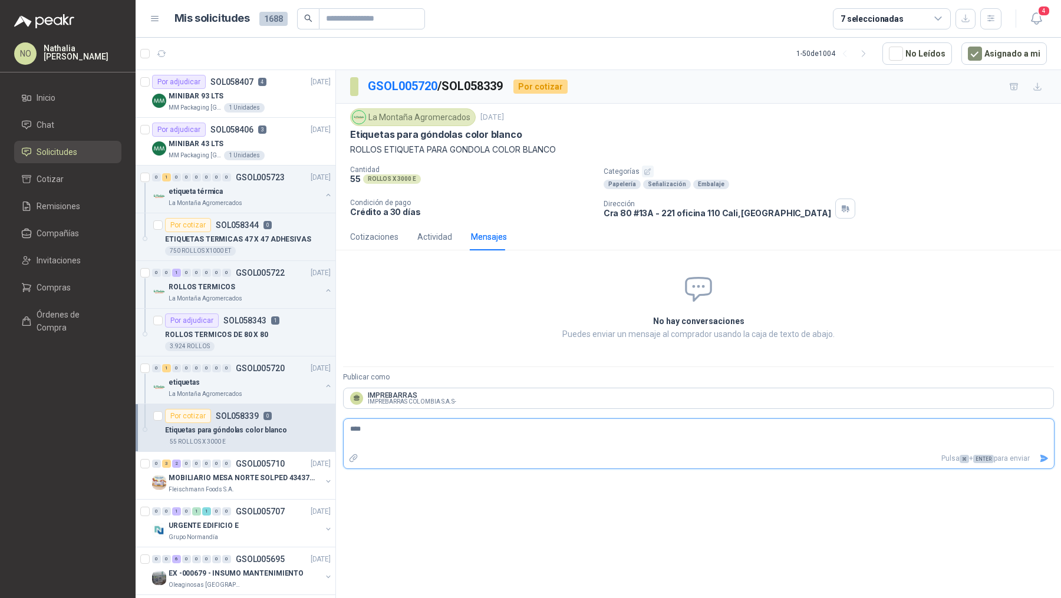
type textarea "*****"
type textarea "******"
type textarea "********"
type textarea "*********"
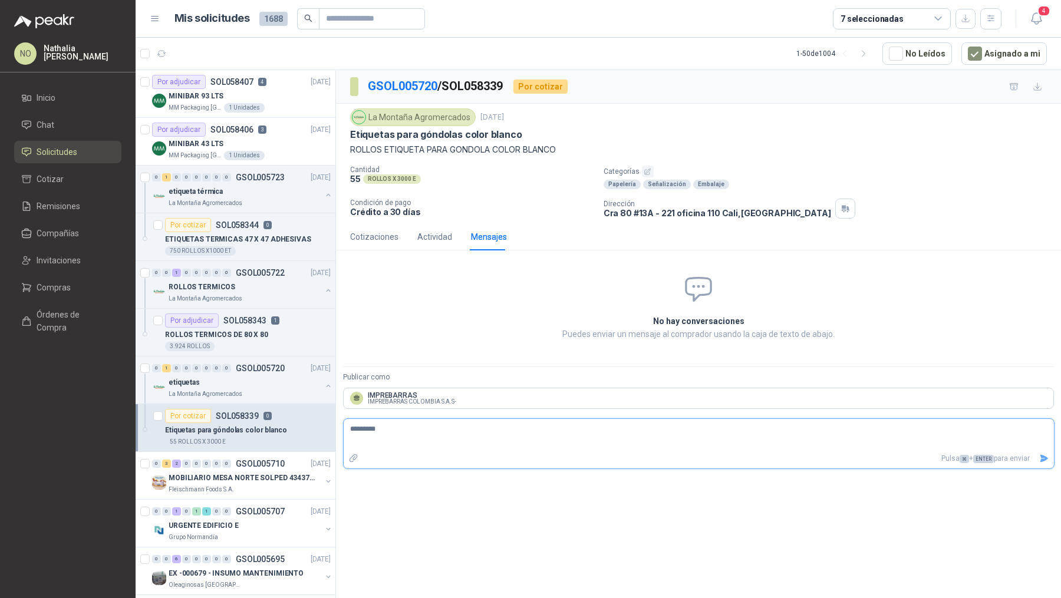
type textarea "*********"
type textarea "**********"
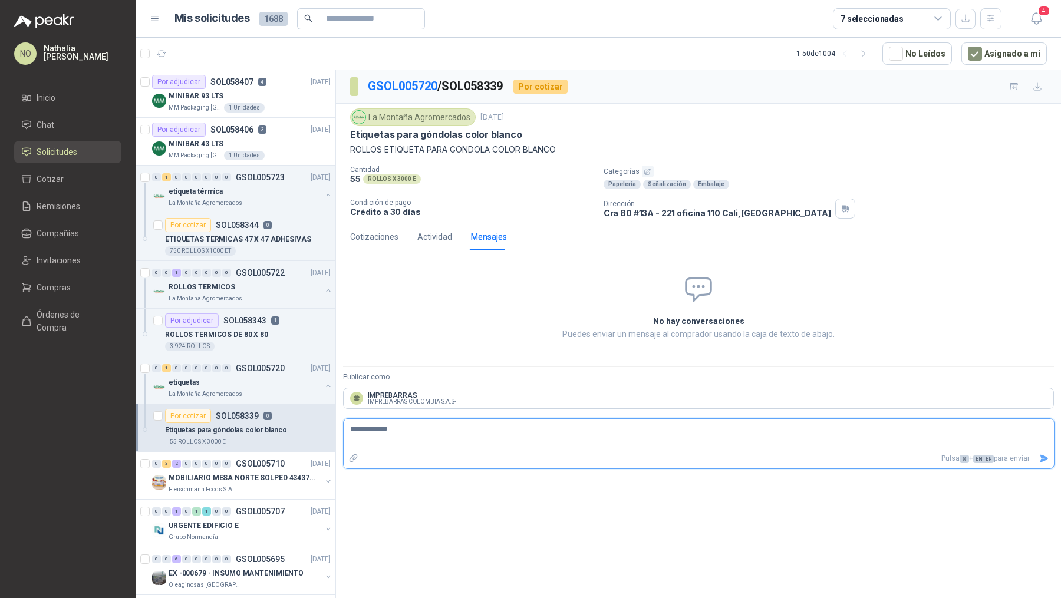
paste textarea "**********"
type textarea "**********"
click at [412, 428] on textarea "**********" at bounding box center [699, 434] width 710 height 27
type textarea "**********"
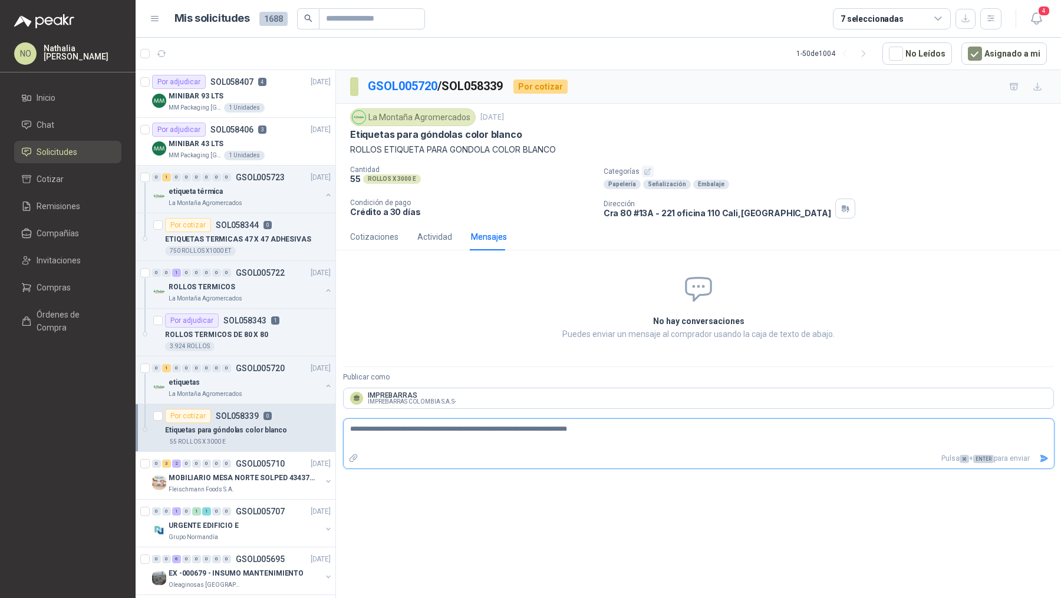
type textarea "**********"
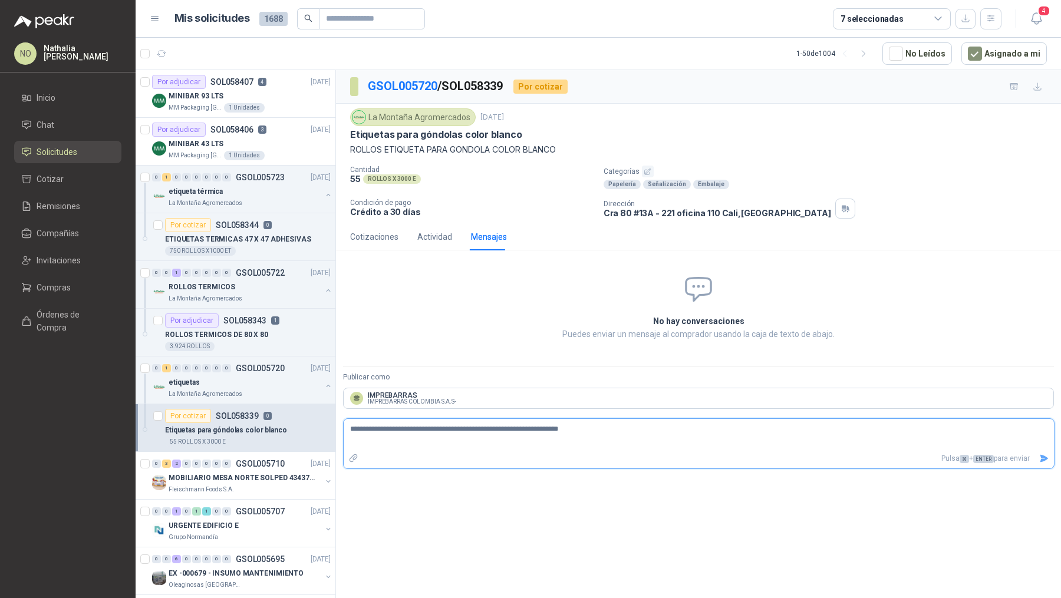
type textarea "**********"
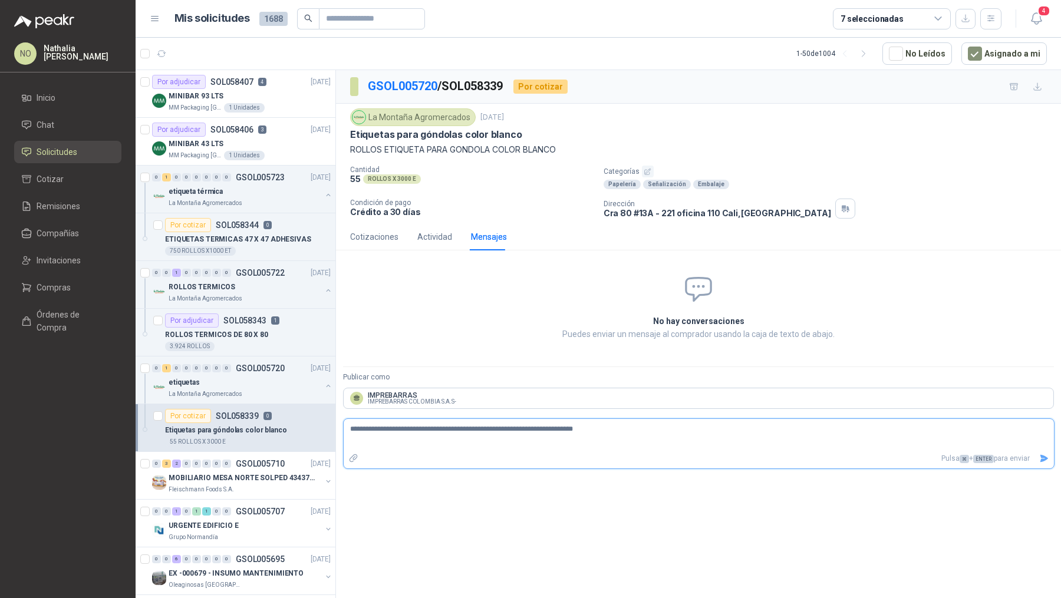
type textarea "**********"
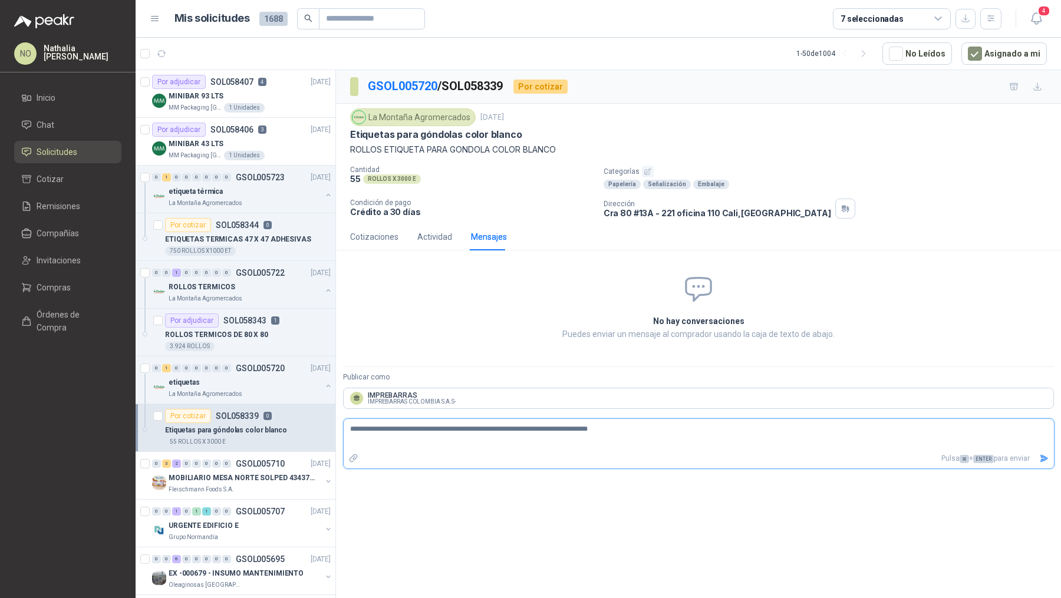
type textarea "**********"
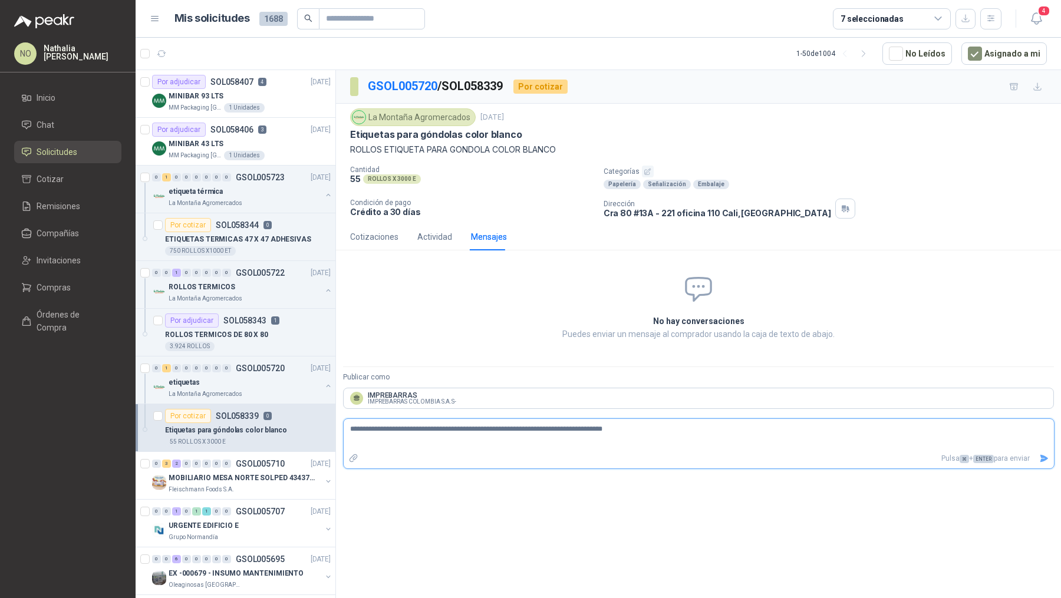
type textarea "**********"
click at [661, 424] on textarea "**********" at bounding box center [699, 434] width 710 height 27
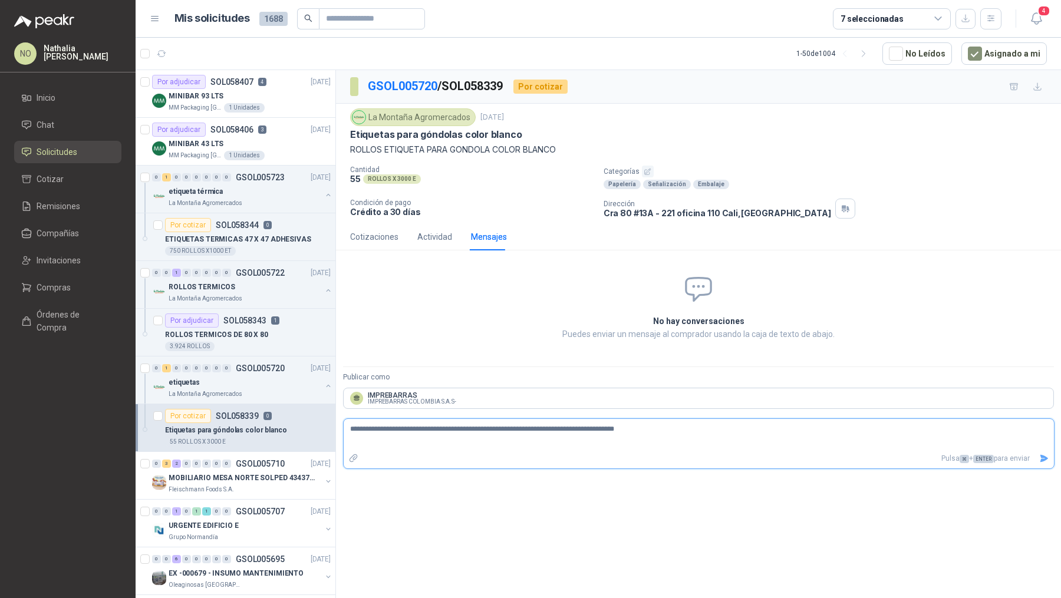
type textarea "**********"
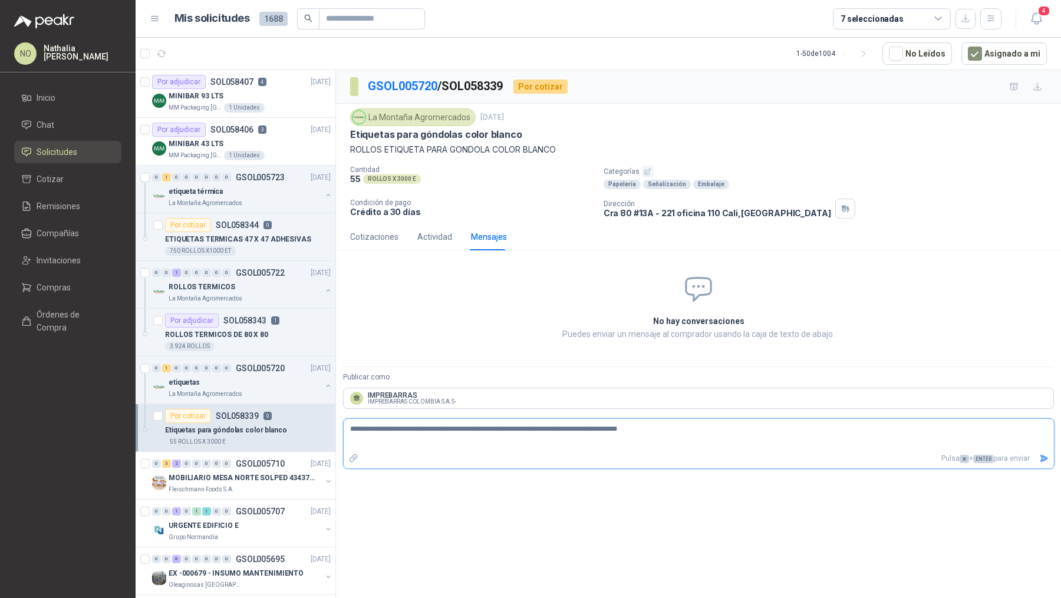
click at [1039, 458] on icon "Enviar" at bounding box center [1044, 459] width 10 height 10
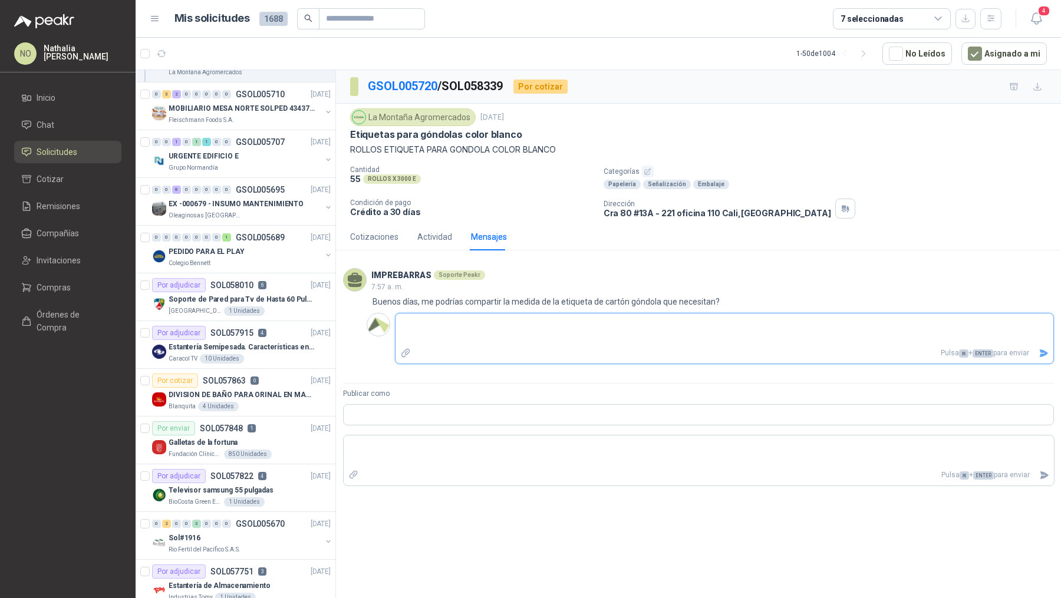
scroll to position [402, 0]
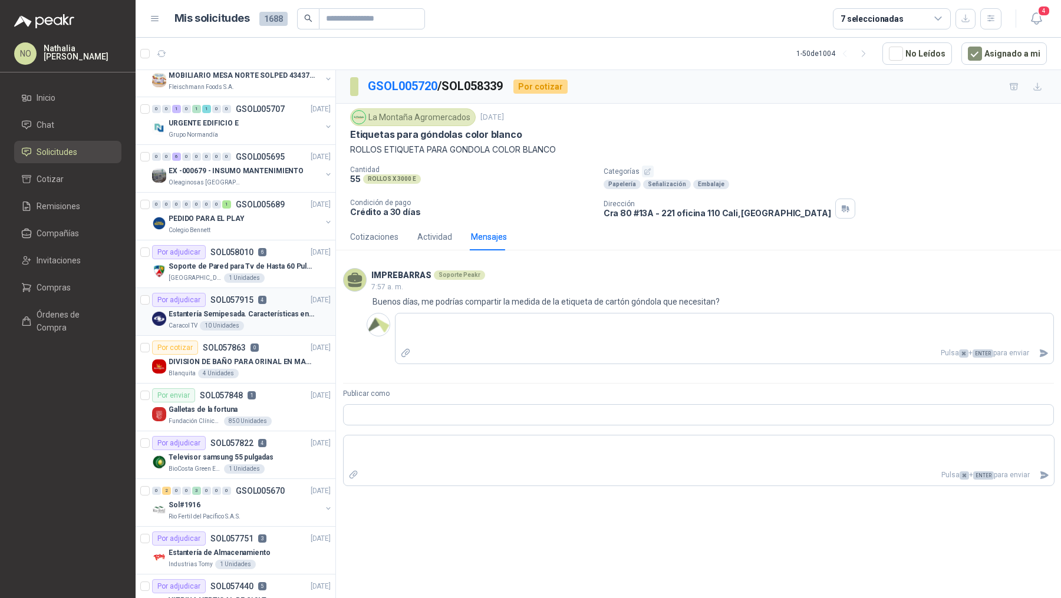
click at [258, 299] on p "4" at bounding box center [262, 300] width 8 height 8
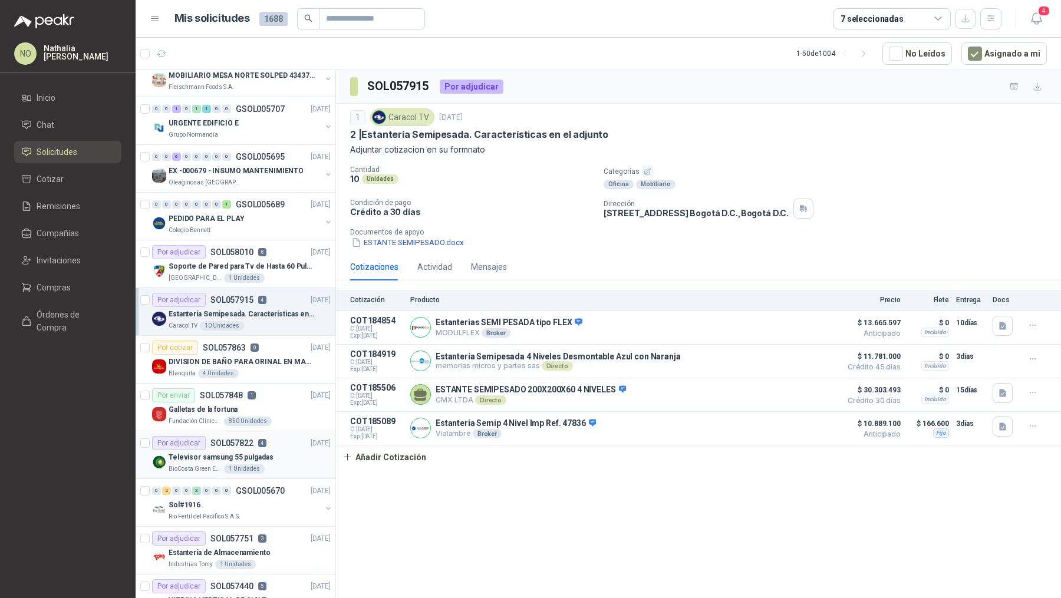
click at [260, 465] on div "BioCosta Green Energy S.A.S 1 Unidades" at bounding box center [250, 468] width 162 height 9
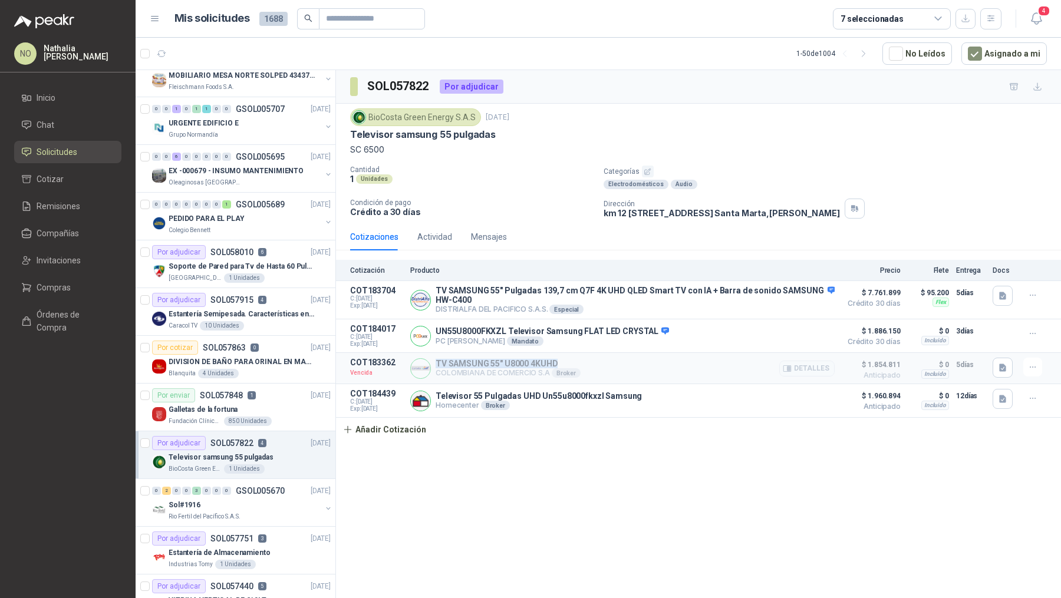
drag, startPoint x: 434, startPoint y: 359, endPoint x: 568, endPoint y: 359, distance: 134.3
click at [568, 359] on div "TV SAMSUNG 55" U8000 4KUHD COLOMBIANA DE COMERCIO S.A Broker Detalles" at bounding box center [622, 368] width 424 height 21
copy p "TV SAMSUNG 55" U8000 4KUHD"
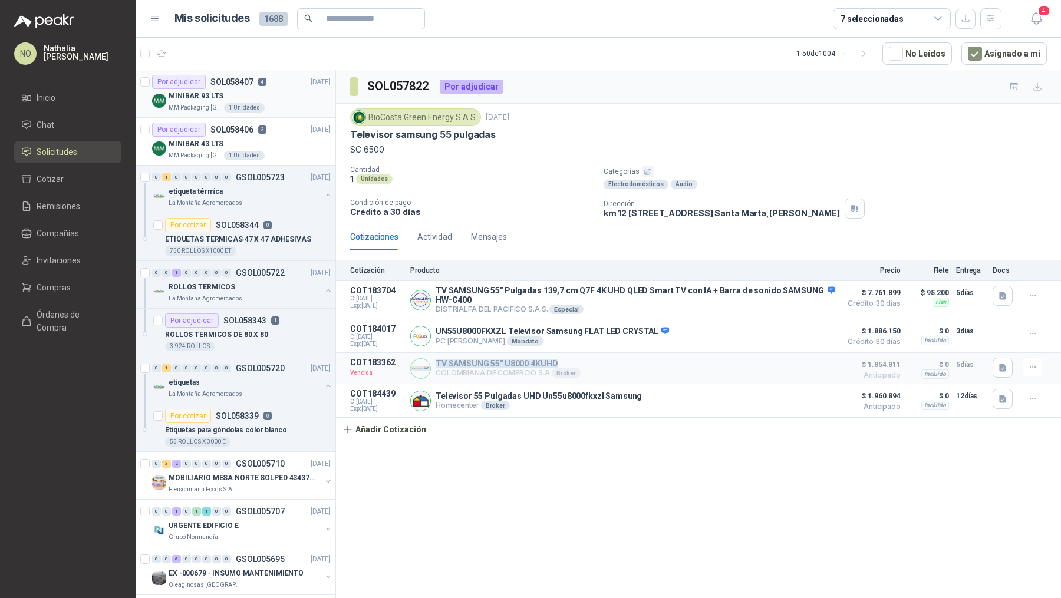
click at [275, 108] on div "MM Packaging [GEOGRAPHIC_DATA] 1 Unidades" at bounding box center [250, 107] width 162 height 9
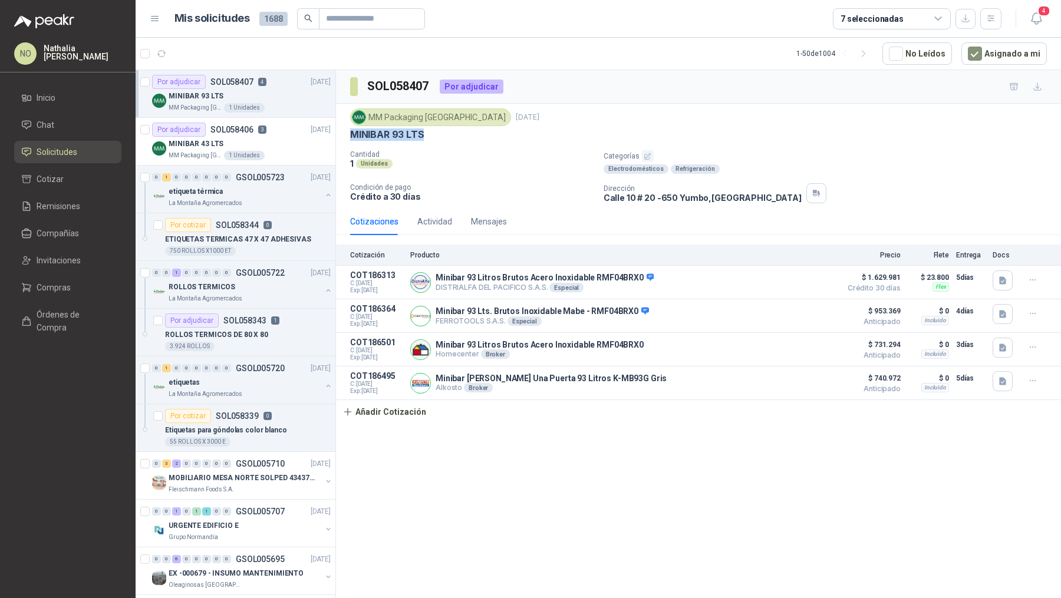
drag, startPoint x: 349, startPoint y: 130, endPoint x: 427, endPoint y: 130, distance: 77.2
click at [427, 130] on div "MINIBAR 93 LTS" at bounding box center [698, 134] width 696 height 12
copy p "MINIBAR 93 LTS"
click at [245, 139] on div "MINIBAR 43 LTS" at bounding box center [250, 144] width 162 height 14
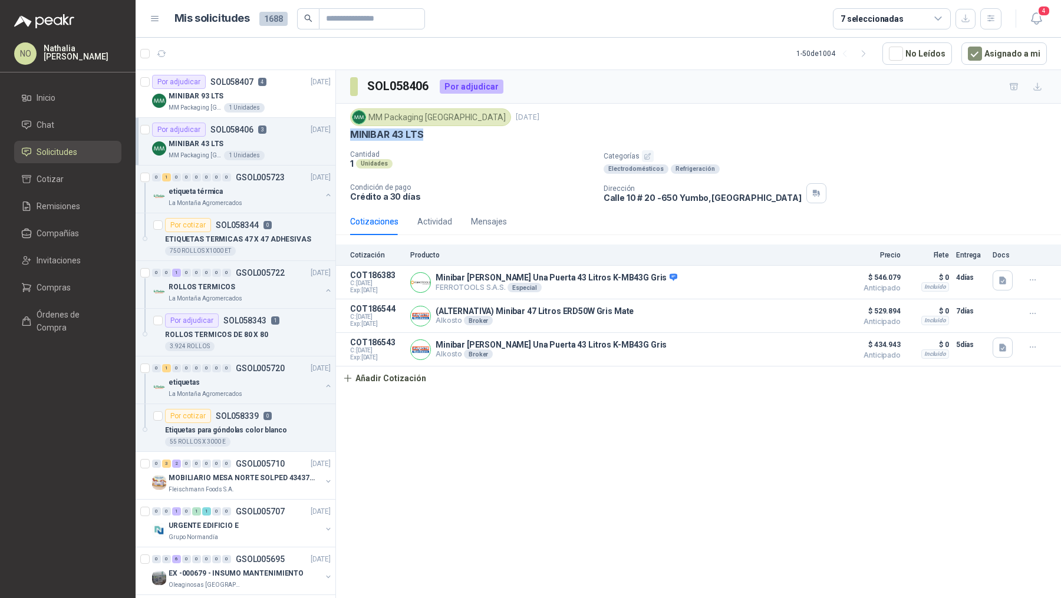
drag, startPoint x: 349, startPoint y: 133, endPoint x: 432, endPoint y: 133, distance: 83.7
click at [432, 133] on div "MM Packaging Colombia [DATE] MINIBAR 43 LTS Cantidad 1 Unidades Categorías Elec…" at bounding box center [698, 156] width 725 height 104
copy p "MINIBAR 43 LTS"
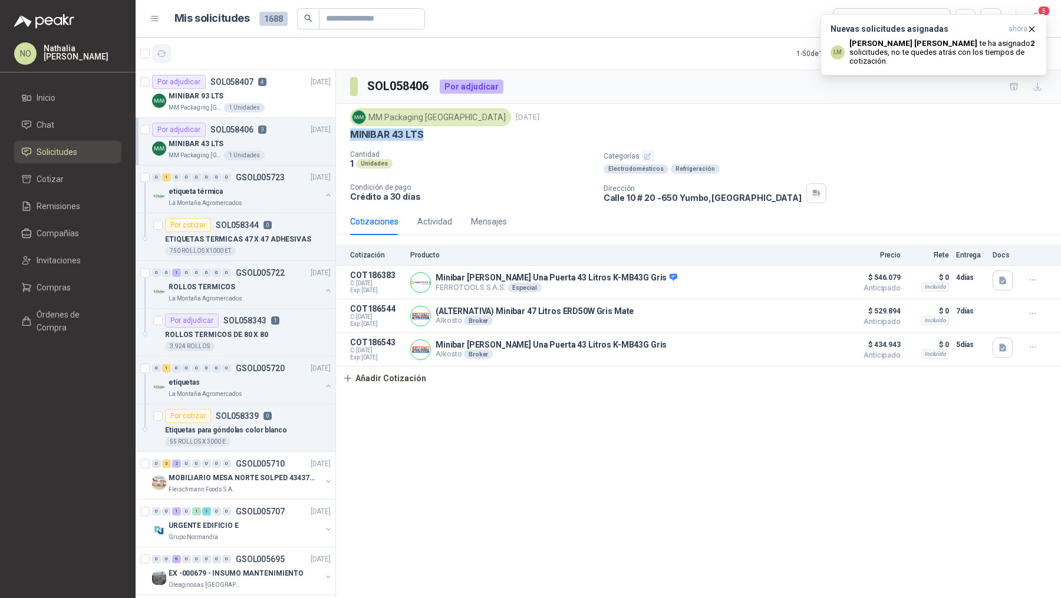
click at [160, 52] on icon "button" at bounding box center [162, 54] width 10 height 10
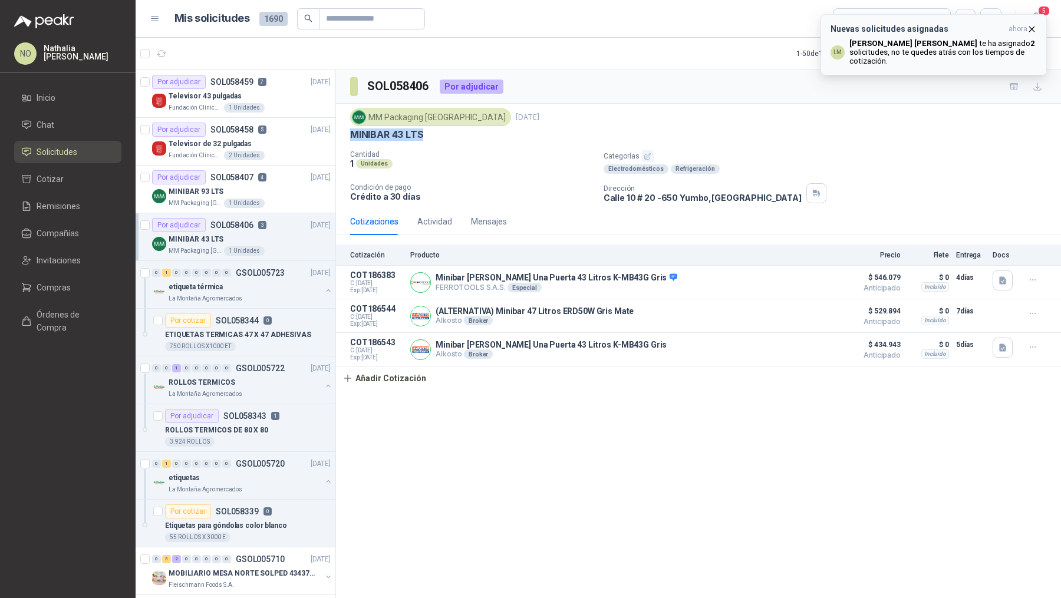
click at [1032, 28] on icon "button" at bounding box center [1031, 29] width 5 height 5
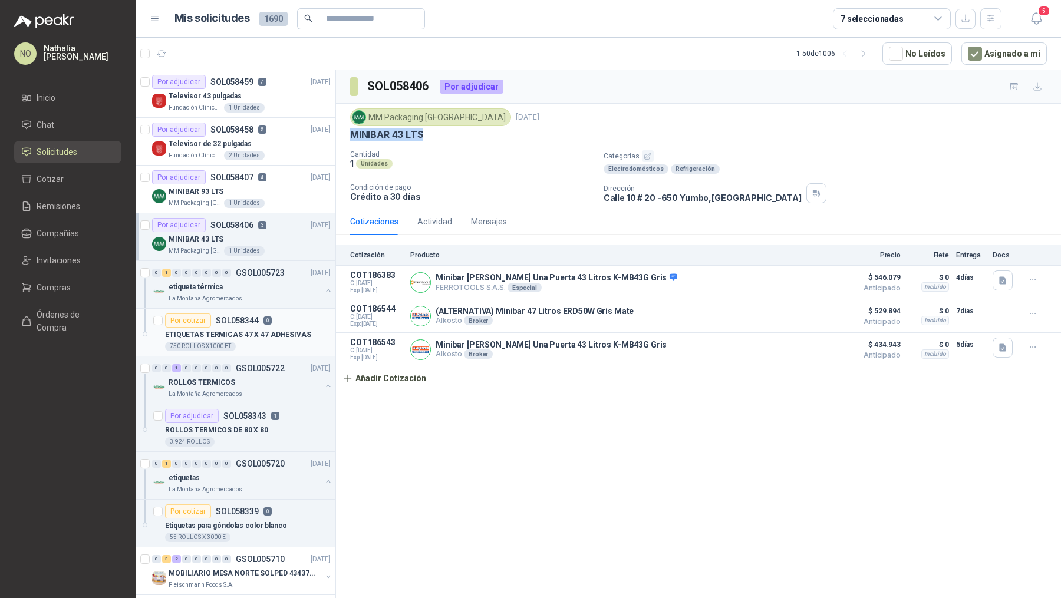
click at [286, 329] on p "ETIQUETAS TERMICAS 47 X 47 ADHESIVAS" at bounding box center [238, 334] width 146 height 11
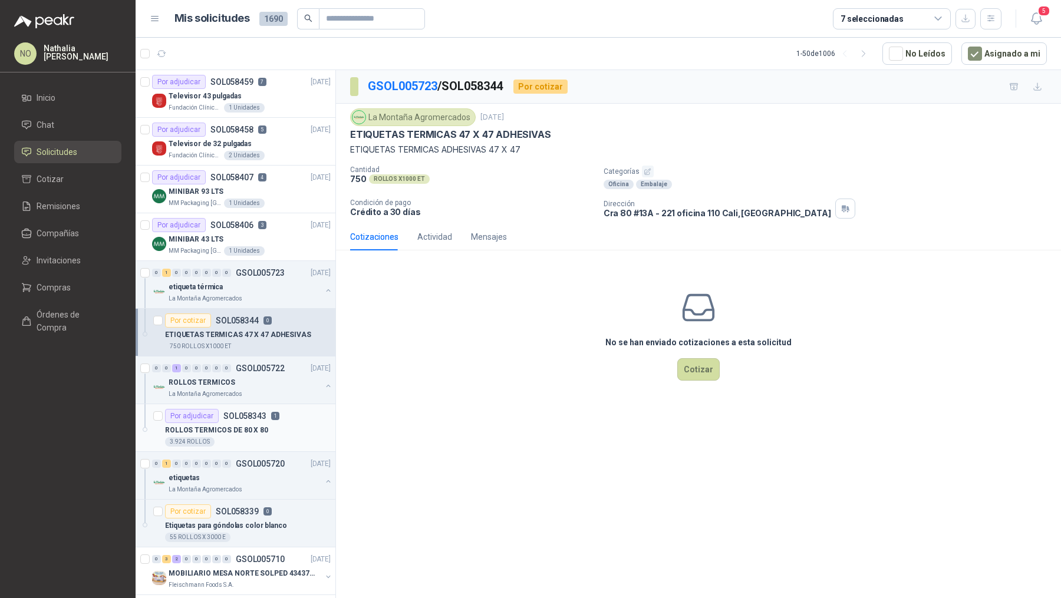
click at [270, 437] on div "3.924 ROLLOS" at bounding box center [248, 441] width 166 height 9
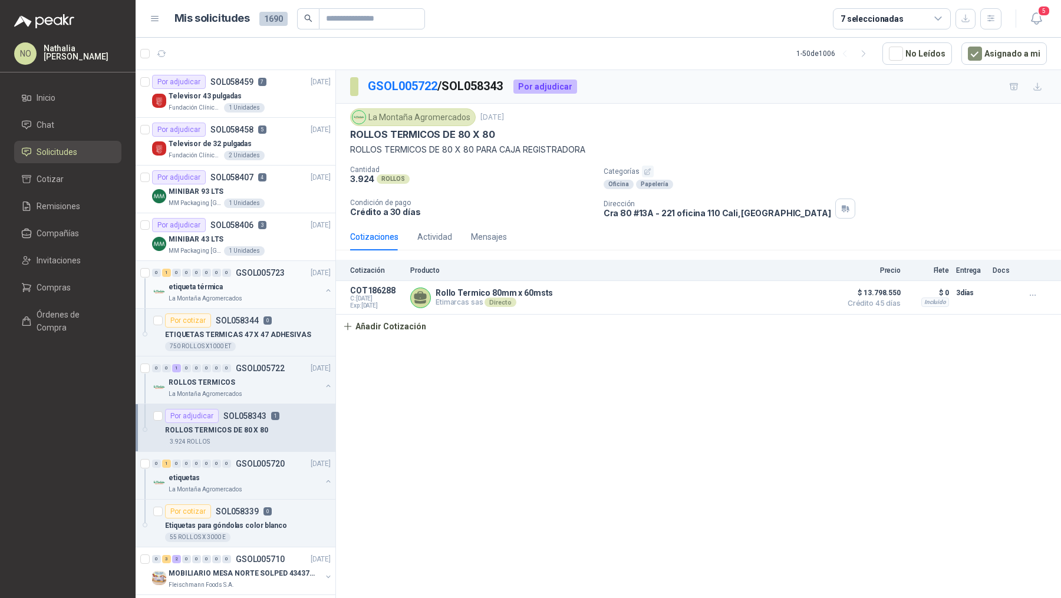
click at [278, 301] on div "La Montaña Agromercados" at bounding box center [245, 298] width 153 height 9
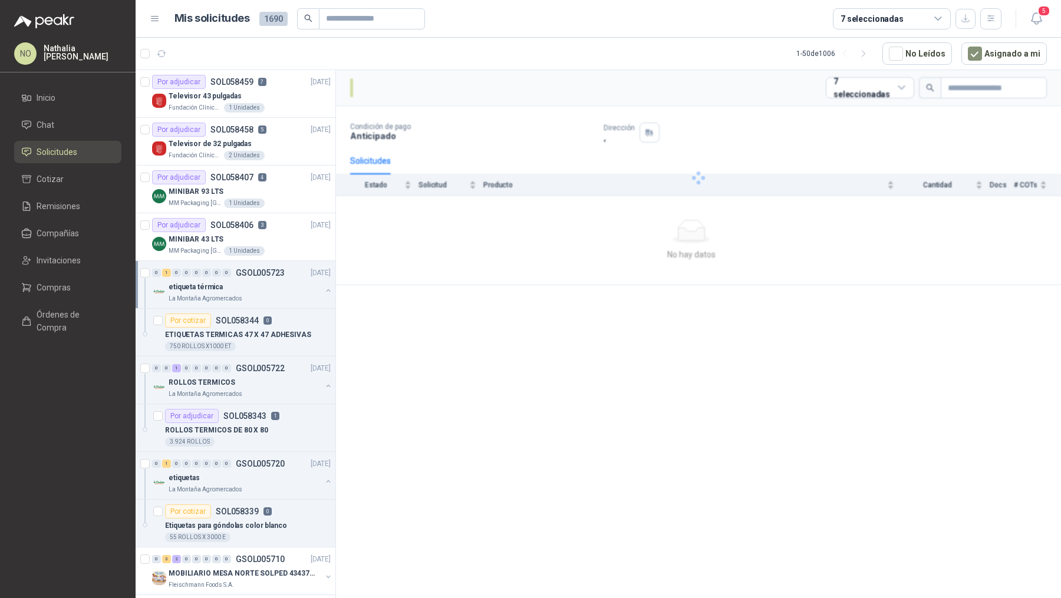
click at [278, 301] on div "La Montaña Agromercados" at bounding box center [245, 298] width 153 height 9
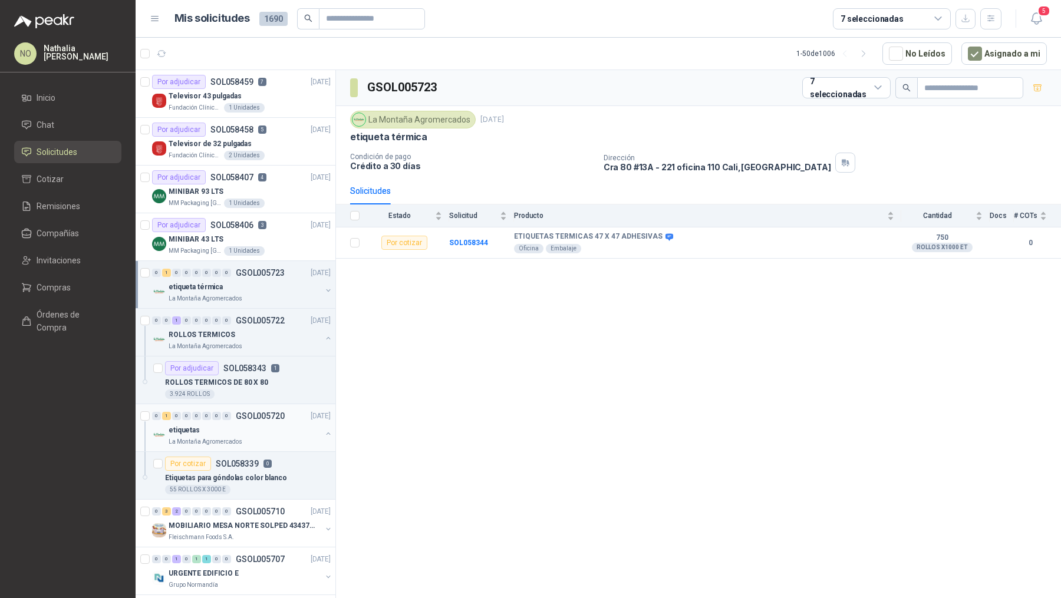
click at [273, 415] on p "GSOL005720" at bounding box center [260, 416] width 49 height 8
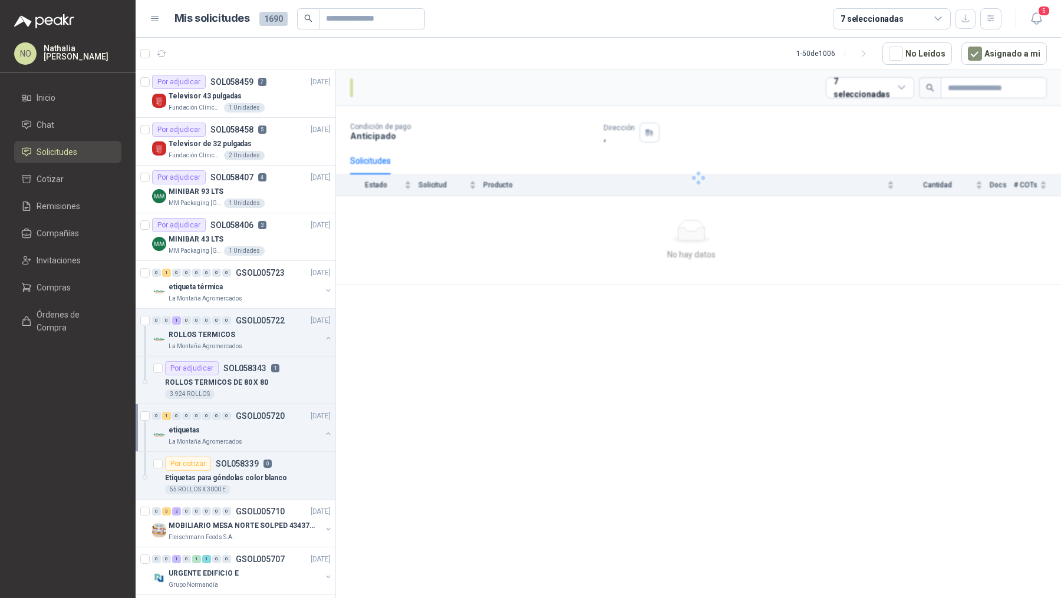
click at [273, 415] on p "GSOL005720" at bounding box center [260, 416] width 49 height 8
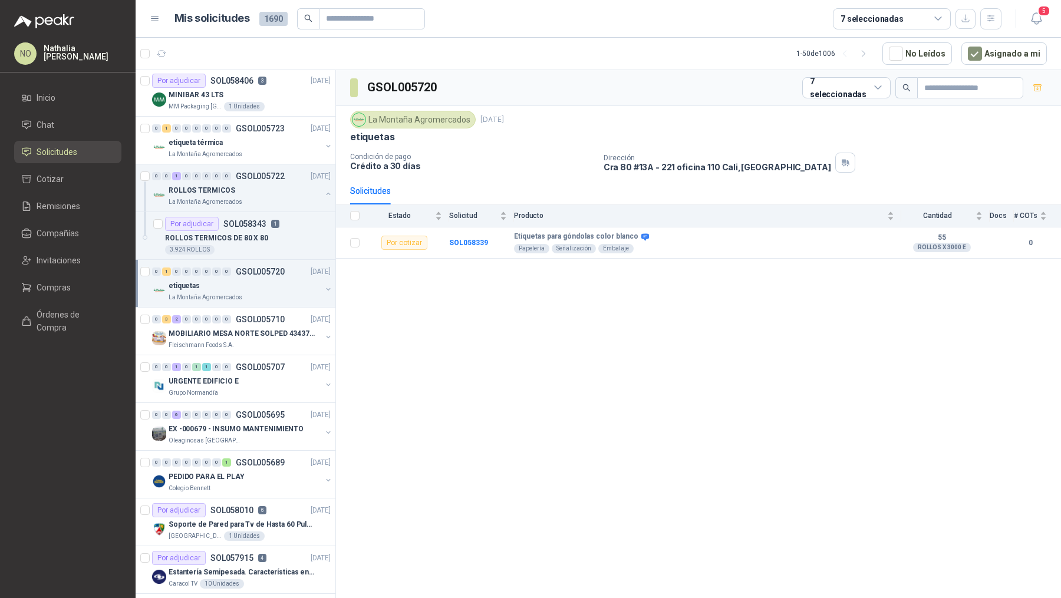
scroll to position [146, 0]
click at [268, 461] on p "GSOL005689" at bounding box center [260, 461] width 49 height 8
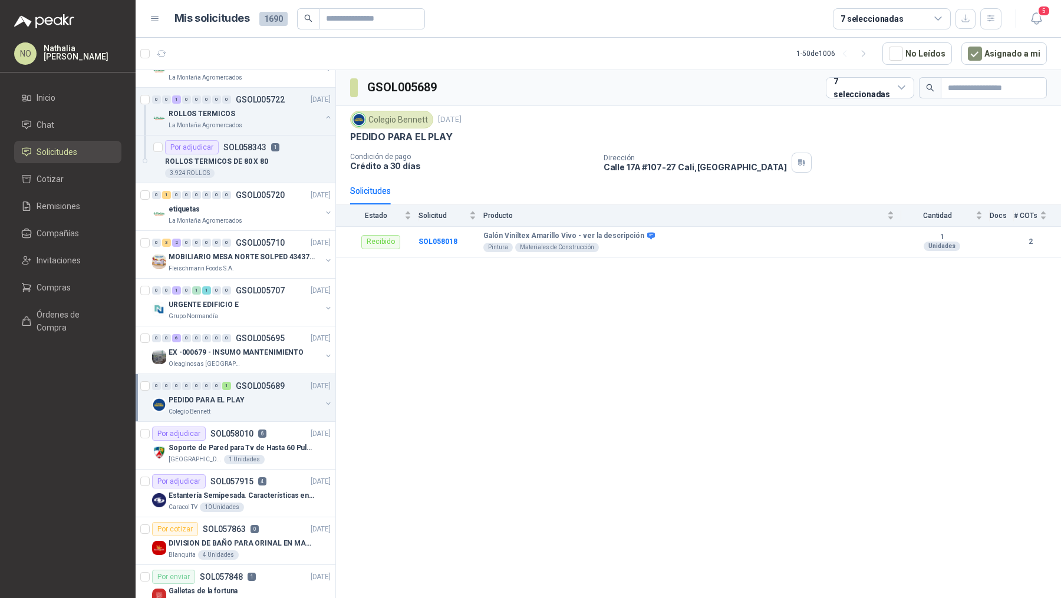
scroll to position [270, 0]
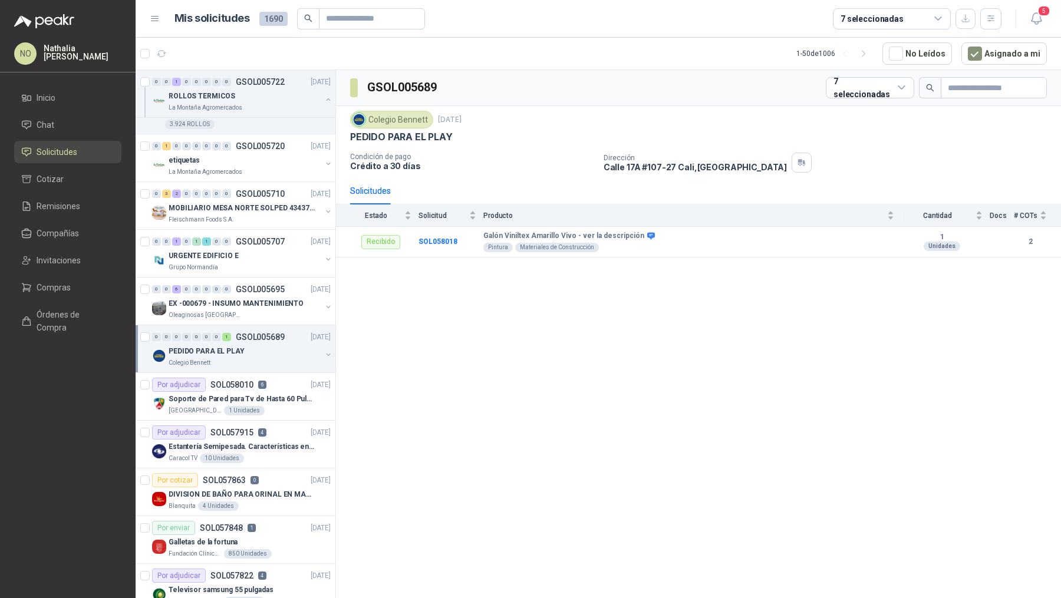
click at [268, 461] on article "Por adjudicar SOL057915 4 [DATE] Estantería Semipesada. Características en el a…" at bounding box center [236, 445] width 200 height 48
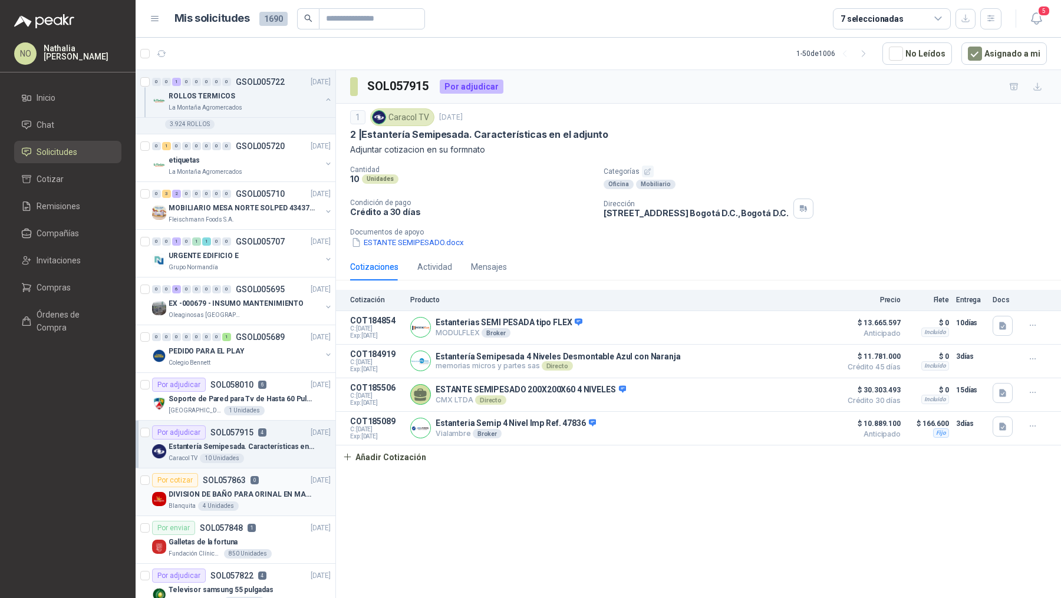
click at [265, 492] on p "DIVISION DE BAÑO PARA ORINAL EN MADERA O PLASTICA" at bounding box center [242, 494] width 147 height 11
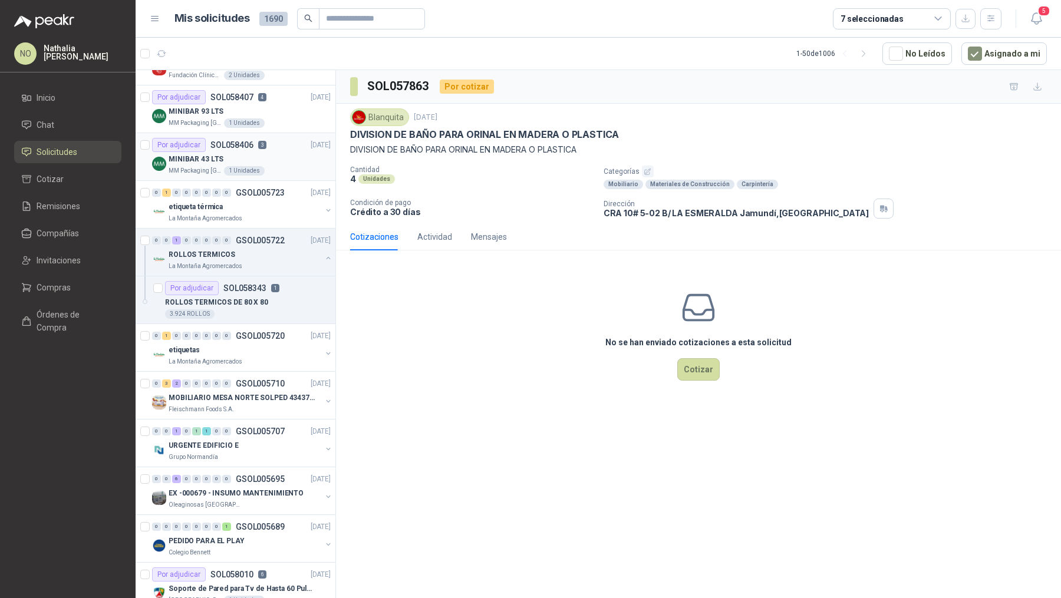
scroll to position [147, 0]
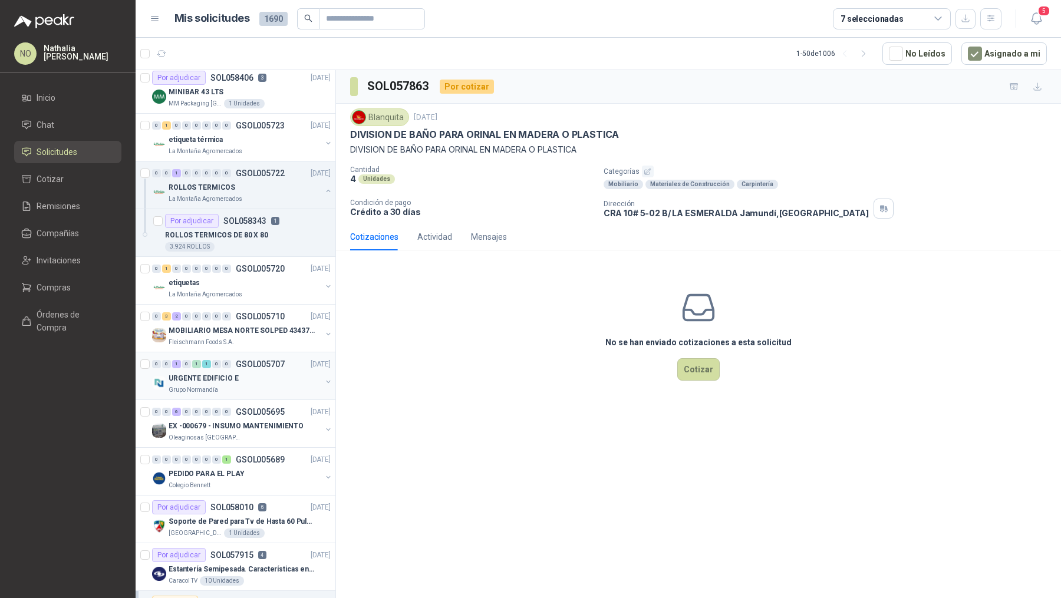
click at [246, 375] on div "URGENTE EDIFICIO E" at bounding box center [245, 378] width 153 height 14
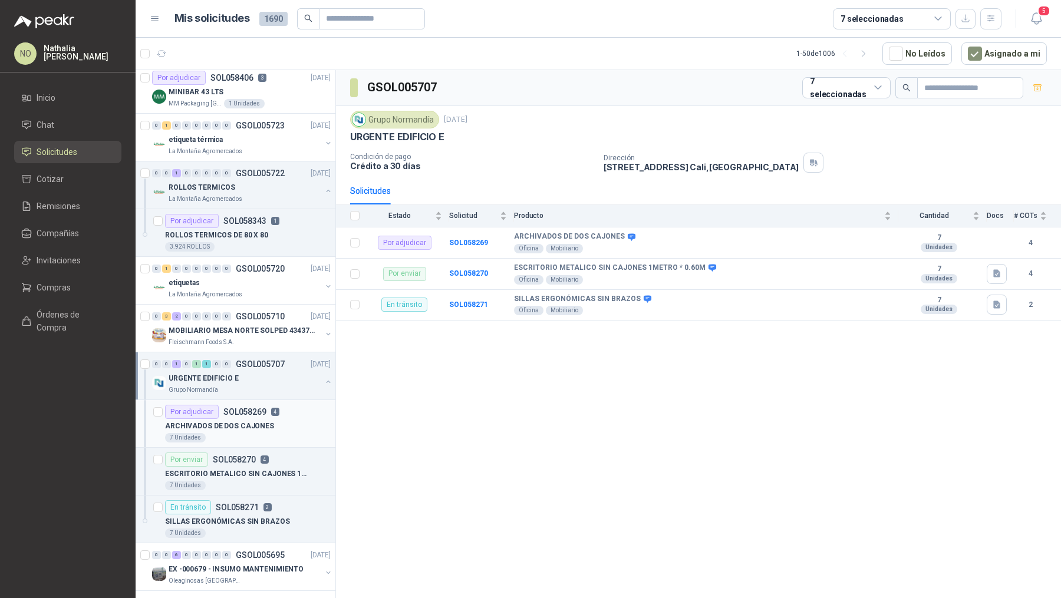
click at [268, 419] on div "ARCHIVADOS DE DOS CAJONES" at bounding box center [248, 426] width 166 height 14
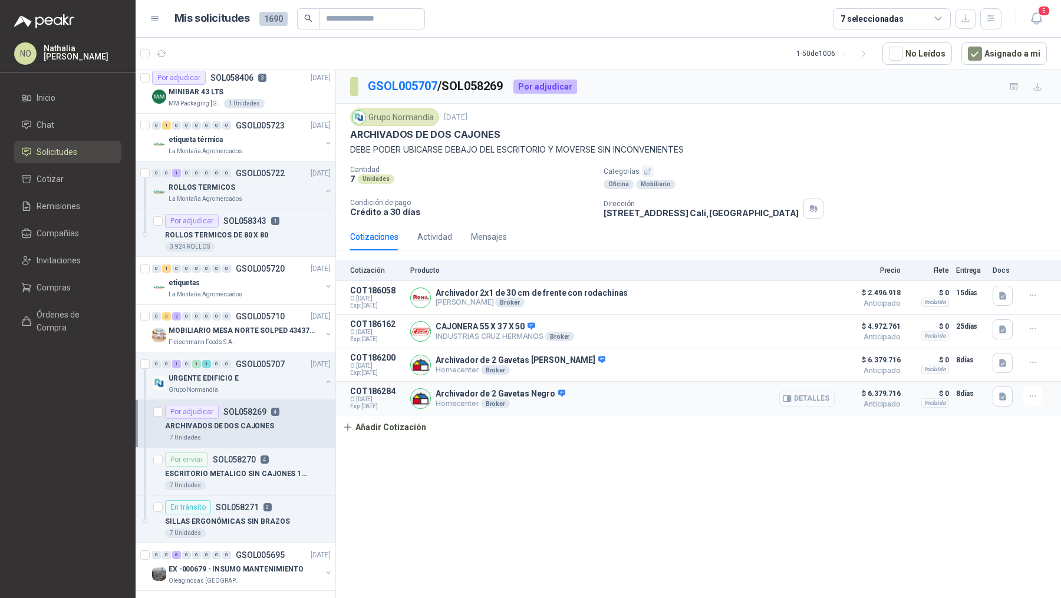
click at [813, 399] on button "Detalles" at bounding box center [806, 399] width 55 height 16
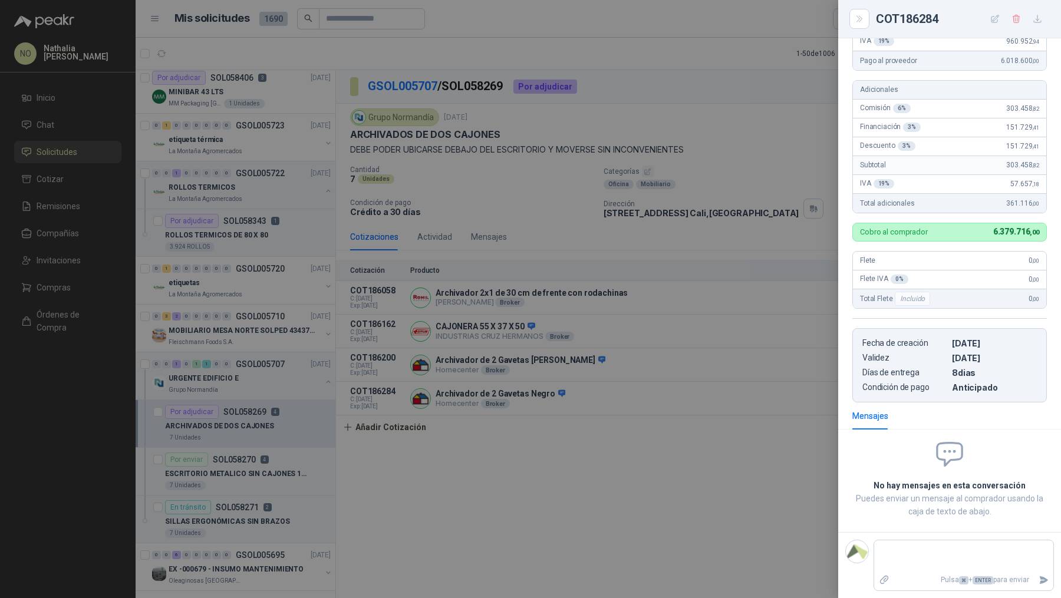
scroll to position [344, 0]
click at [530, 445] on div at bounding box center [530, 299] width 1061 height 598
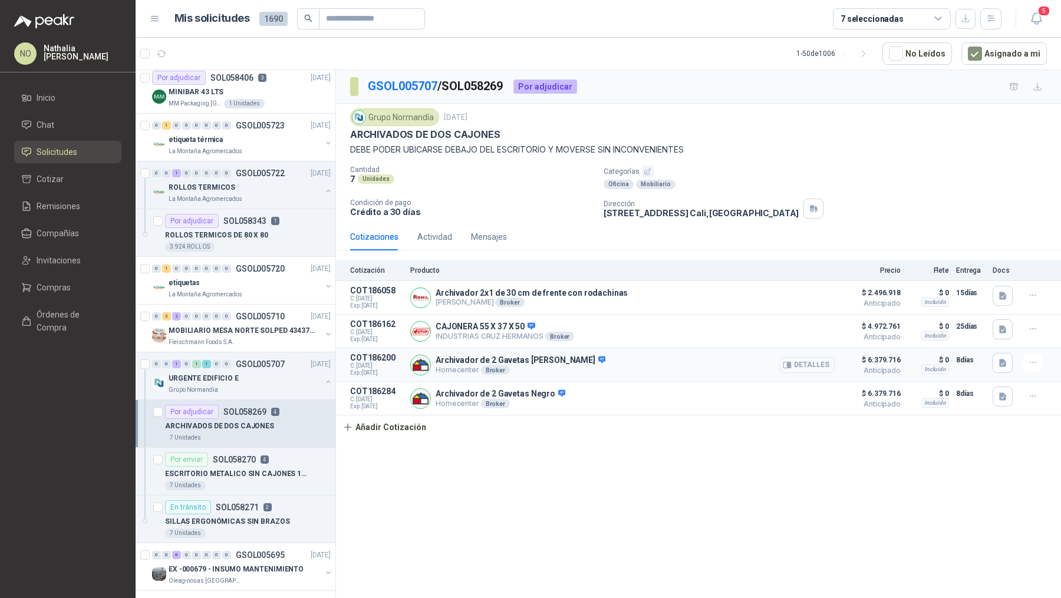
click at [803, 362] on button "Detalles" at bounding box center [806, 365] width 55 height 16
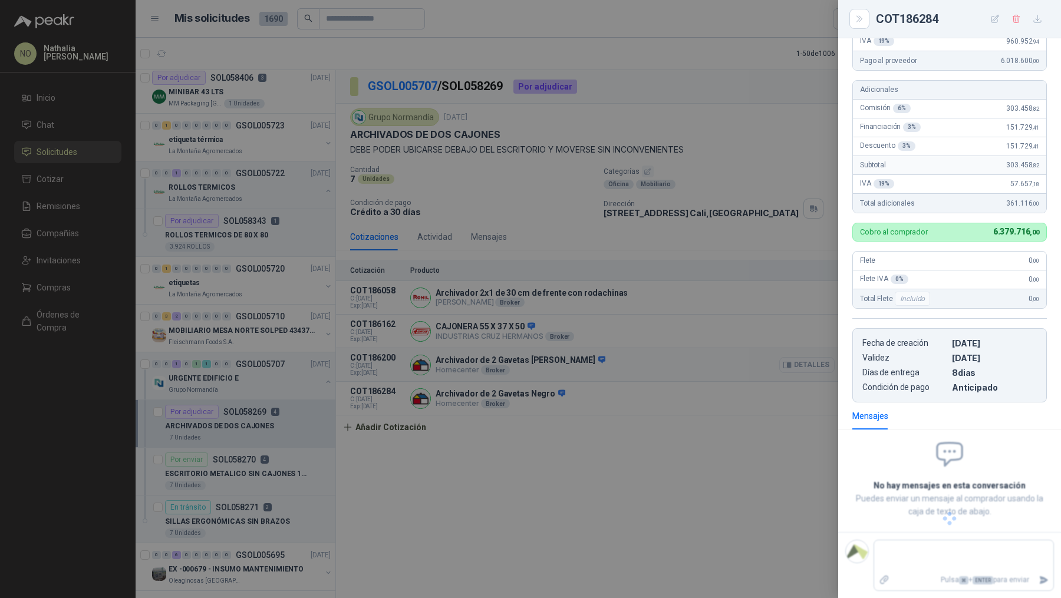
scroll to position [292, 0]
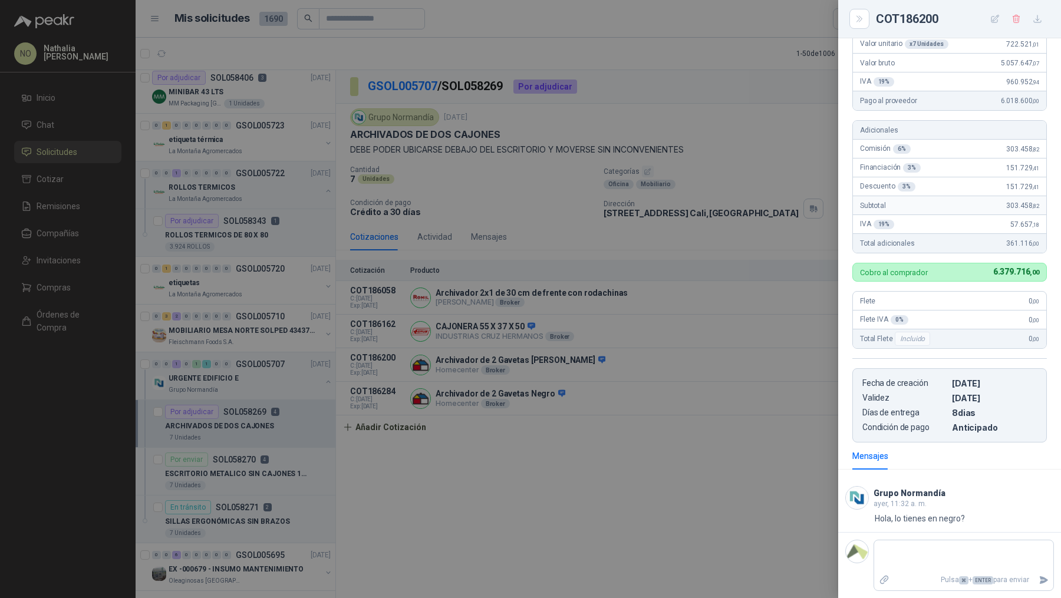
click at [811, 351] on div at bounding box center [530, 299] width 1061 height 598
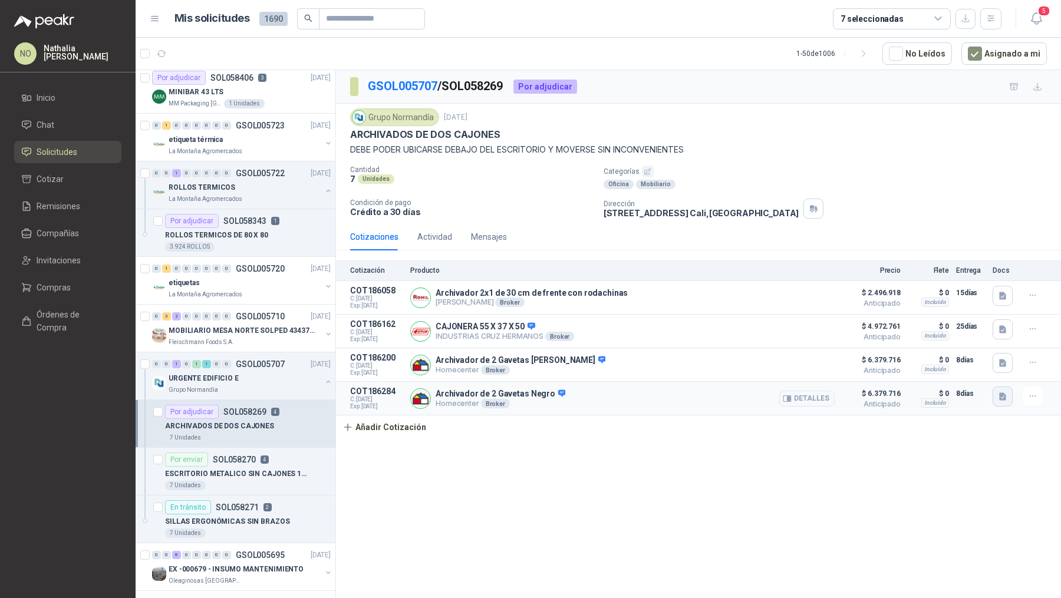
click at [995, 391] on button "button" at bounding box center [1002, 397] width 20 height 20
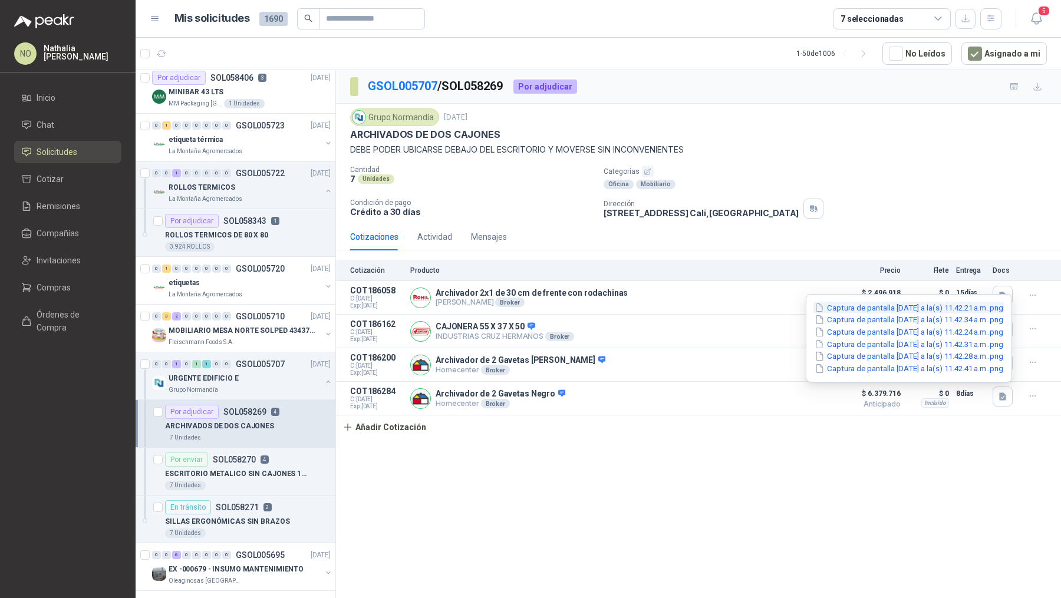
click at [933, 310] on button "Captura de pantalla [DATE] a la(s) 11.42.21 a.m..png" at bounding box center [908, 308] width 191 height 12
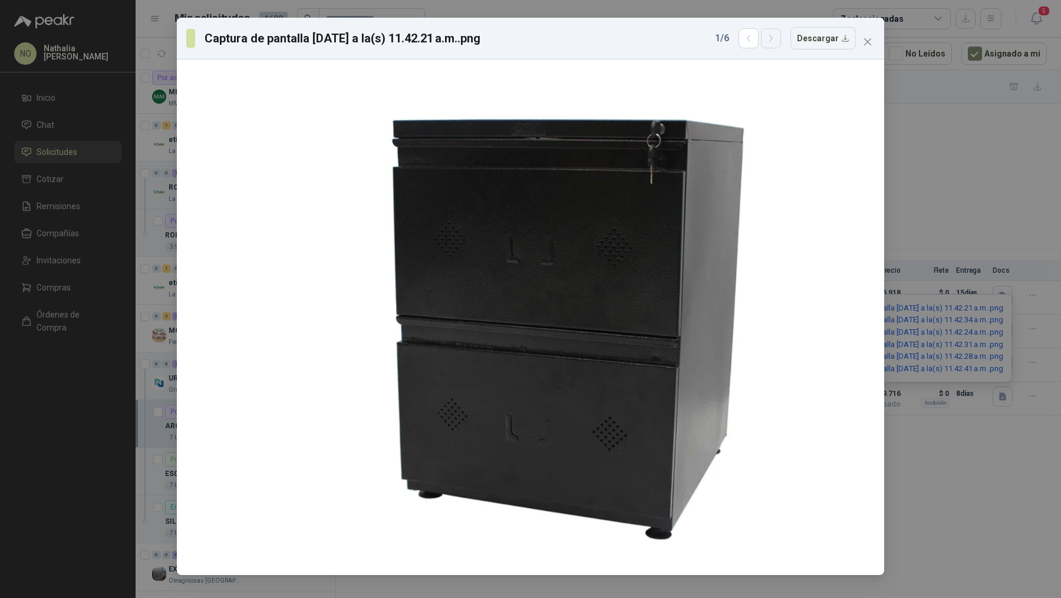
click at [774, 34] on icon "button" at bounding box center [771, 39] width 10 height 10
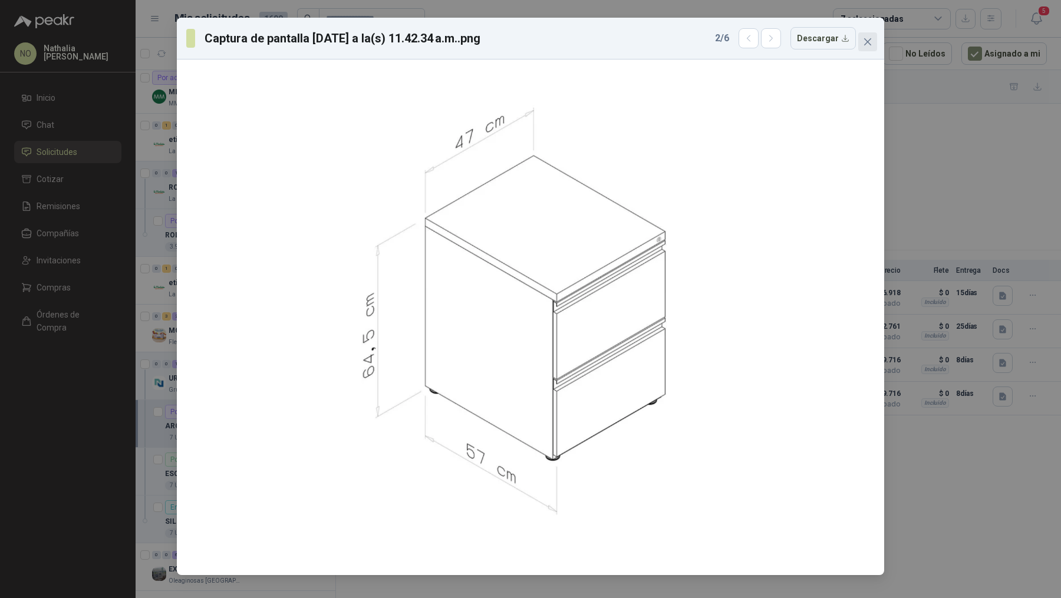
click at [872, 49] on button "Close" at bounding box center [867, 41] width 19 height 19
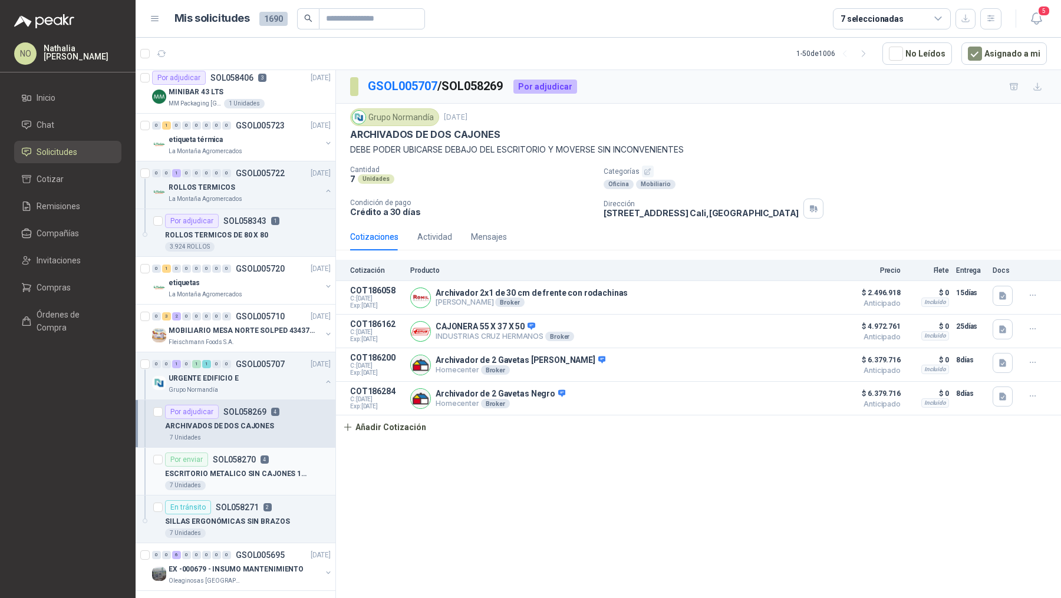
click at [289, 481] on div "7 Unidades" at bounding box center [248, 485] width 166 height 9
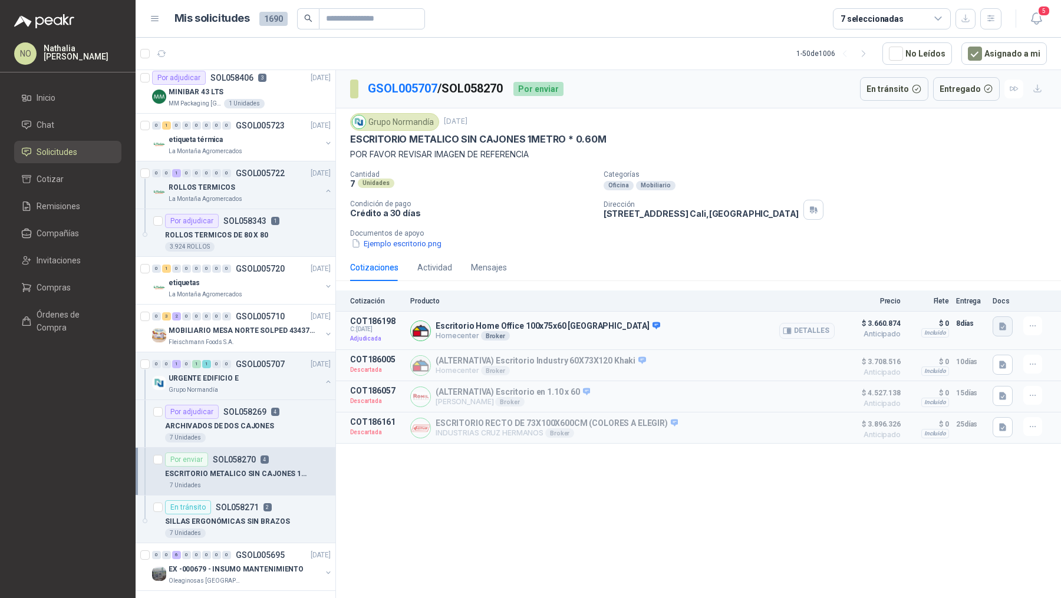
click at [1007, 325] on button "button" at bounding box center [1002, 326] width 20 height 20
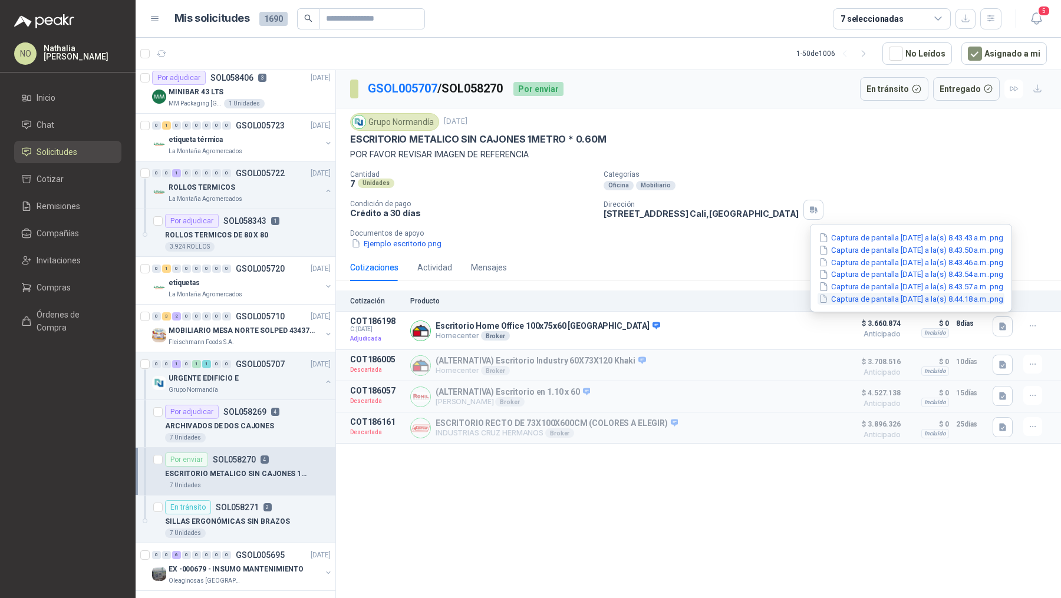
click at [899, 295] on button "Captura de pantalla [DATE] a la(s) 8.44.18 a.m..png" at bounding box center [910, 299] width 187 height 12
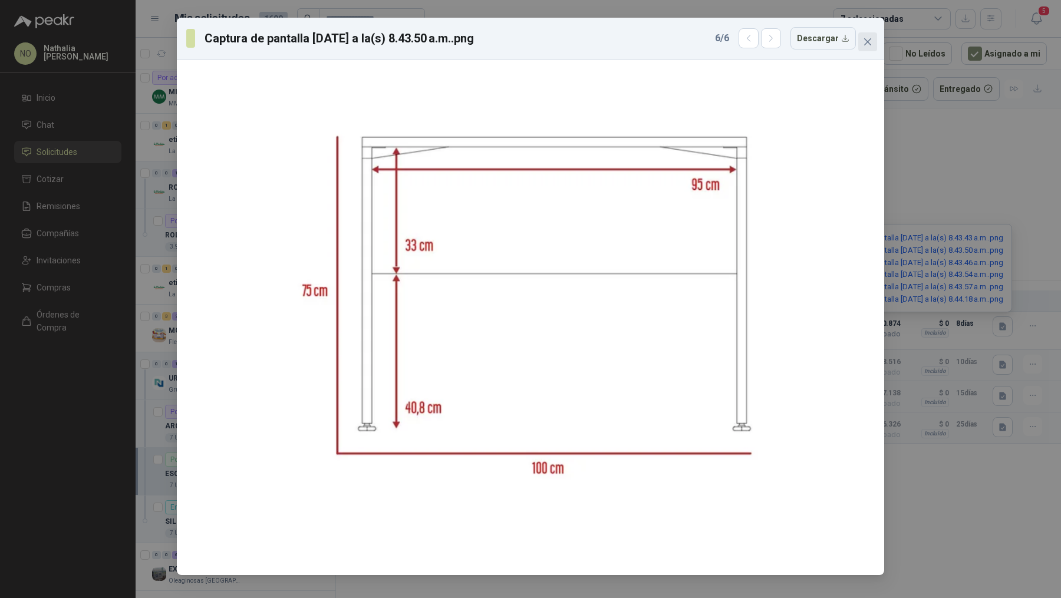
click at [872, 35] on button "Close" at bounding box center [867, 41] width 19 height 19
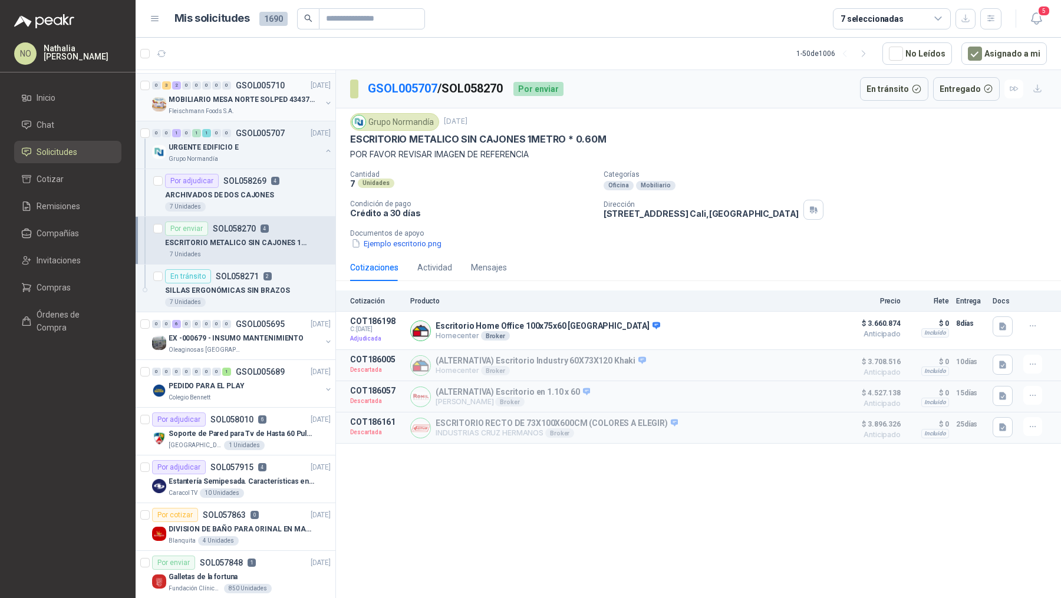
scroll to position [519, 0]
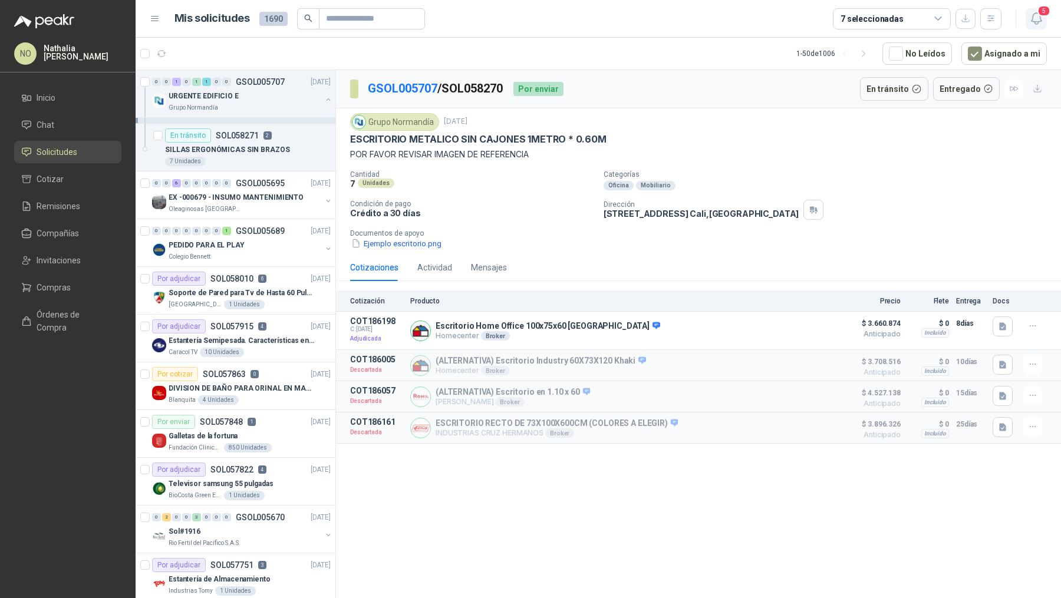
click at [1044, 25] on button "5" at bounding box center [1035, 18] width 21 height 21
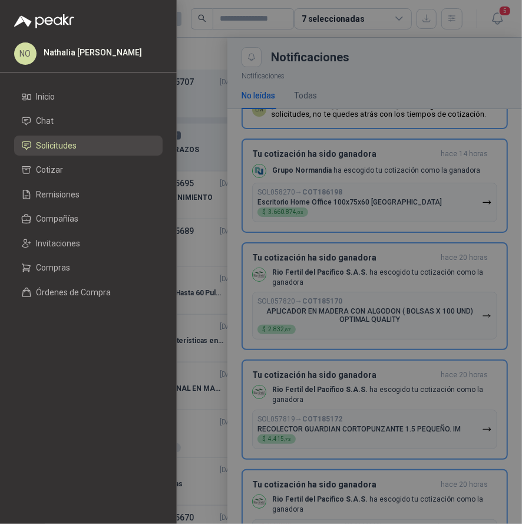
scroll to position [48, 0]
click at [209, 143] on div at bounding box center [261, 262] width 522 height 524
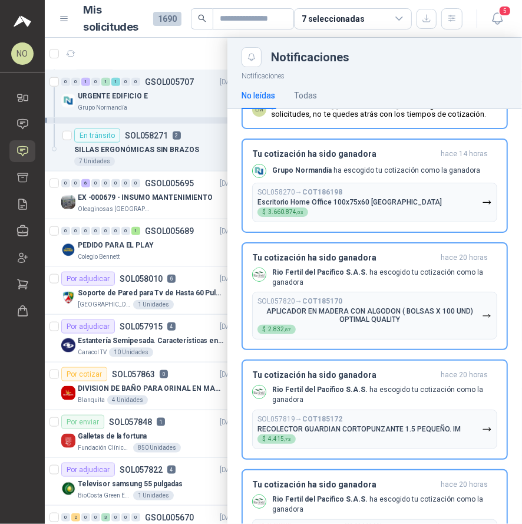
click at [209, 143] on div at bounding box center [283, 281] width 477 height 486
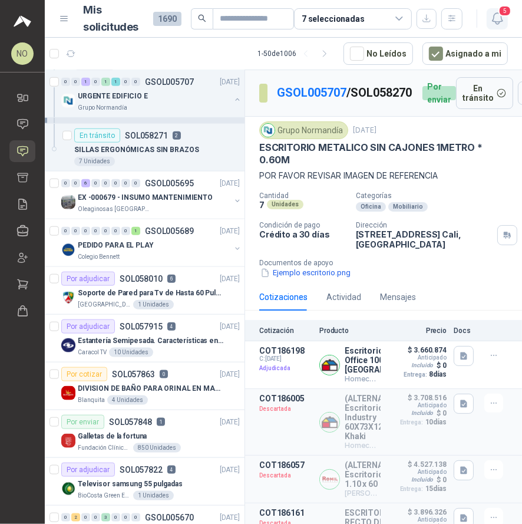
click at [501, 20] on icon "button" at bounding box center [497, 18] width 10 height 11
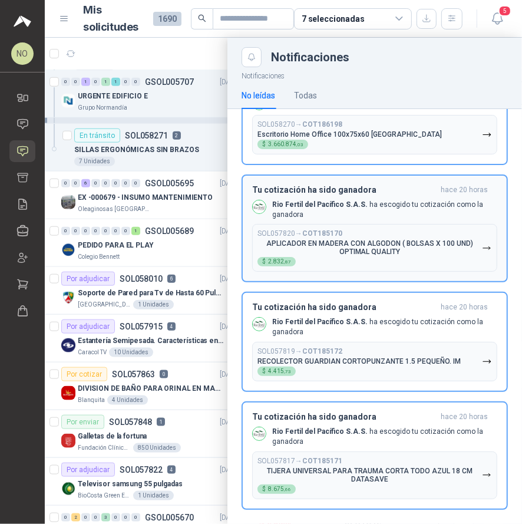
scroll to position [123, 0]
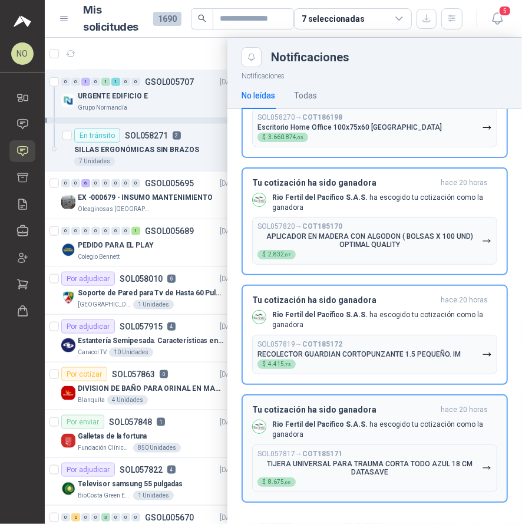
click at [391, 451] on div "SOL057817 → COT185171 TIJERA UNIVERSAL PARA TRAUMA CORTA TODO AZUL 18 CM DATASA…" at bounding box center [369, 468] width 224 height 37
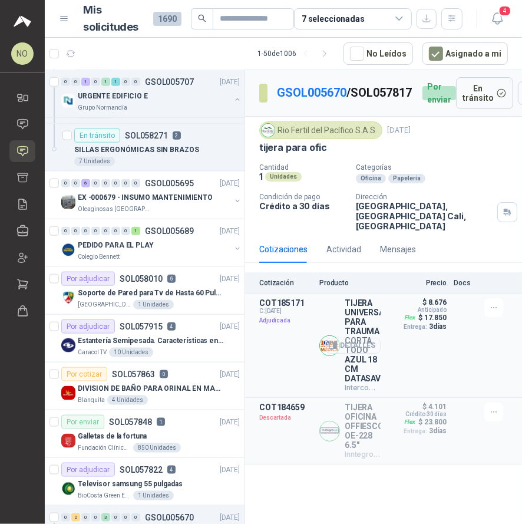
click at [351, 351] on button "Detalles" at bounding box center [352, 346] width 55 height 16
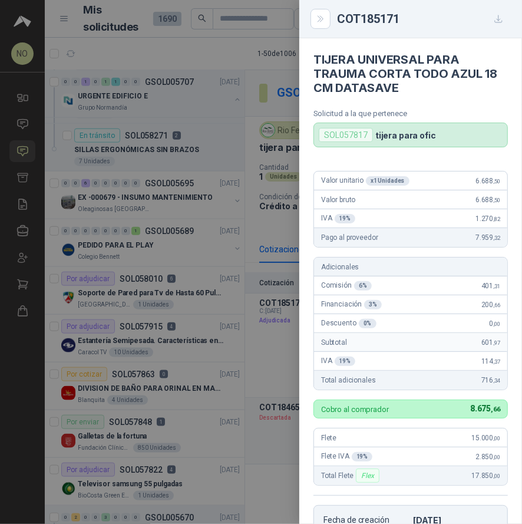
drag, startPoint x: 317, startPoint y: 59, endPoint x: 400, endPoint y: 80, distance: 85.7
click at [400, 80] on h4 "TIJERA UNIVERSAL PARA TRAUMA CORTA TODO AZUL 18 CM DATASAVE" at bounding box center [410, 73] width 194 height 42
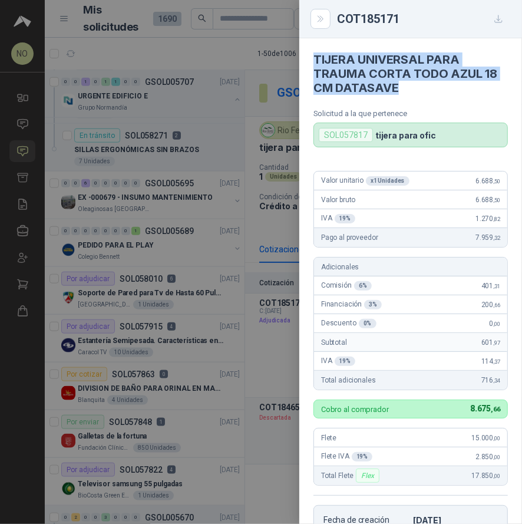
drag, startPoint x: 316, startPoint y: 56, endPoint x: 434, endPoint y: 99, distance: 126.0
click at [434, 99] on article "TIJERA UNIVERSAL PARA TRAUMA CORTA TODO AZUL 18 CM DATASAVE Solicitud a la que …" at bounding box center [410, 92] width 223 height 109
click at [245, 232] on div at bounding box center [261, 262] width 522 height 524
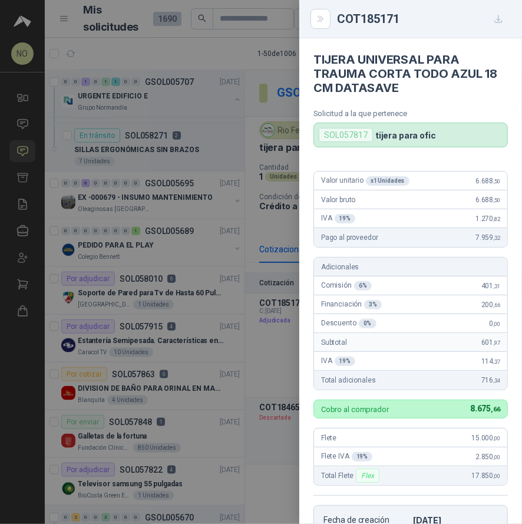
scroll to position [247, 0]
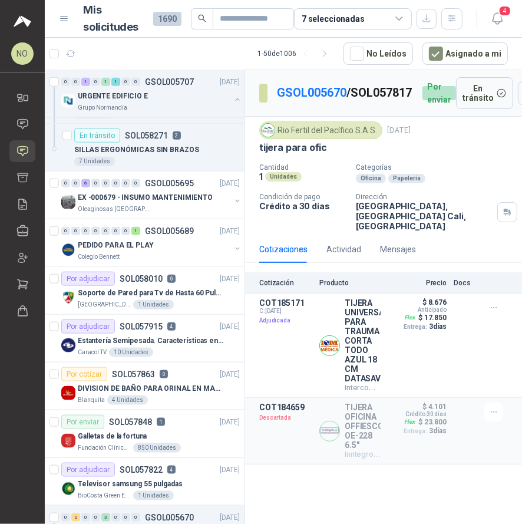
drag, startPoint x: 282, startPoint y: 101, endPoint x: 352, endPoint y: 104, distance: 70.8
click at [353, 104] on div "GSOL005670 / SOL057817 Por enviar" at bounding box center [357, 93] width 197 height 32
click at [495, 20] on icon "button" at bounding box center [497, 18] width 15 height 15
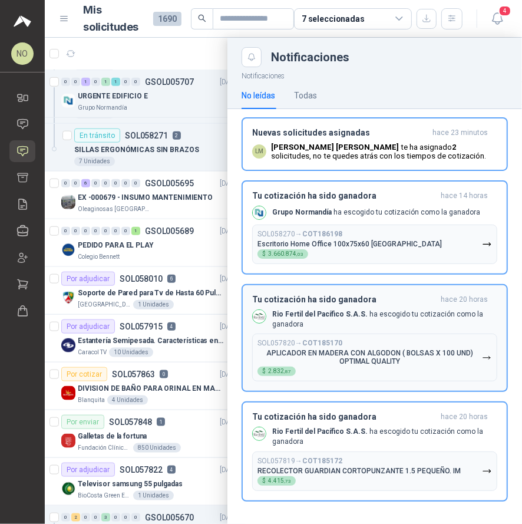
click at [378, 345] on div "SOL057820 → COT185170 APLICADOR EN MADERA CON ALGODON ( BOLSAS X 100 UND) OPTIM…" at bounding box center [369, 357] width 224 height 37
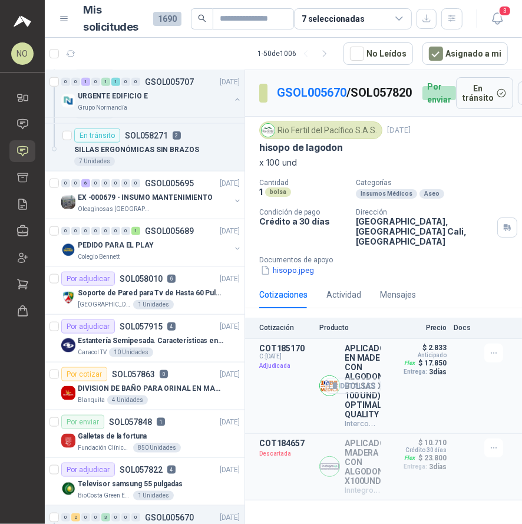
click at [356, 389] on button "Detalles" at bounding box center [352, 386] width 55 height 16
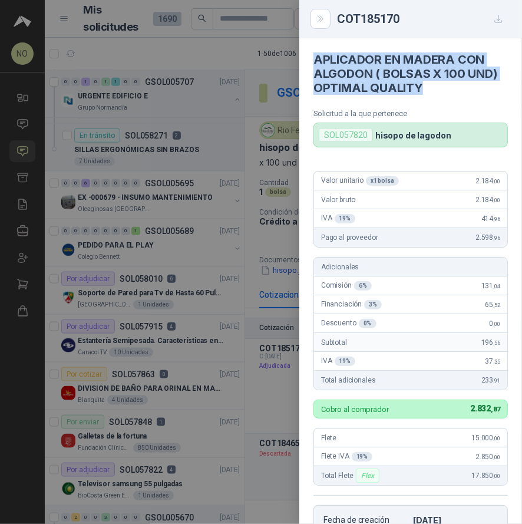
drag, startPoint x: 312, startPoint y: 62, endPoint x: 451, endPoint y: 89, distance: 141.1
click at [451, 89] on article "APLICADOR EN MADERA CON ALGODON ( BOLSAS X 100 UND) OPTIMAL QUALITY Solicitud a…" at bounding box center [410, 92] width 223 height 109
click at [260, 205] on div at bounding box center [261, 262] width 522 height 524
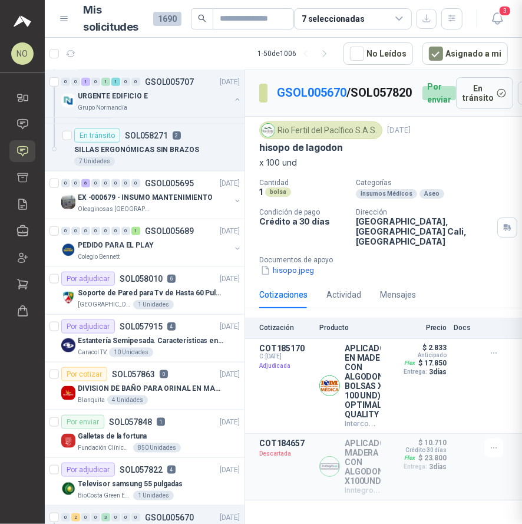
scroll to position [247, 0]
click at [497, 17] on icon "button" at bounding box center [497, 18] width 15 height 15
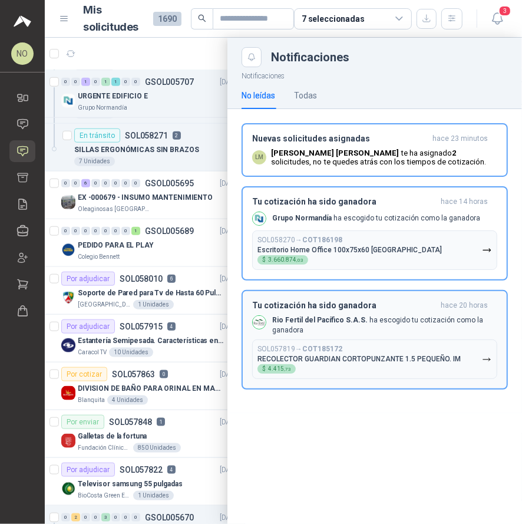
click at [415, 361] on p "RECOLECTOR GUARDIAN CORTOPUNZANTE 1.5 PEQUEÑO. IM" at bounding box center [358, 359] width 203 height 8
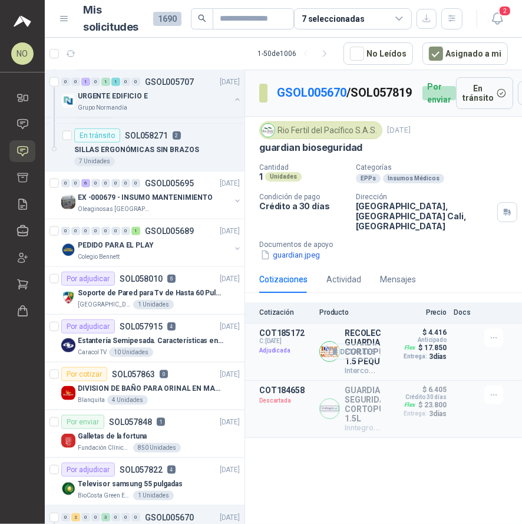
click at [359, 351] on button "Detalles" at bounding box center [352, 352] width 55 height 16
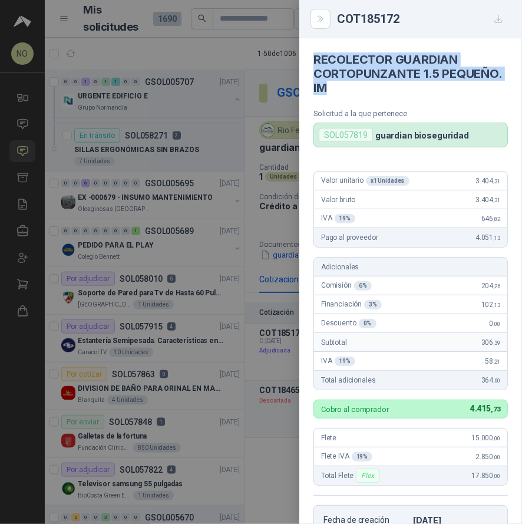
drag, startPoint x: 311, startPoint y: 61, endPoint x: 425, endPoint y: 93, distance: 117.9
click at [425, 93] on article "RECOLECTOR GUARDIAN CORTOPUNZANTE 1.5 PEQUEÑO. IM Solicitud a la que pertenece …" at bounding box center [410, 92] width 223 height 109
click at [291, 90] on div at bounding box center [261, 262] width 522 height 524
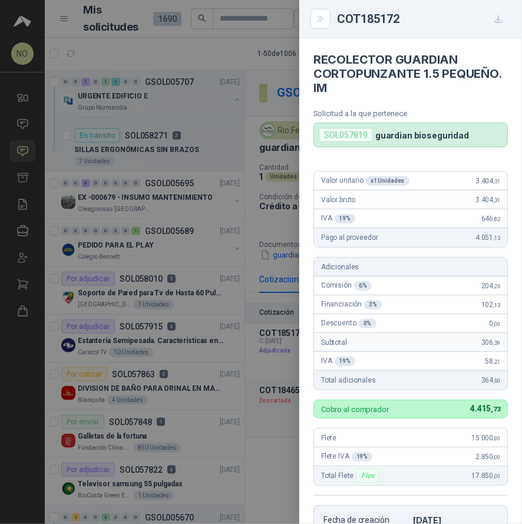
scroll to position [247, 0]
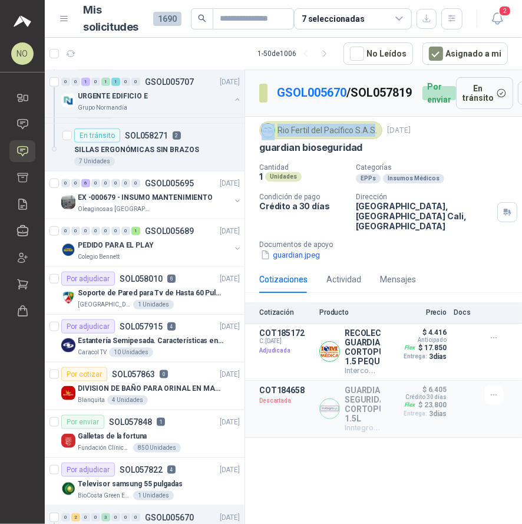
drag, startPoint x: 276, startPoint y: 134, endPoint x: 376, endPoint y: 133, distance: 100.2
click at [376, 133] on div "Rio Fertil del Pacífico S.A.S." at bounding box center [320, 130] width 123 height 18
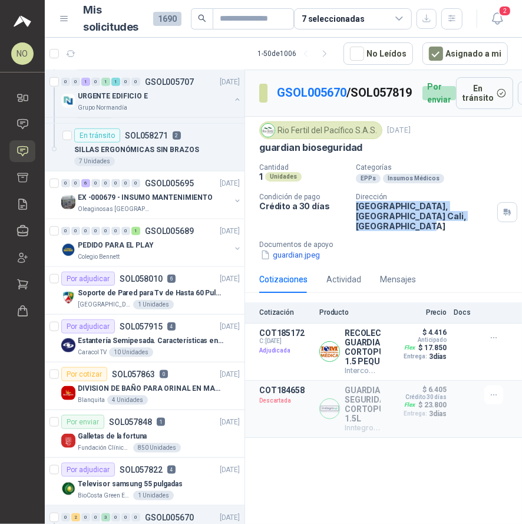
drag, startPoint x: 356, startPoint y: 209, endPoint x: 388, endPoint y: 226, distance: 36.1
click at [388, 226] on p "[GEOGRAPHIC_DATA], [GEOGRAPHIC_DATA] [GEOGRAPHIC_DATA] , [GEOGRAPHIC_DATA]" at bounding box center [424, 216] width 137 height 30
click at [479, 206] on p "[GEOGRAPHIC_DATA], [GEOGRAPHIC_DATA] [GEOGRAPHIC_DATA] , [GEOGRAPHIC_DATA]" at bounding box center [424, 216] width 137 height 30
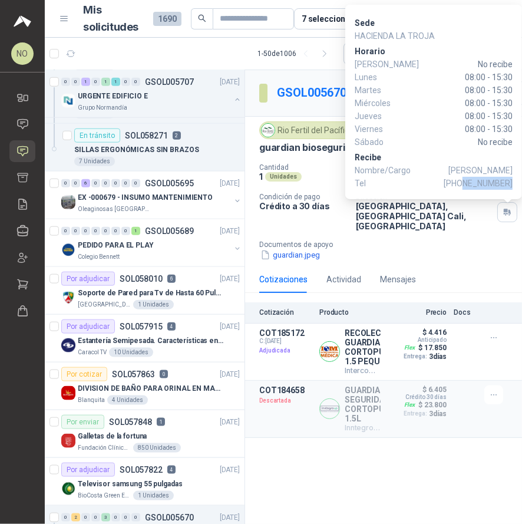
drag, startPoint x: 467, startPoint y: 183, endPoint x: 512, endPoint y: 183, distance: 45.4
click at [512, 183] on span "[PHONE_NUMBER]" at bounding box center [478, 183] width 69 height 13
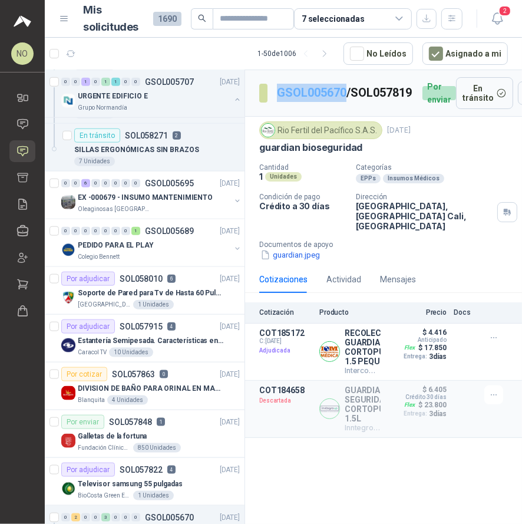
drag, startPoint x: 276, startPoint y: 82, endPoint x: 346, endPoint y: 84, distance: 70.7
click at [346, 84] on section "GSOL005670 / SOL057819" at bounding box center [336, 93] width 154 height 19
